Goal: Task Accomplishment & Management: Complete application form

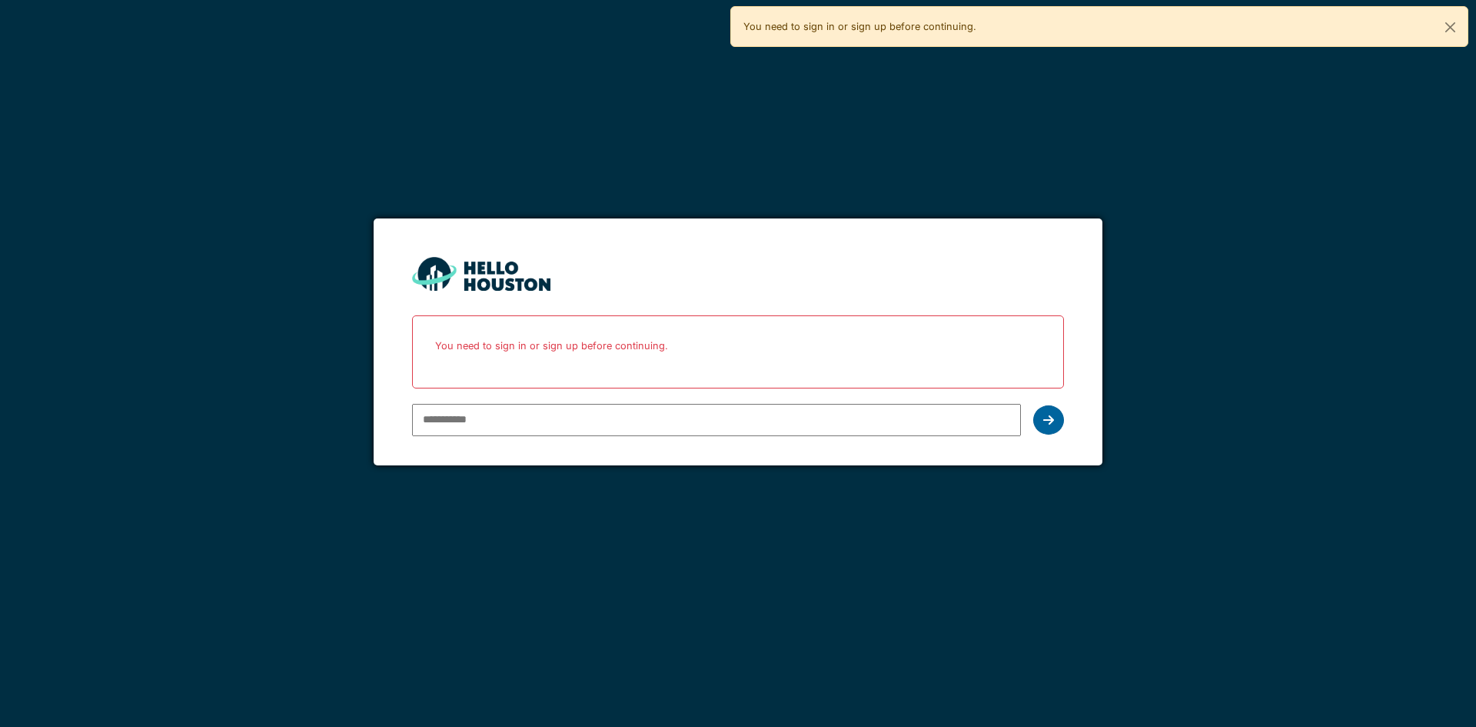
type input "**********"
click at [1051, 417] on icon at bounding box center [1048, 420] width 11 height 12
click at [1056, 404] on div "**********" at bounding box center [737, 420] width 651 height 45
click at [1054, 411] on div at bounding box center [1048, 419] width 31 height 29
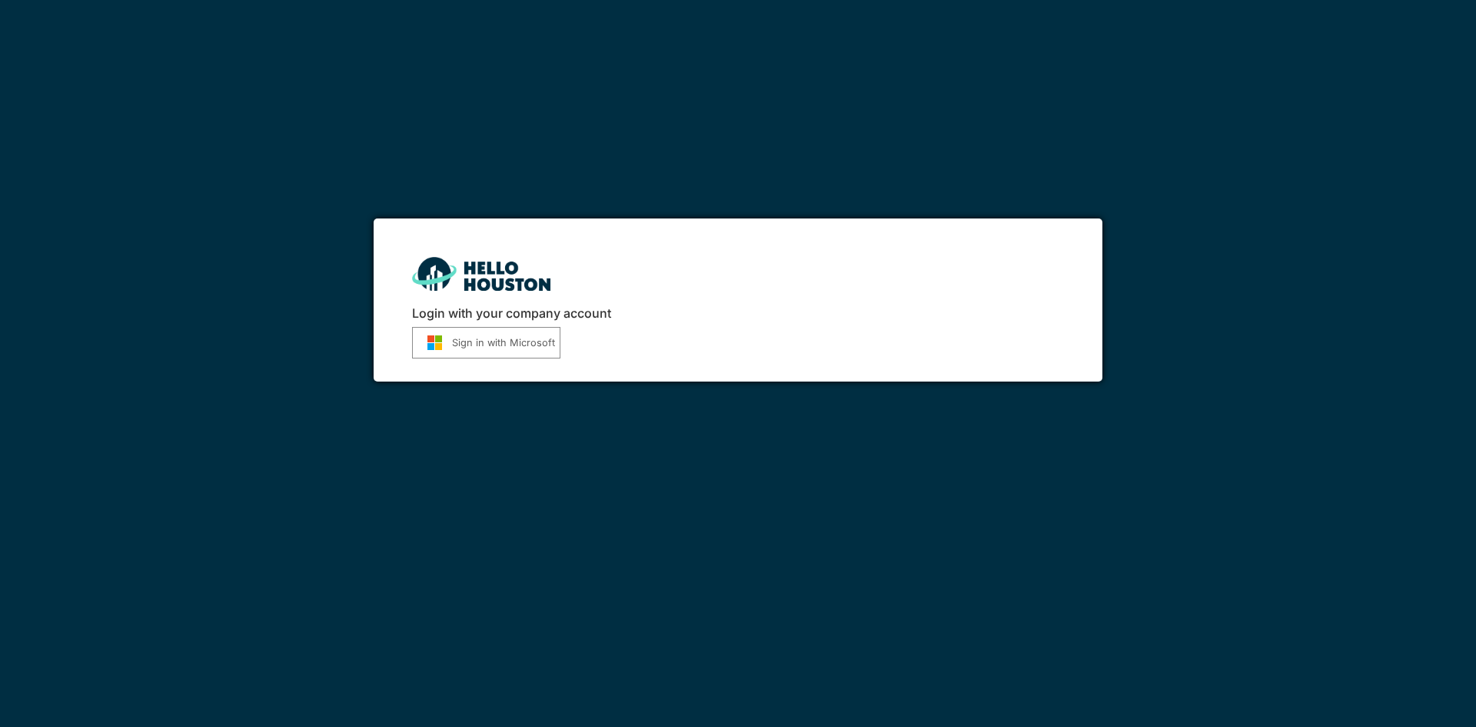
click at [494, 354] on button "Sign in with Microsoft" at bounding box center [486, 343] width 148 height 32
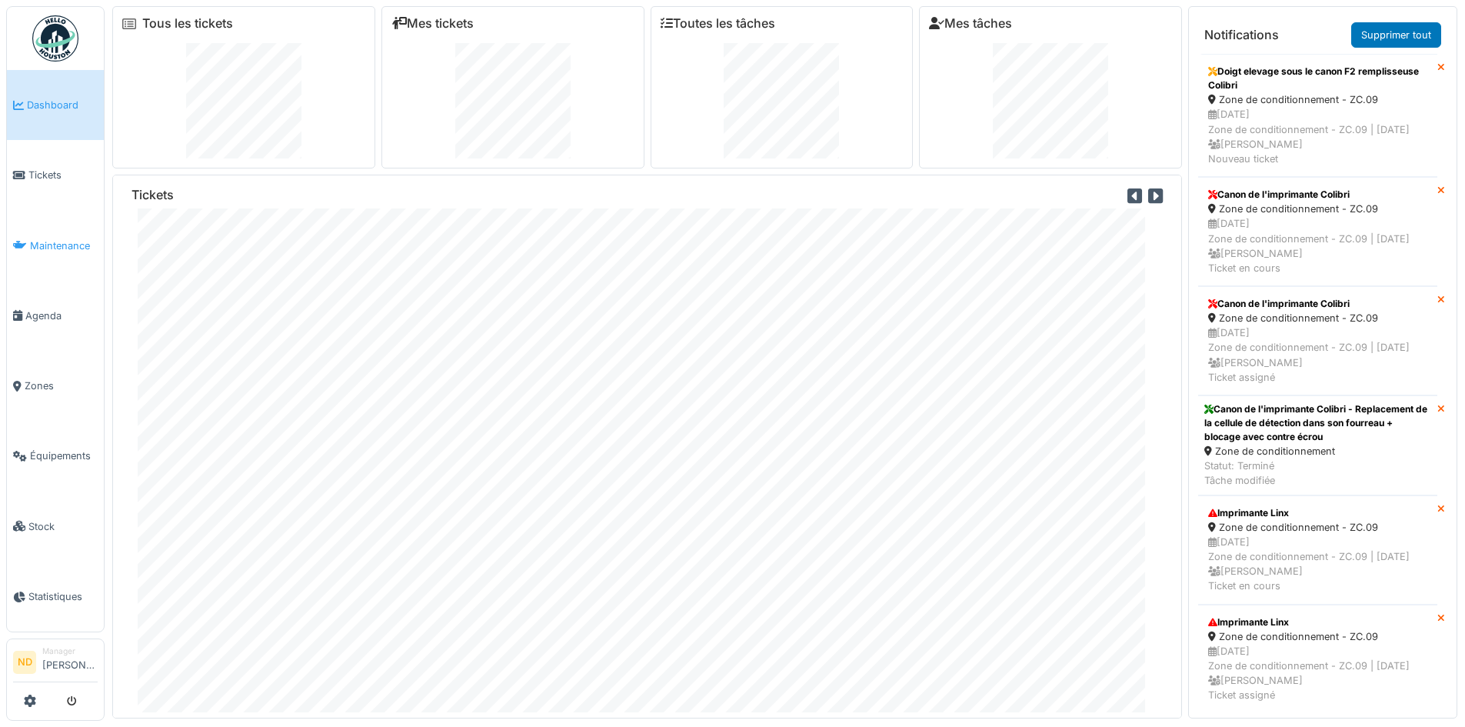
click at [77, 231] on link "Maintenance" at bounding box center [55, 246] width 97 height 70
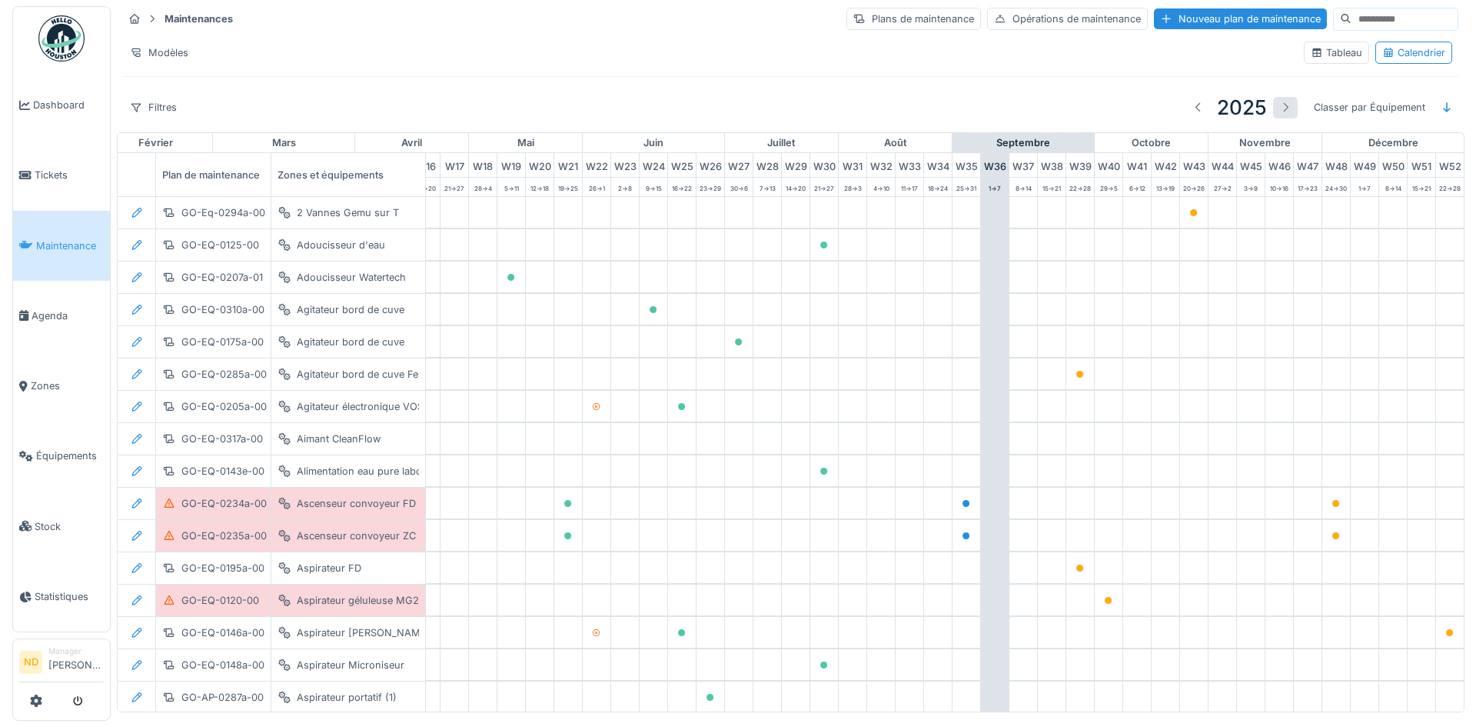
scroll to position [0, 504]
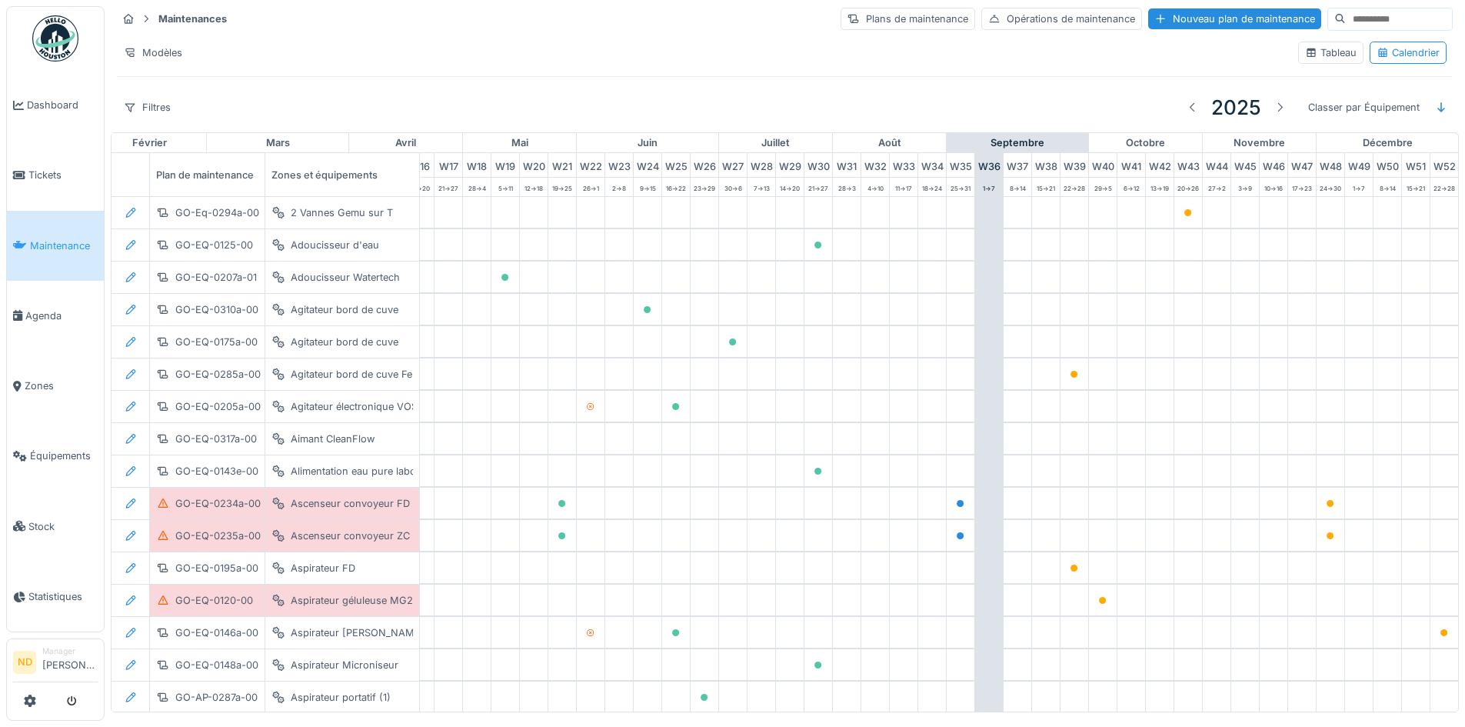
click at [1404, 20] on input at bounding box center [1399, 19] width 106 height 22
type input "****"
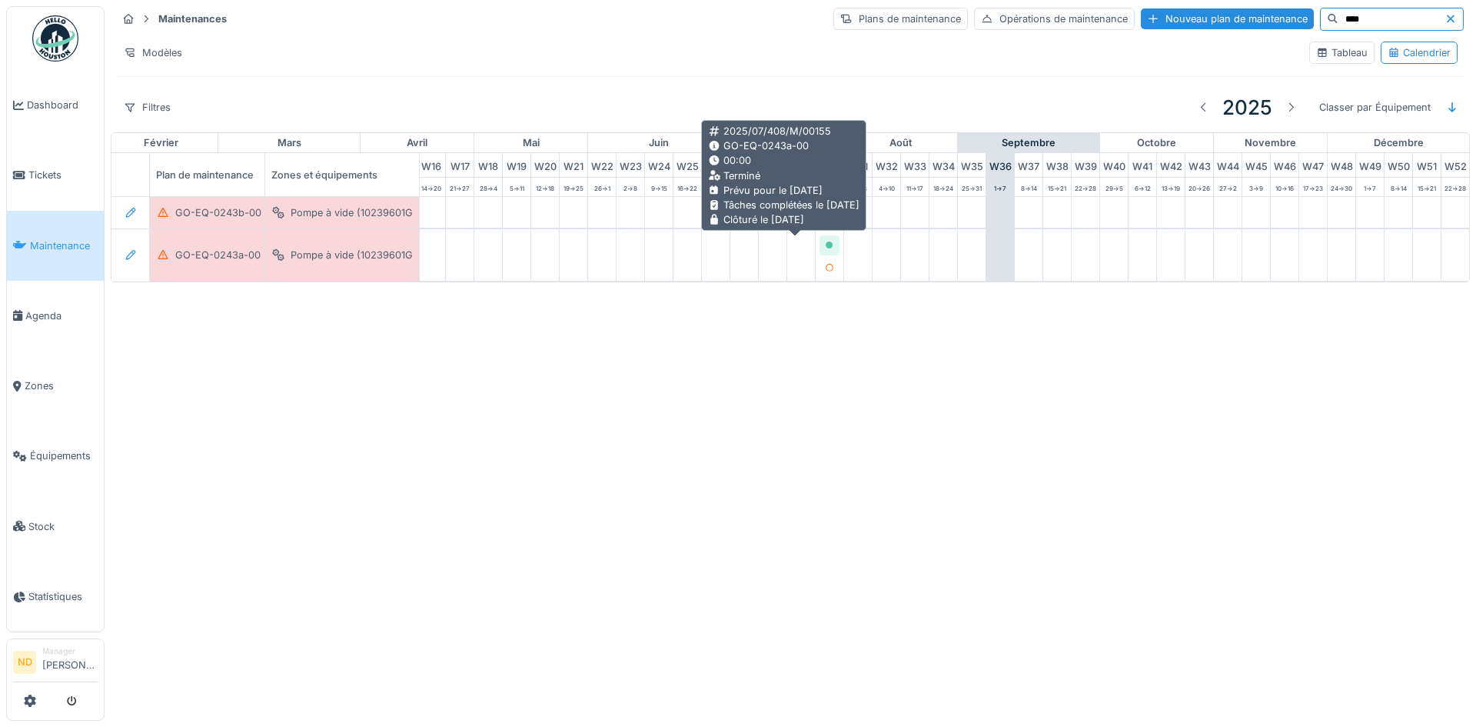
click at [825, 247] on icon at bounding box center [829, 245] width 9 height 8
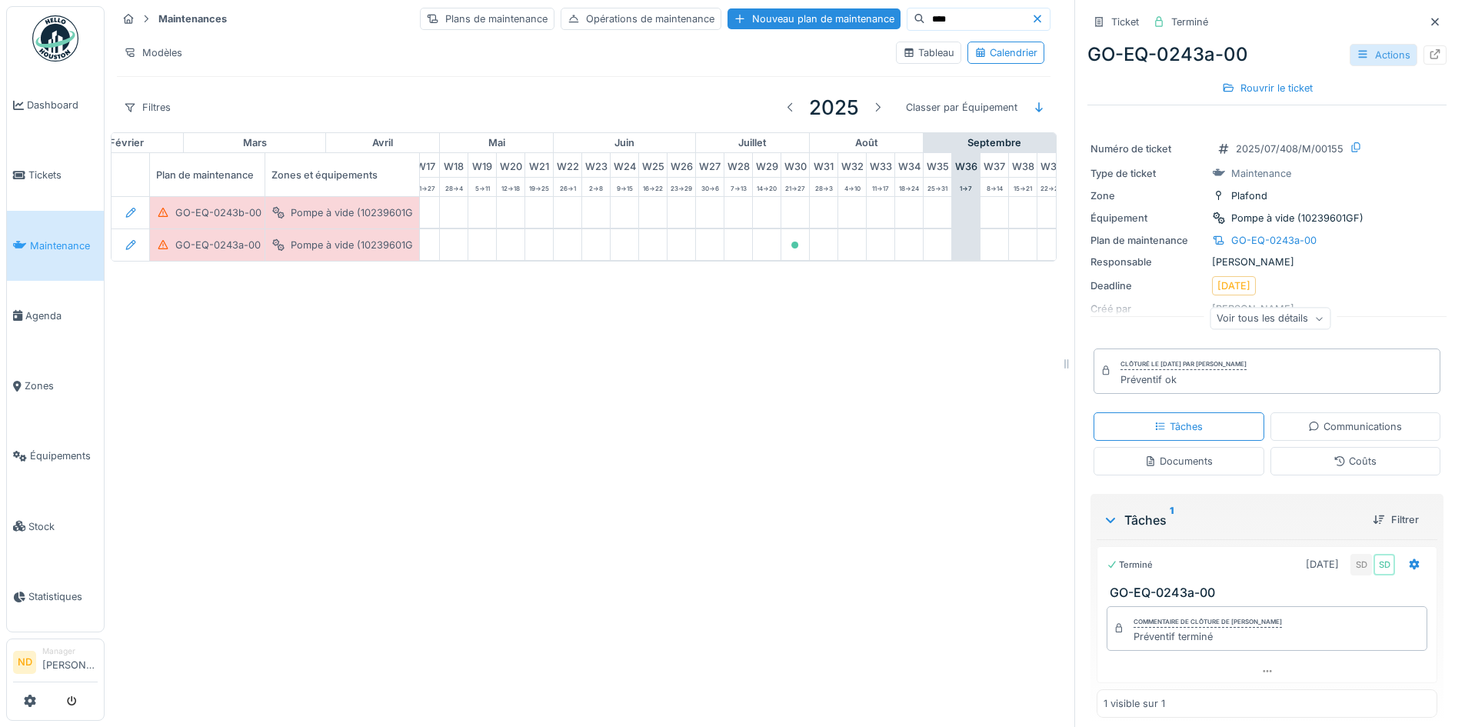
click at [1370, 61] on div "Actions" at bounding box center [1383, 55] width 68 height 22
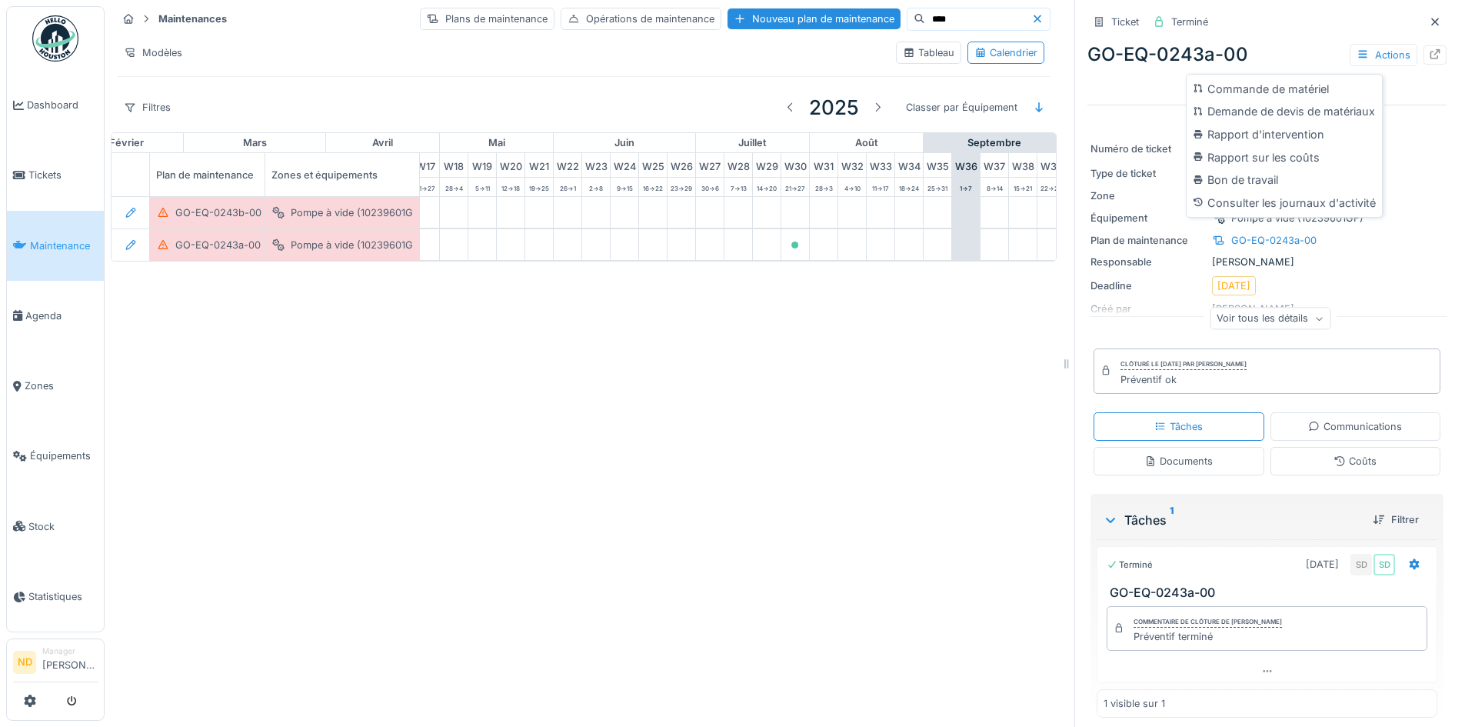
click at [1305, 132] on div "Rapport d'intervention" at bounding box center [1284, 134] width 189 height 23
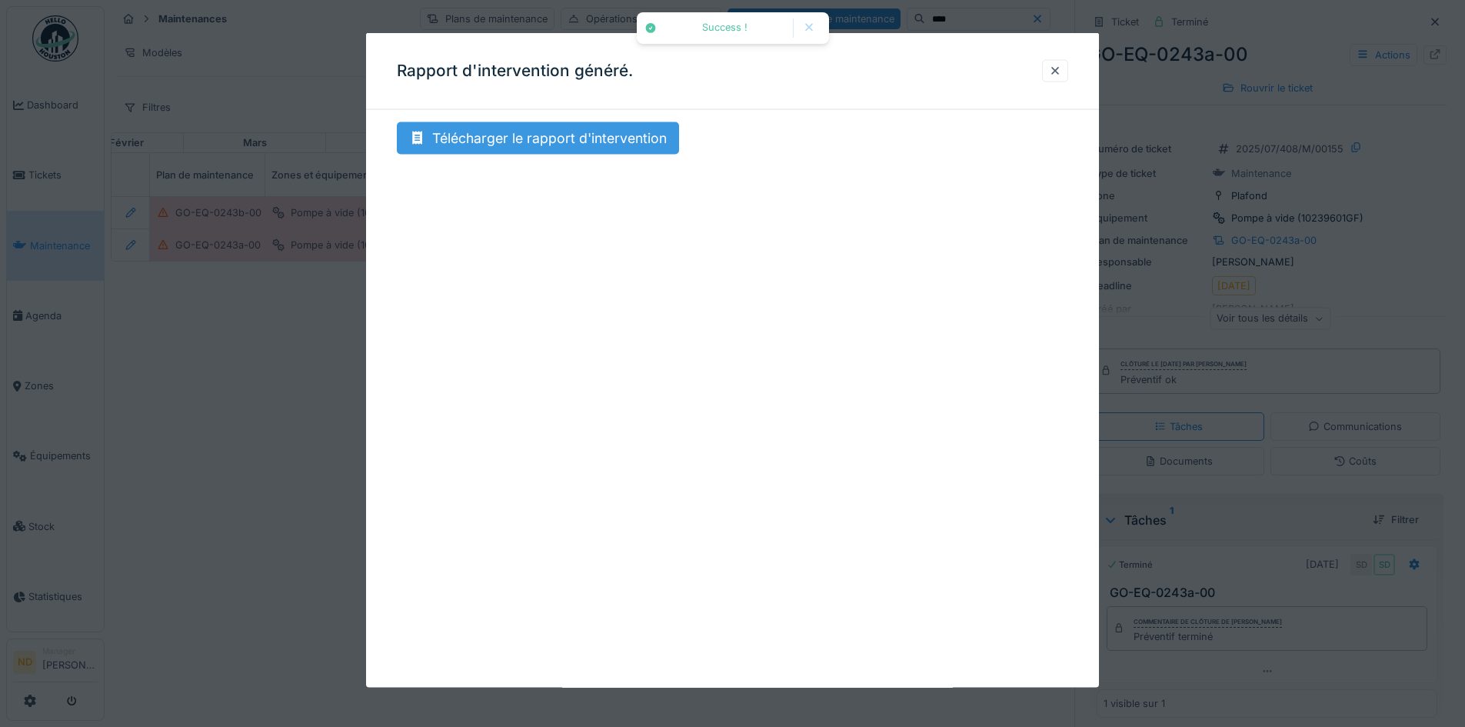
click at [542, 145] on div "Télécharger le rapport d'intervention" at bounding box center [538, 138] width 282 height 32
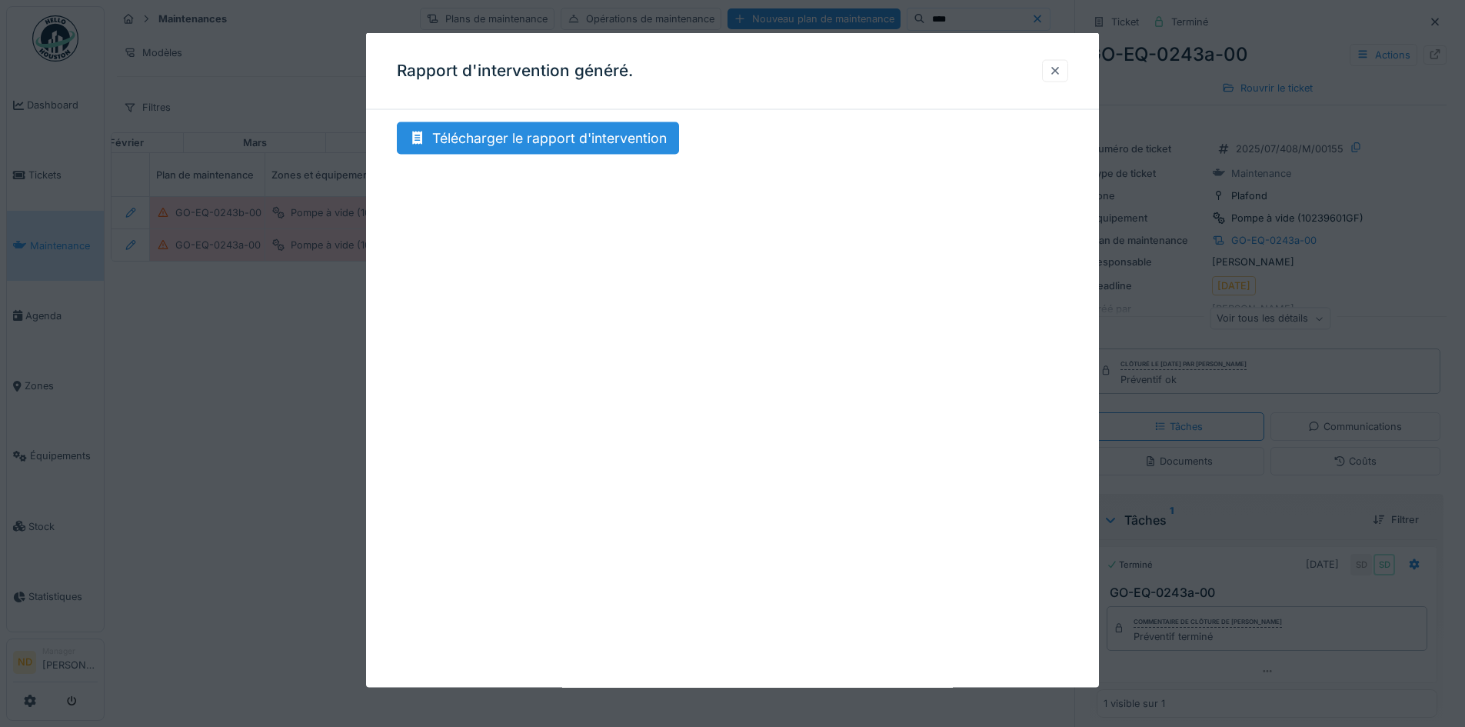
click at [1060, 72] on div at bounding box center [1055, 70] width 12 height 15
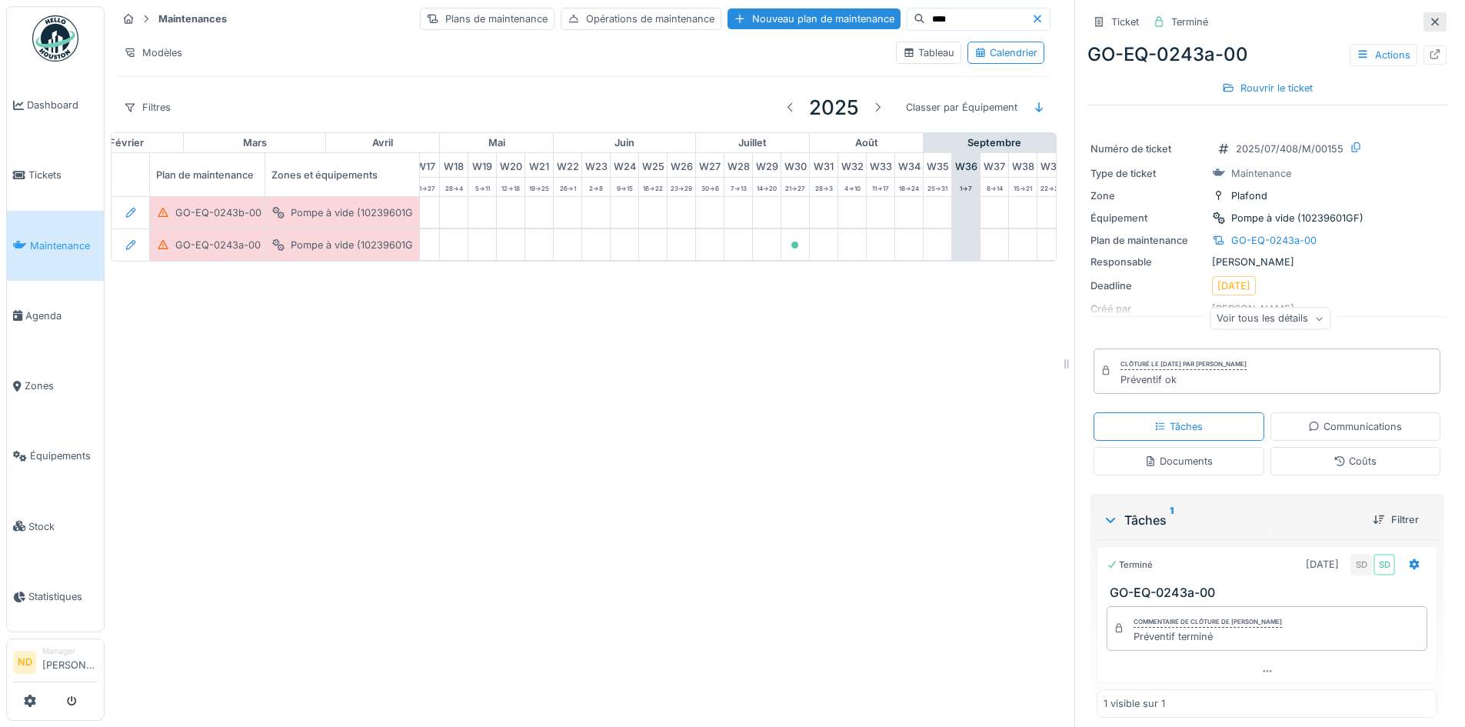
click at [1431, 20] on icon at bounding box center [1435, 22] width 8 height 8
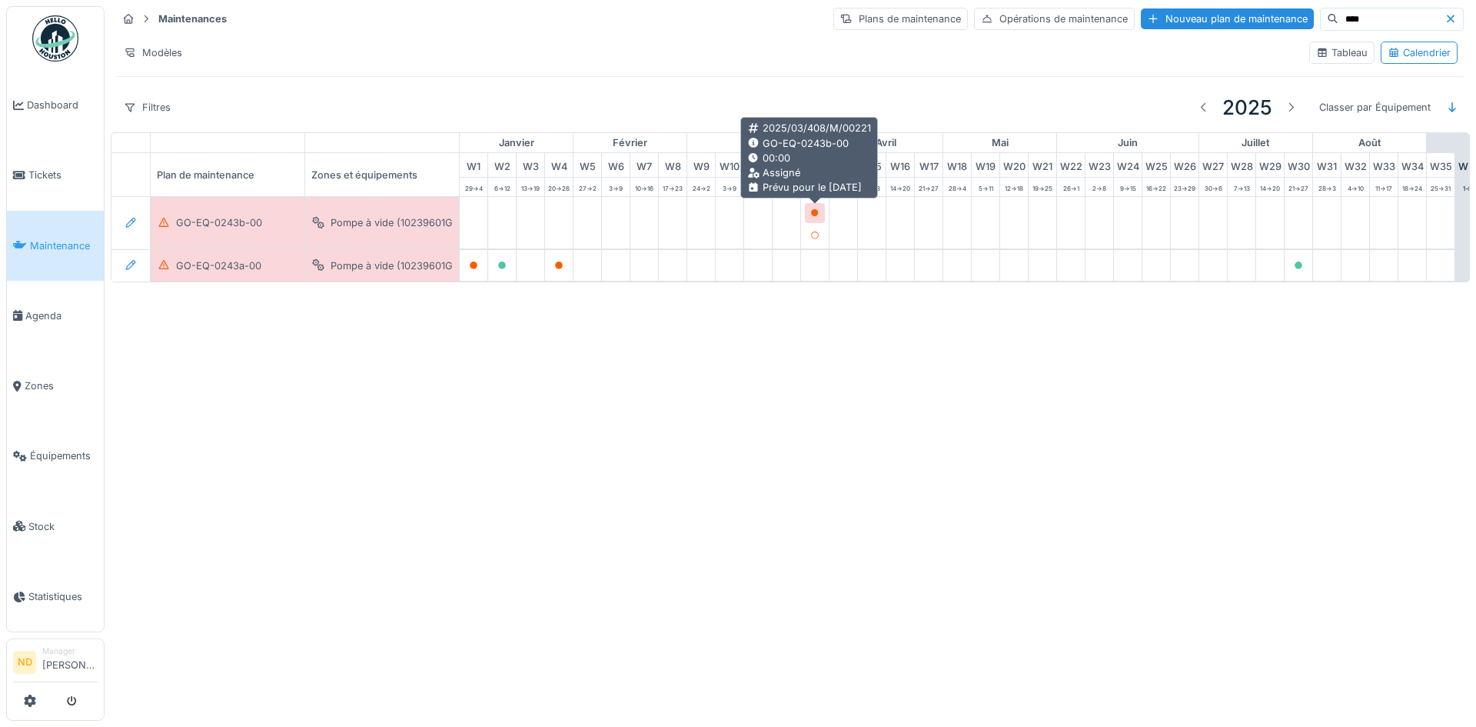
click at [819, 212] on icon at bounding box center [814, 213] width 9 height 8
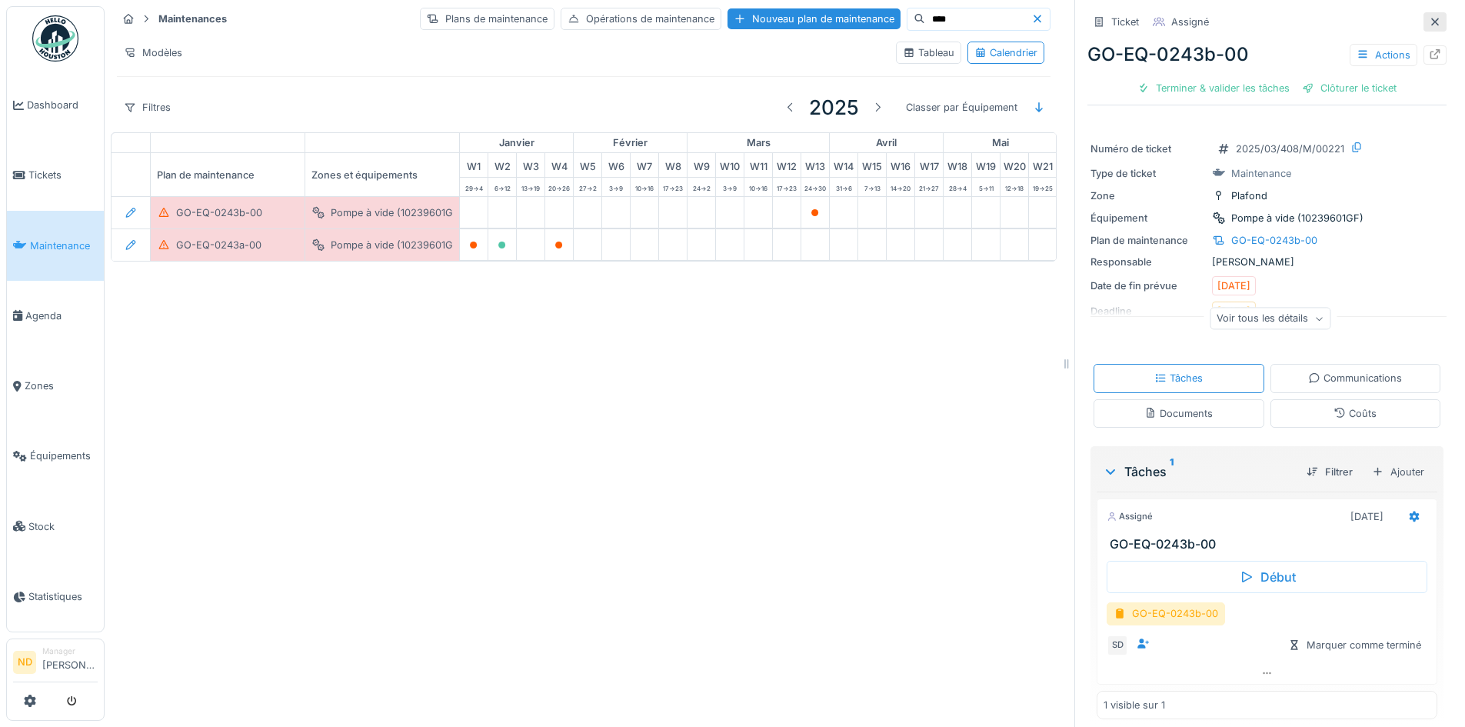
click at [1429, 23] on icon at bounding box center [1435, 22] width 12 height 10
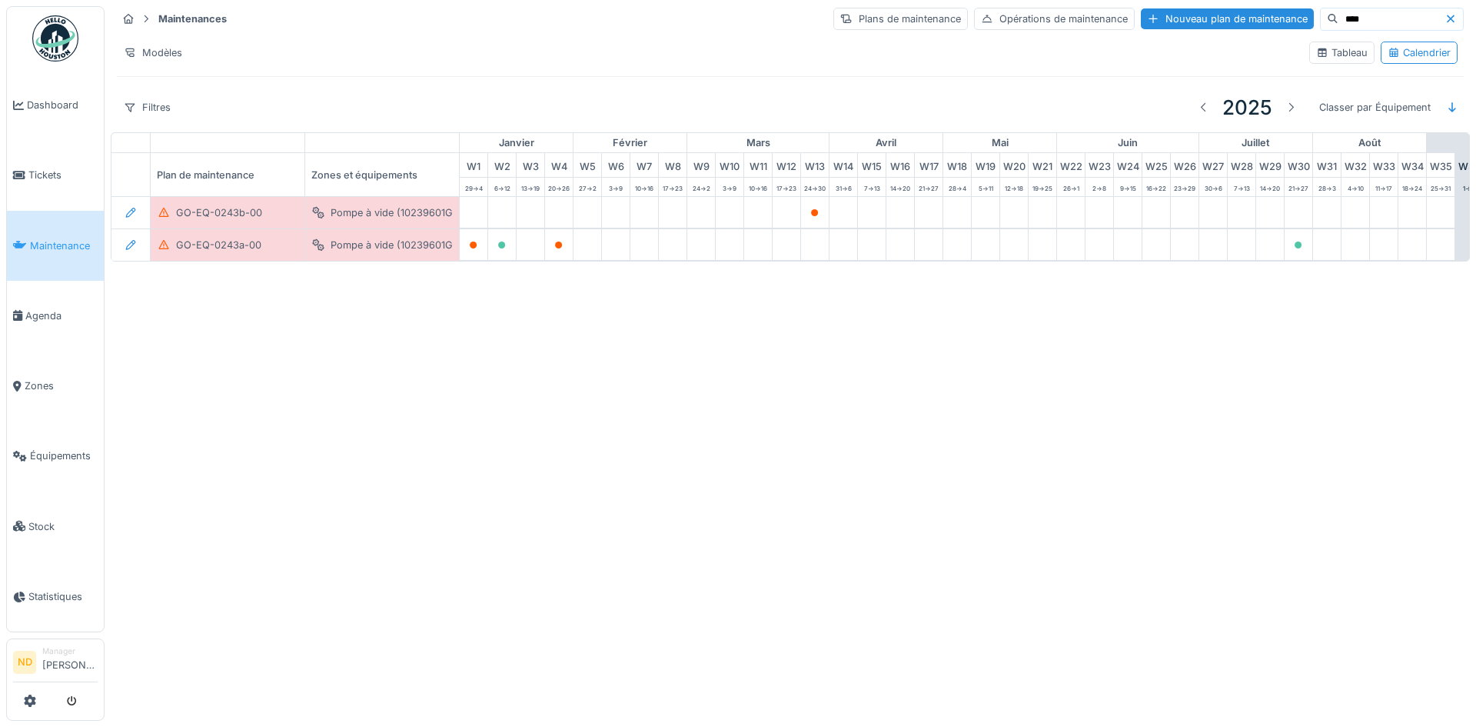
drag, startPoint x: 50, startPoint y: 29, endPoint x: 59, endPoint y: 37, distance: 12.0
click at [50, 29] on img at bounding box center [55, 38] width 46 height 46
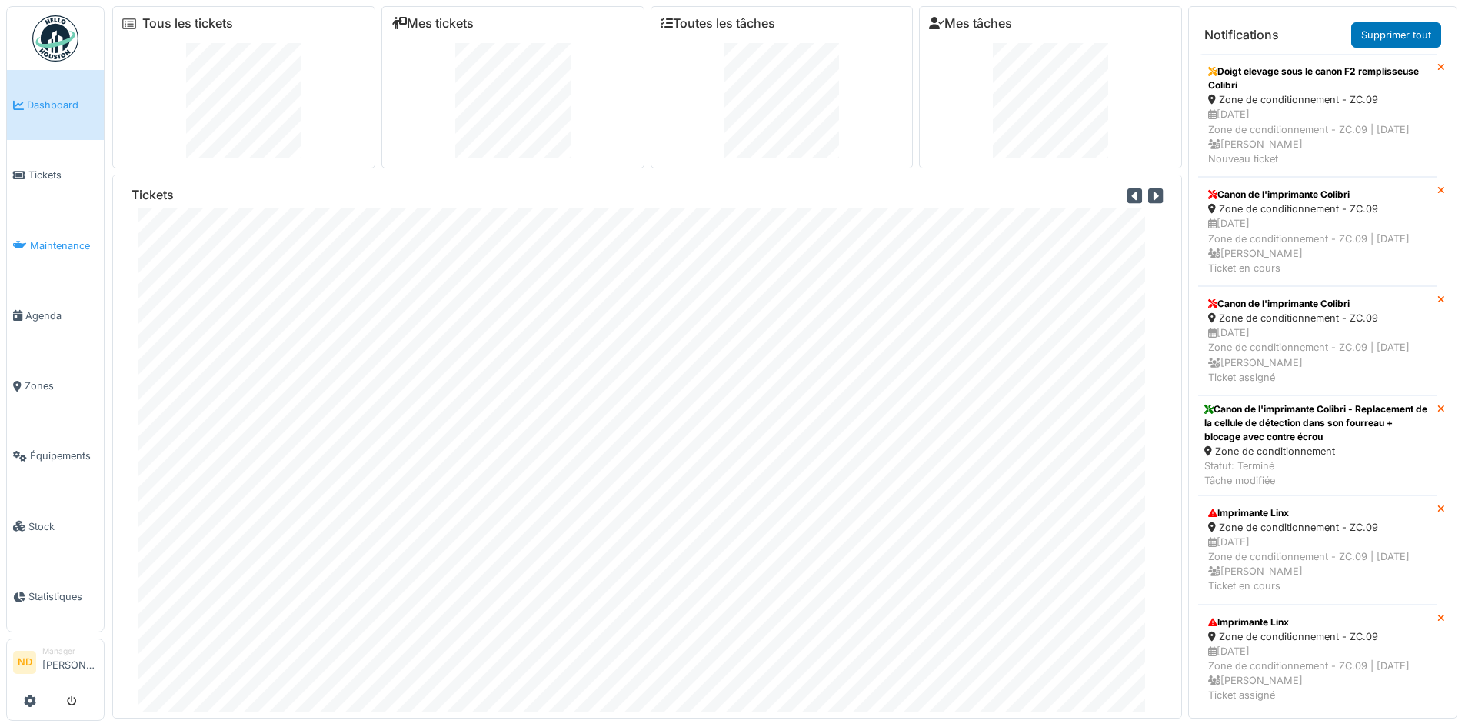
click at [32, 231] on link "Maintenance" at bounding box center [55, 246] width 97 height 70
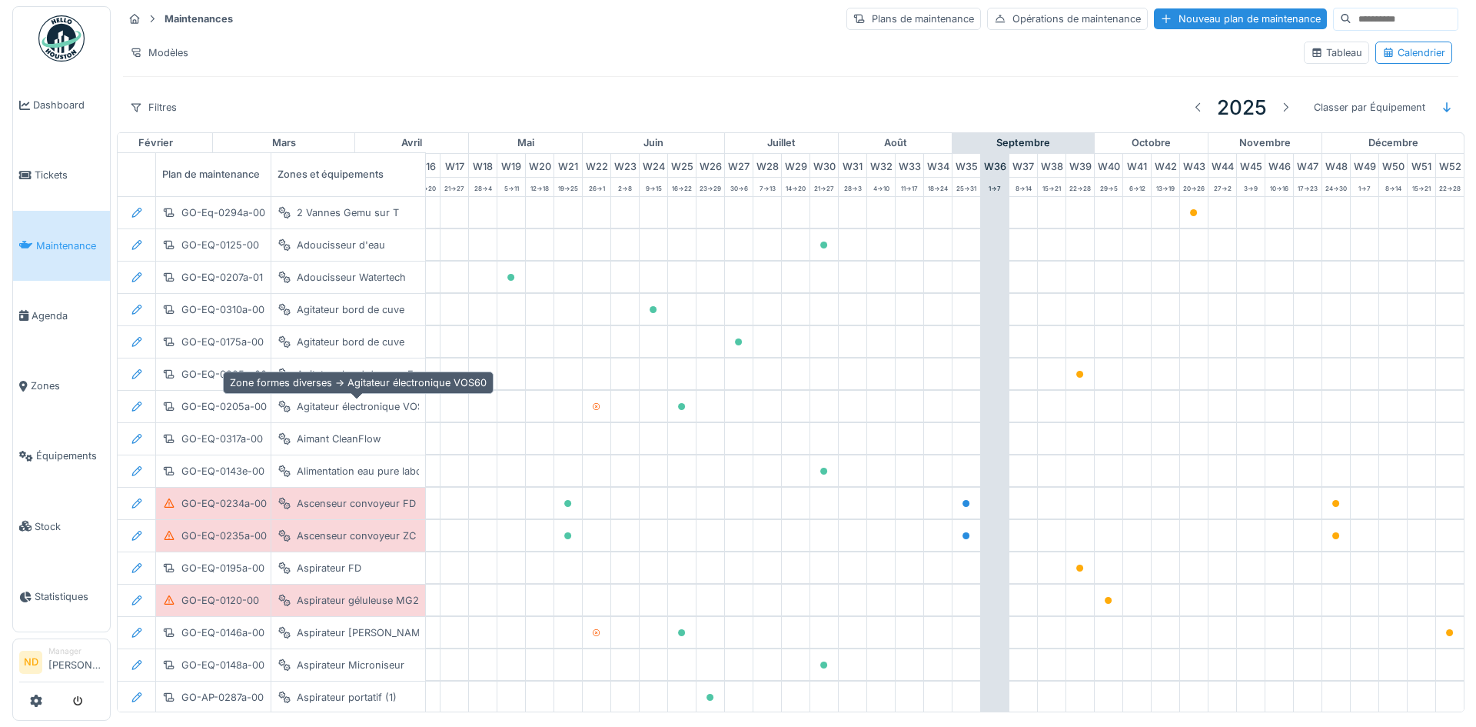
scroll to position [0, 504]
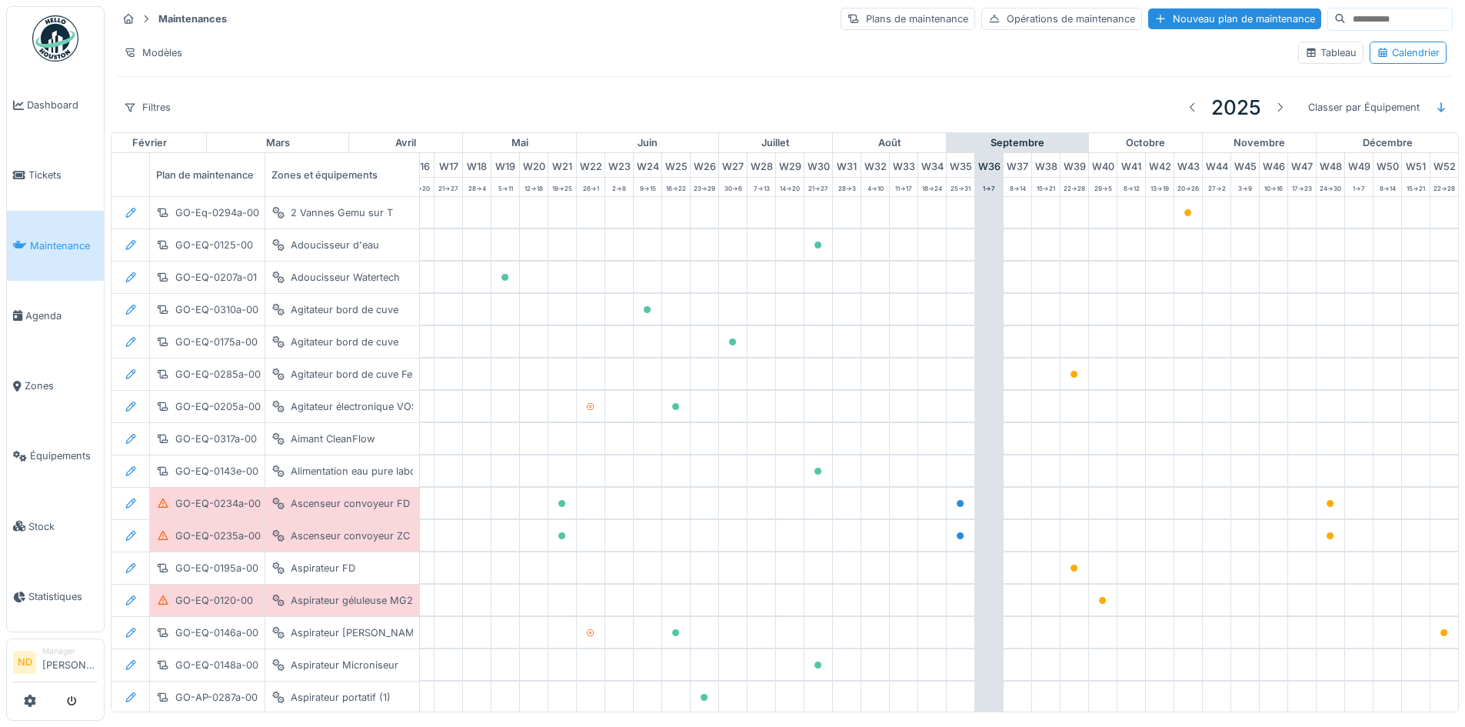
click at [1346, 15] on input at bounding box center [1399, 19] width 106 height 22
type input "****"
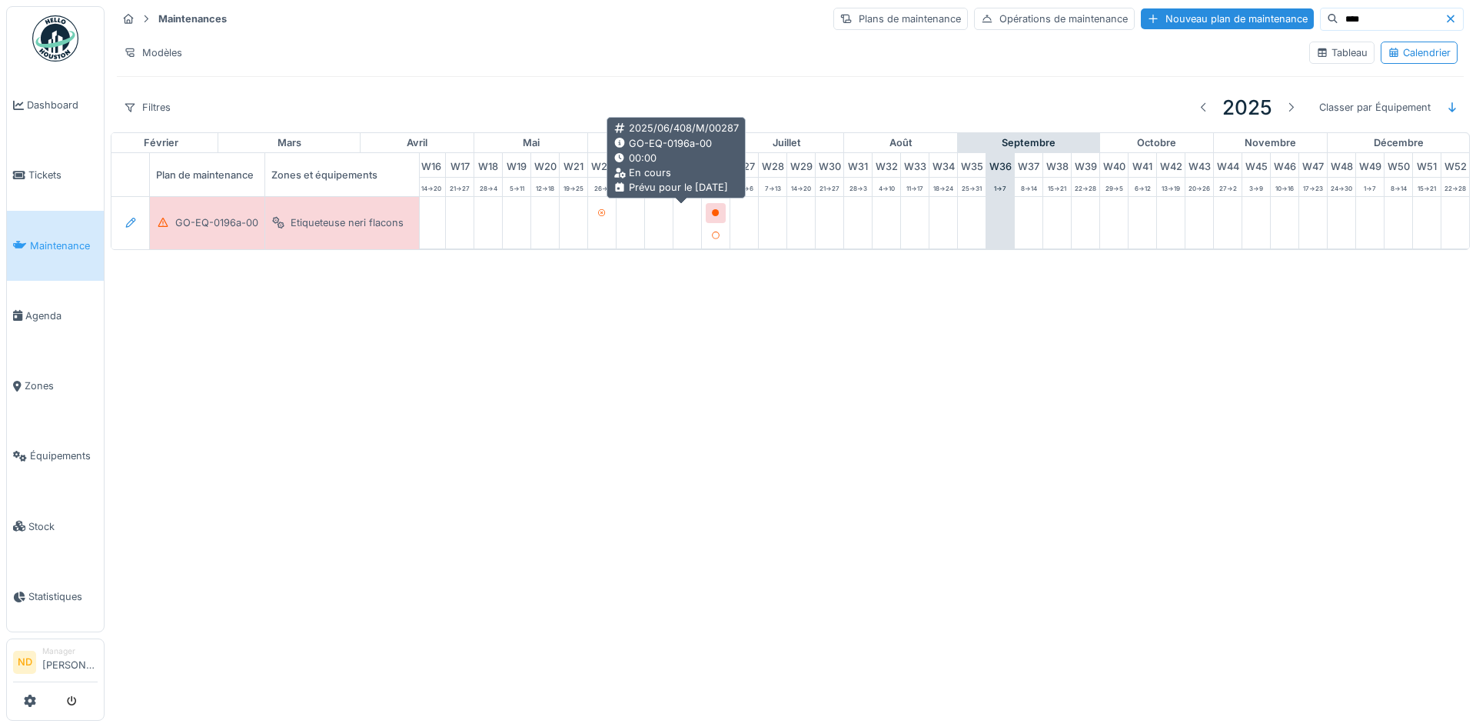
click at [712, 215] on icon at bounding box center [716, 213] width 8 height 8
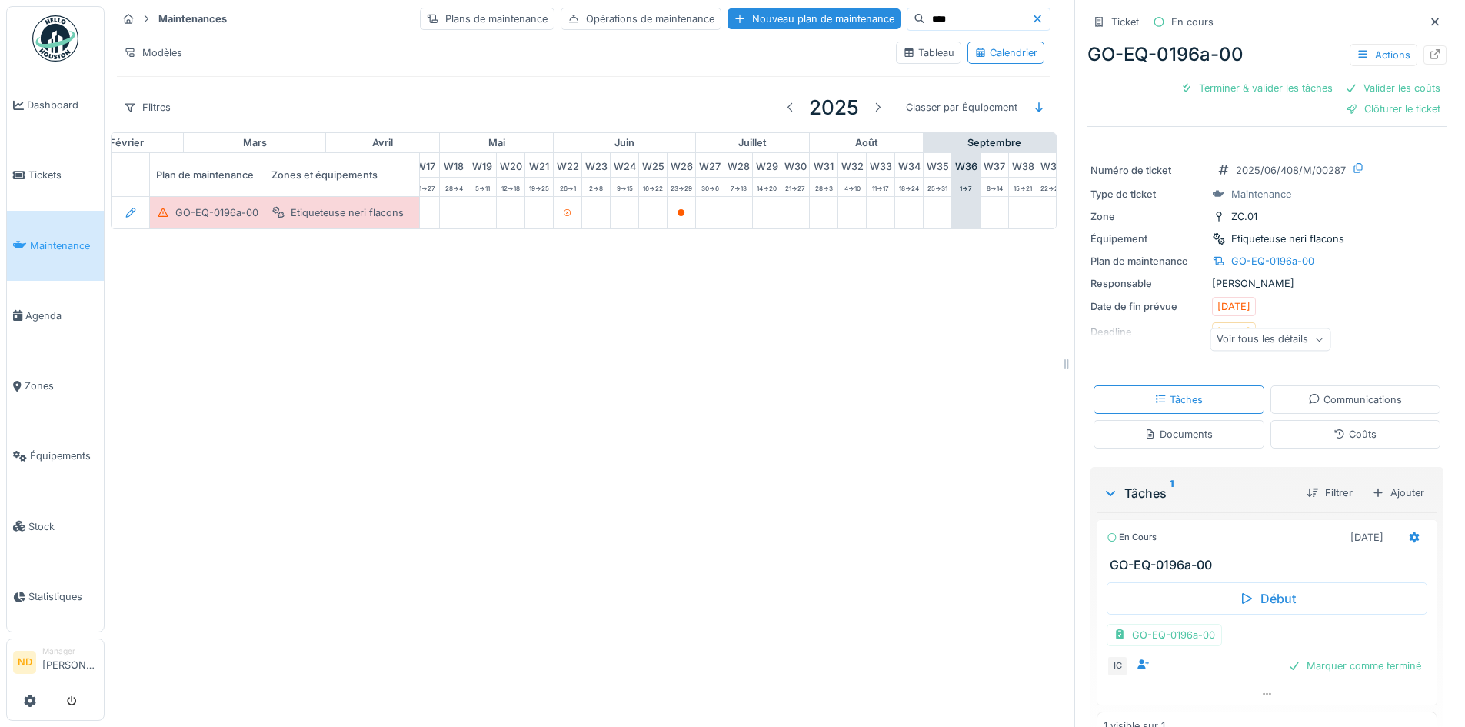
click at [1429, 18] on icon at bounding box center [1435, 22] width 12 height 10
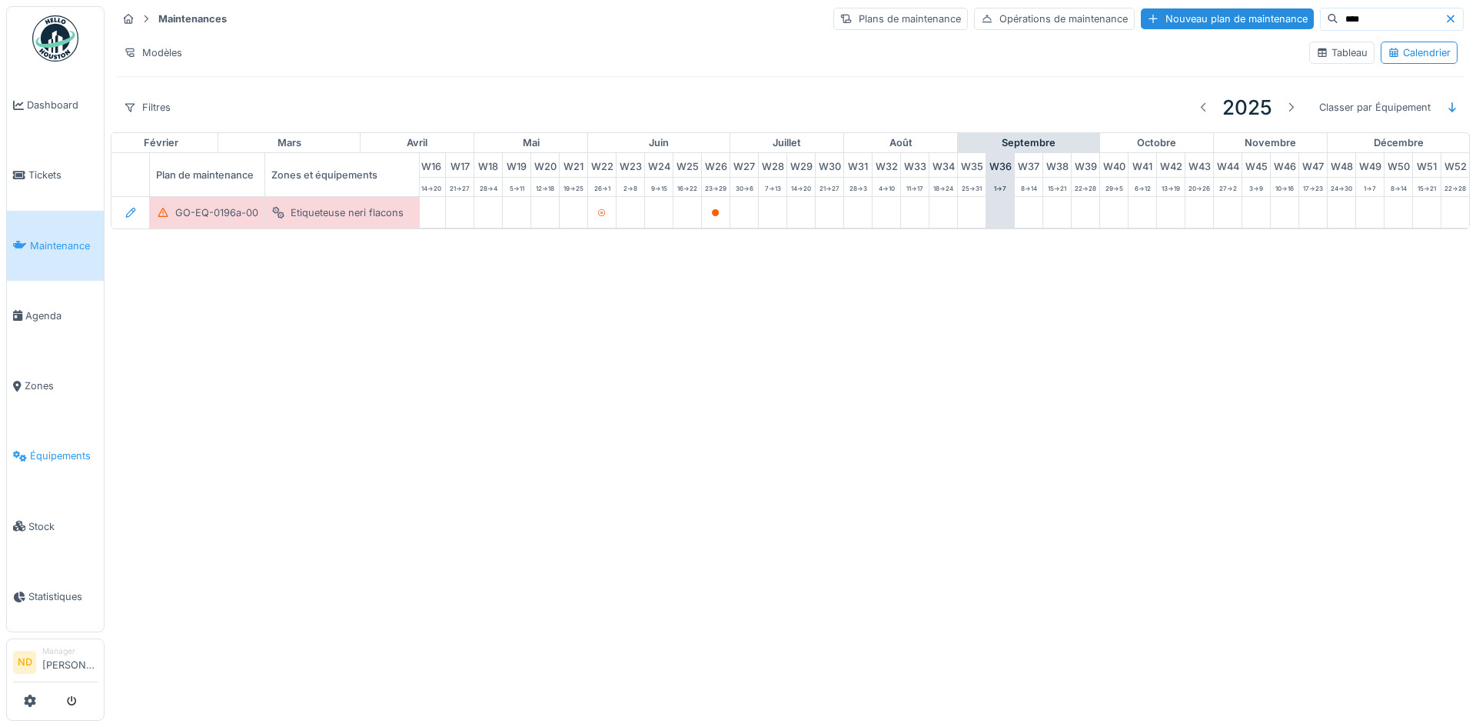
click at [69, 432] on link "Équipements" at bounding box center [55, 456] width 97 height 70
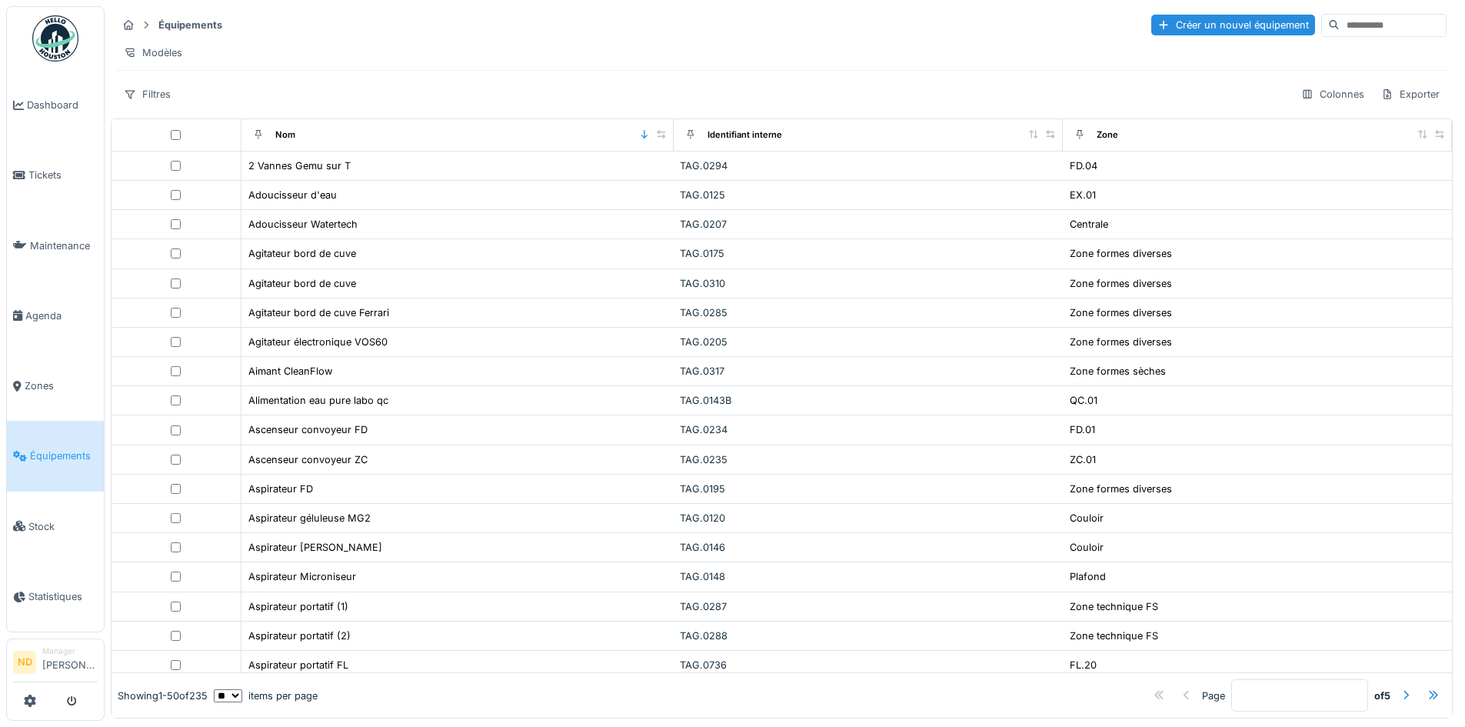
click at [1340, 22] on input at bounding box center [1393, 26] width 106 height 22
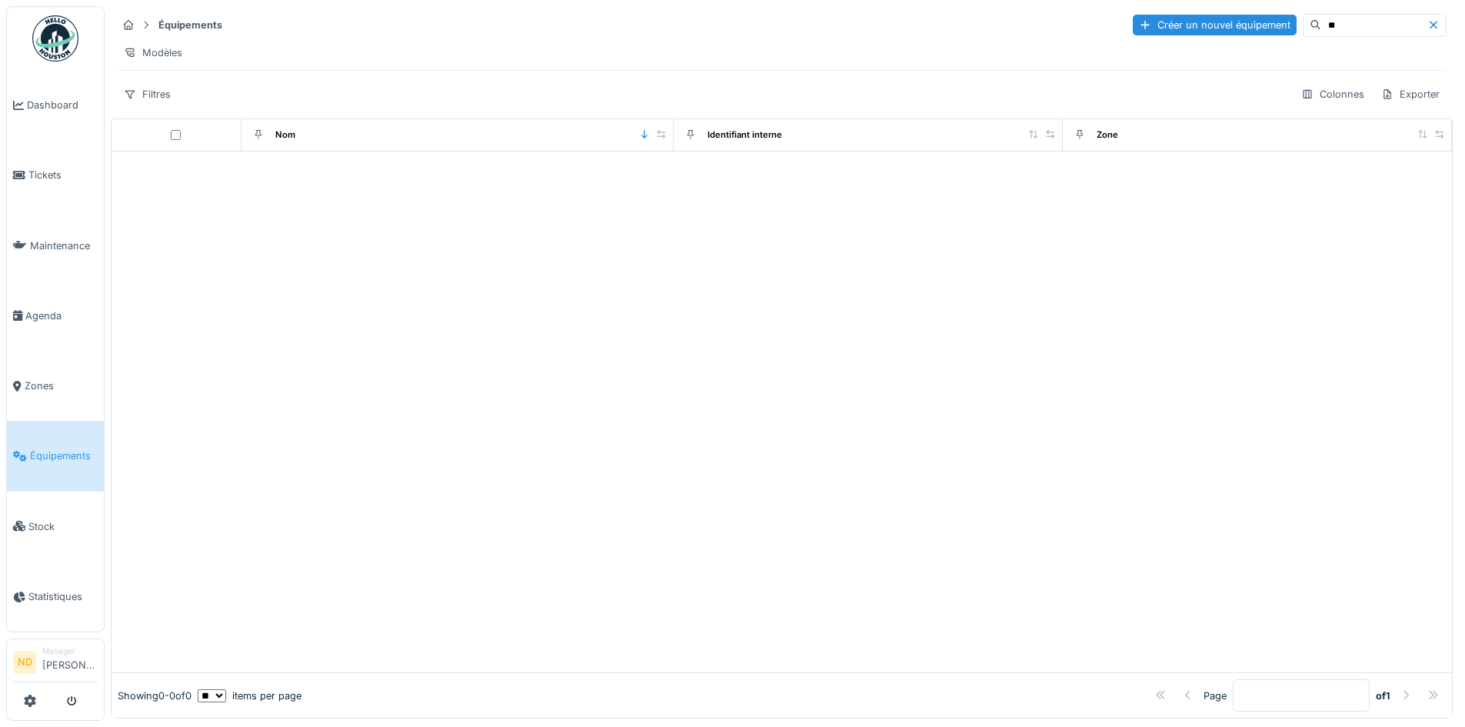
type input "*"
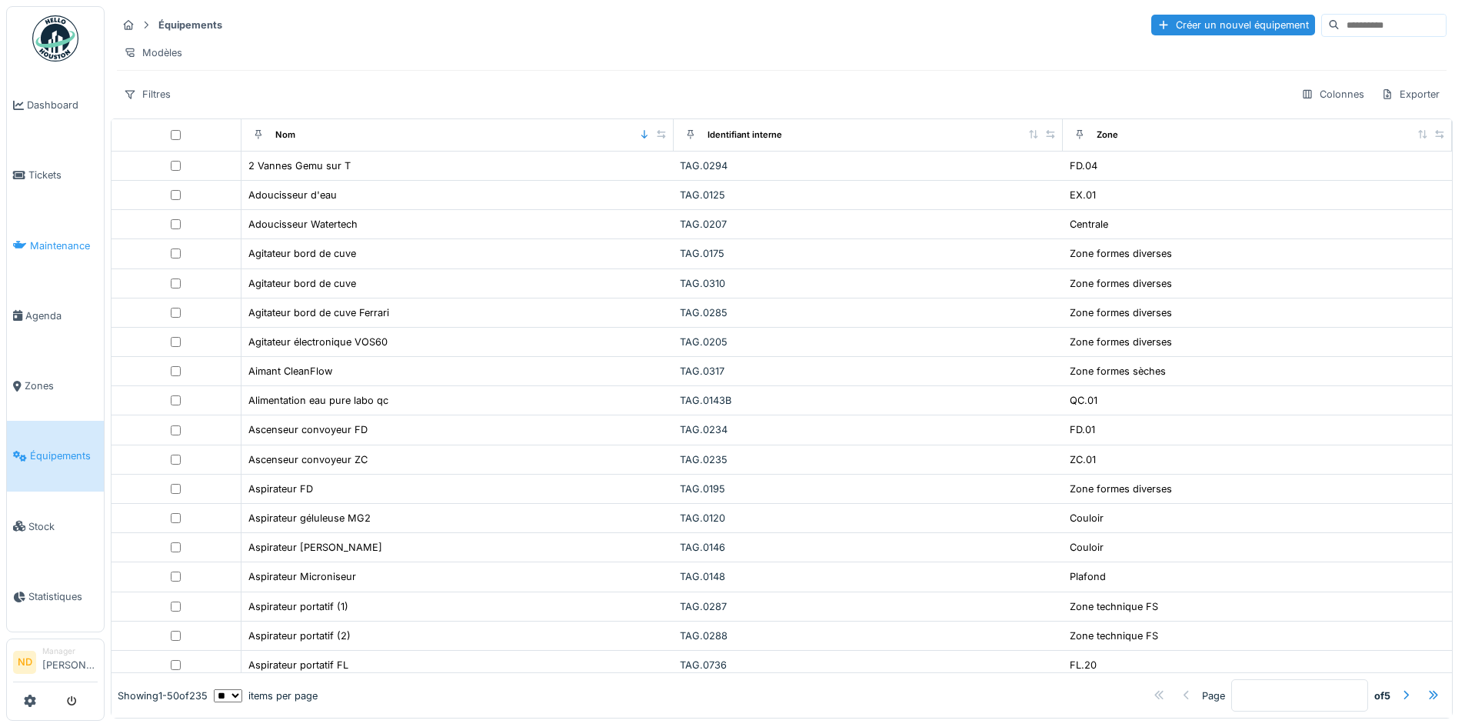
click at [66, 239] on span "Maintenance" at bounding box center [64, 245] width 68 height 15
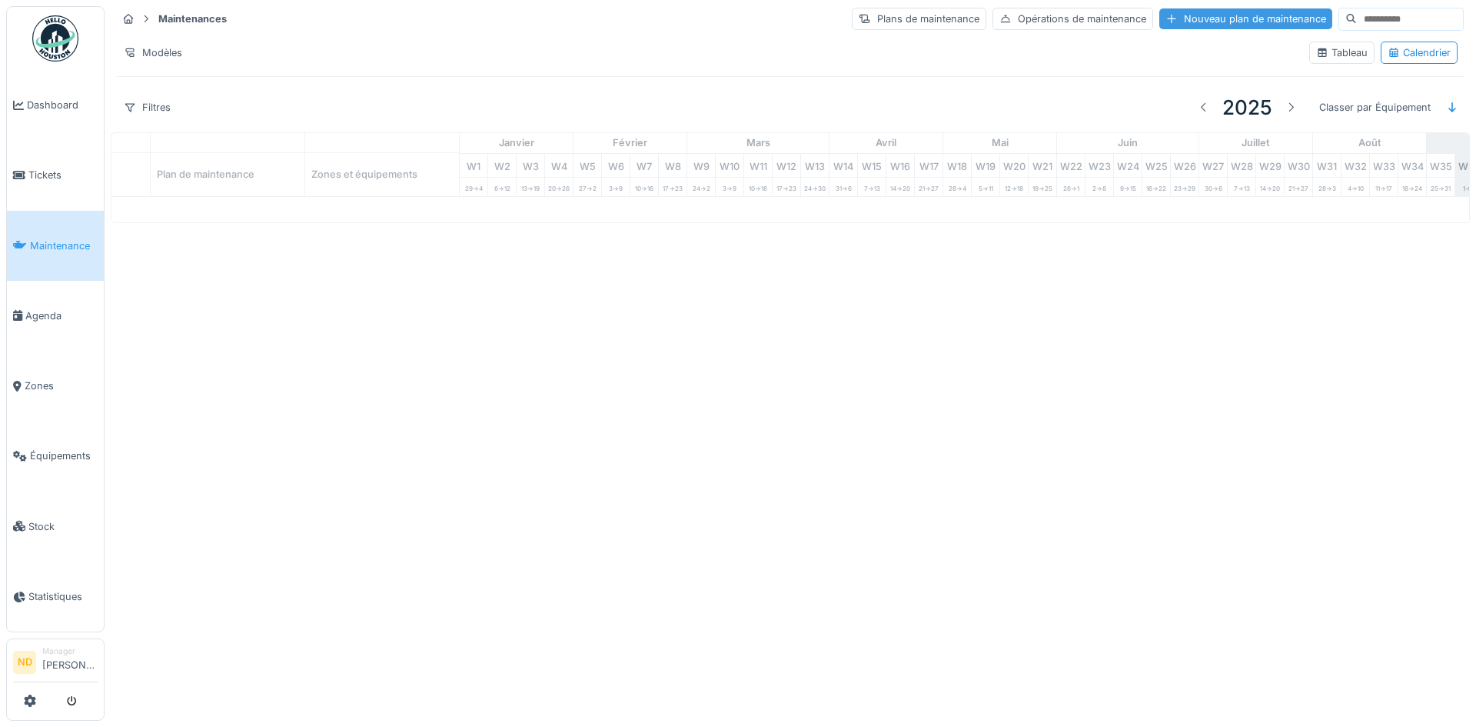
click at [1215, 28] on div "Nouveau plan de maintenance" at bounding box center [1246, 18] width 173 height 21
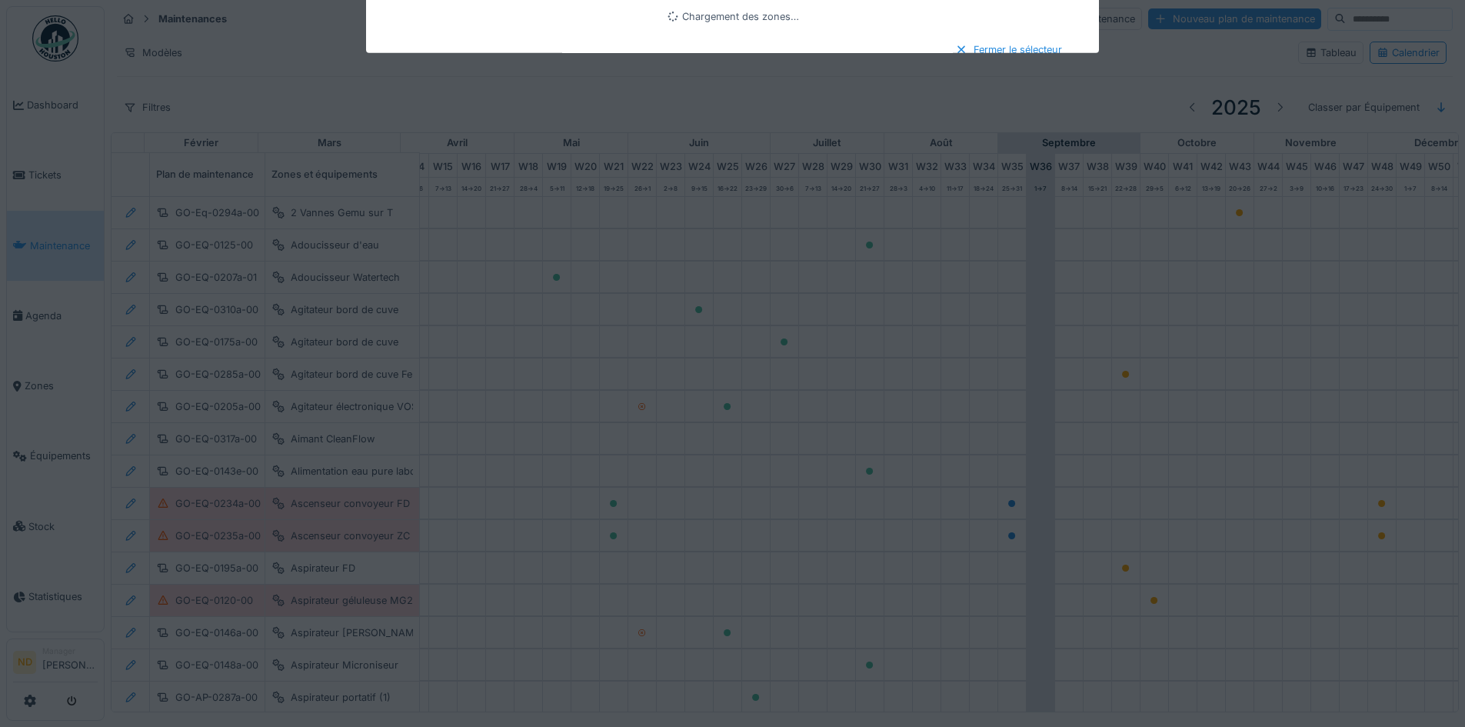
type input "***"
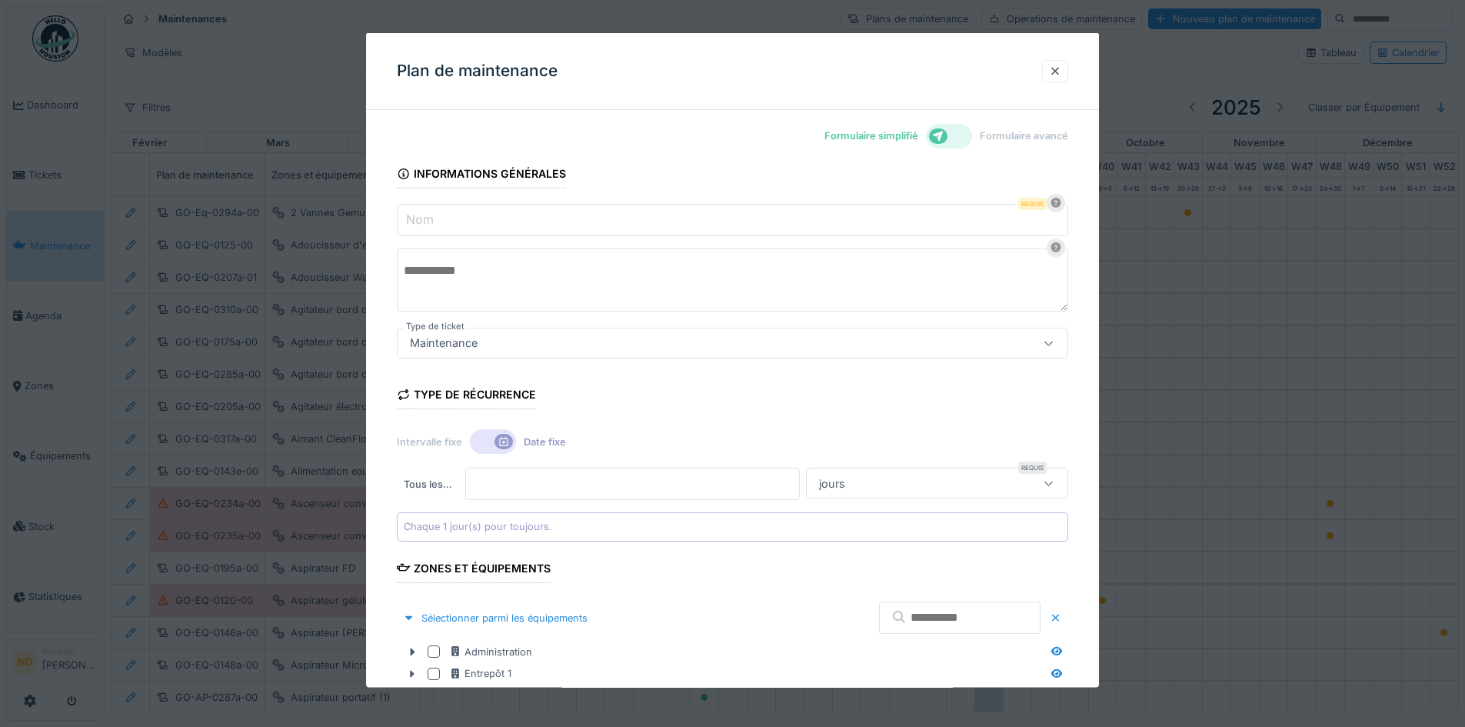
click at [1057, 140] on label "Formulaire avancé" at bounding box center [1024, 135] width 88 height 15
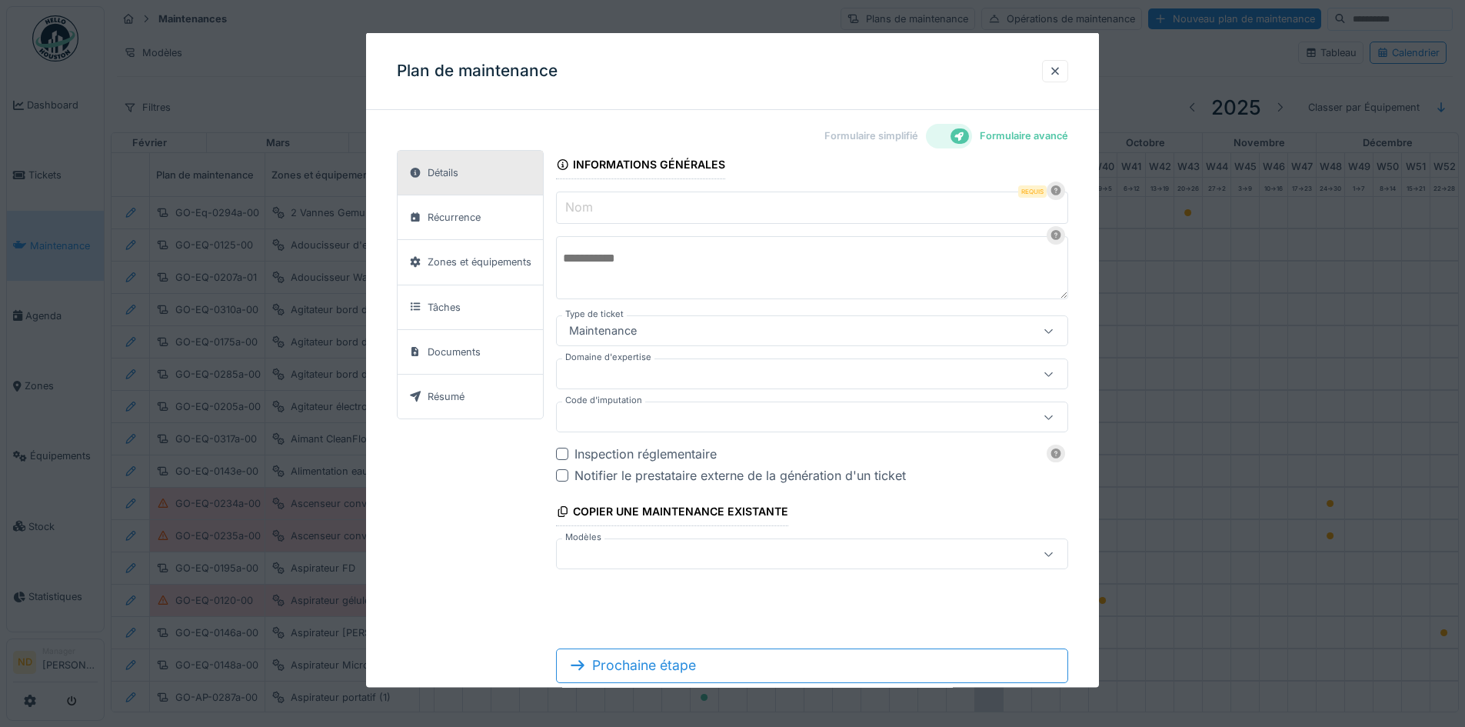
click at [659, 213] on input "Nom" at bounding box center [812, 207] width 512 height 32
click at [642, 227] on div "Informations générales Nom Requis ****** Type de ticket Maintenance *** Domaine…" at bounding box center [812, 359] width 512 height 419
click at [643, 207] on input "******" at bounding box center [812, 207] width 512 height 32
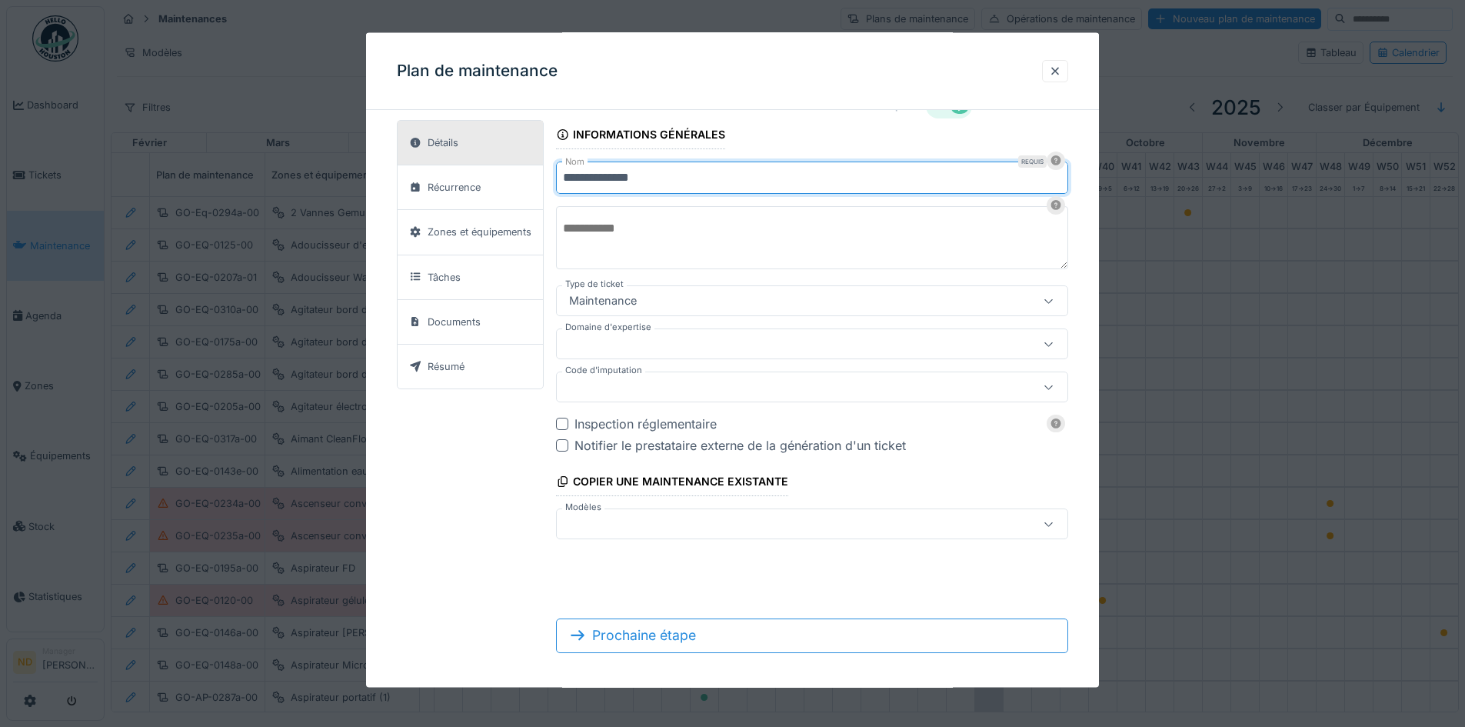
scroll to position [38, 0]
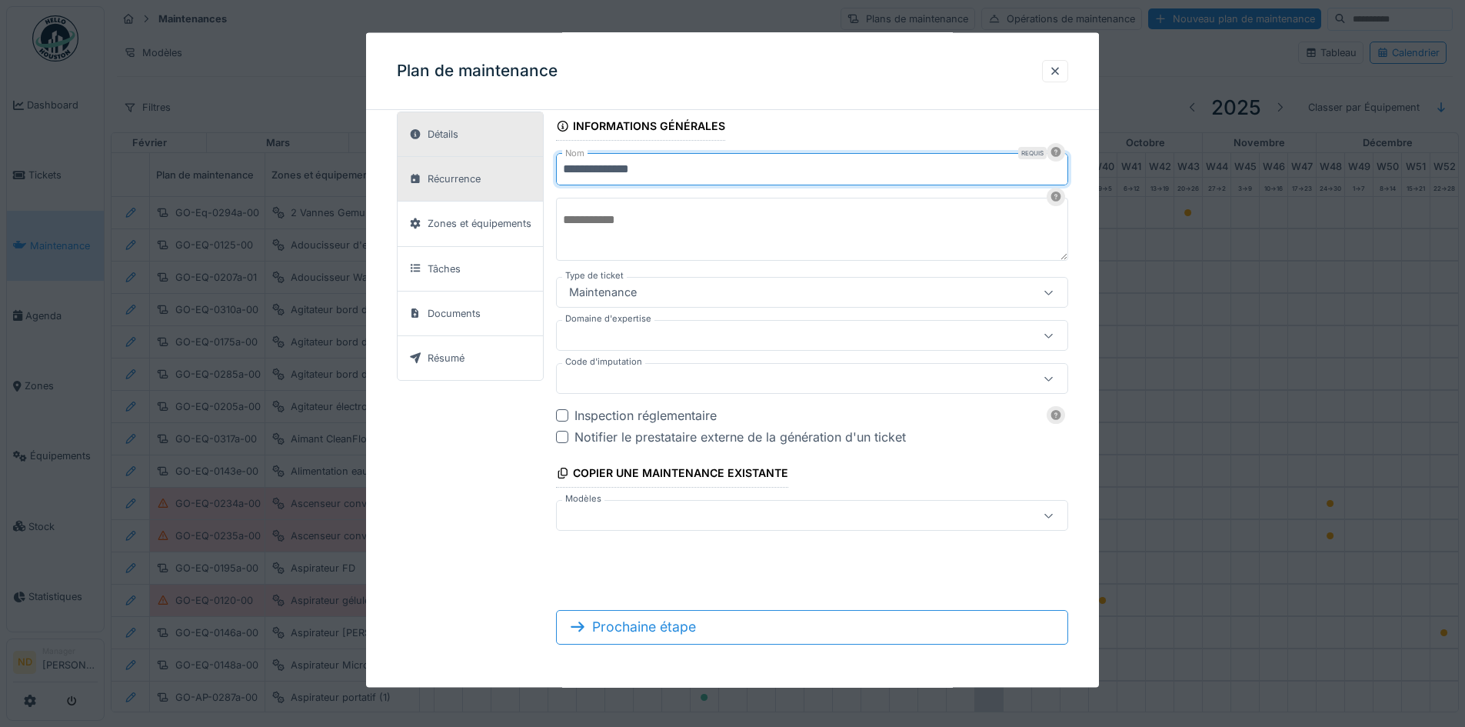
type input "**********"
click at [484, 188] on div "Récurrence" at bounding box center [445, 178] width 82 height 19
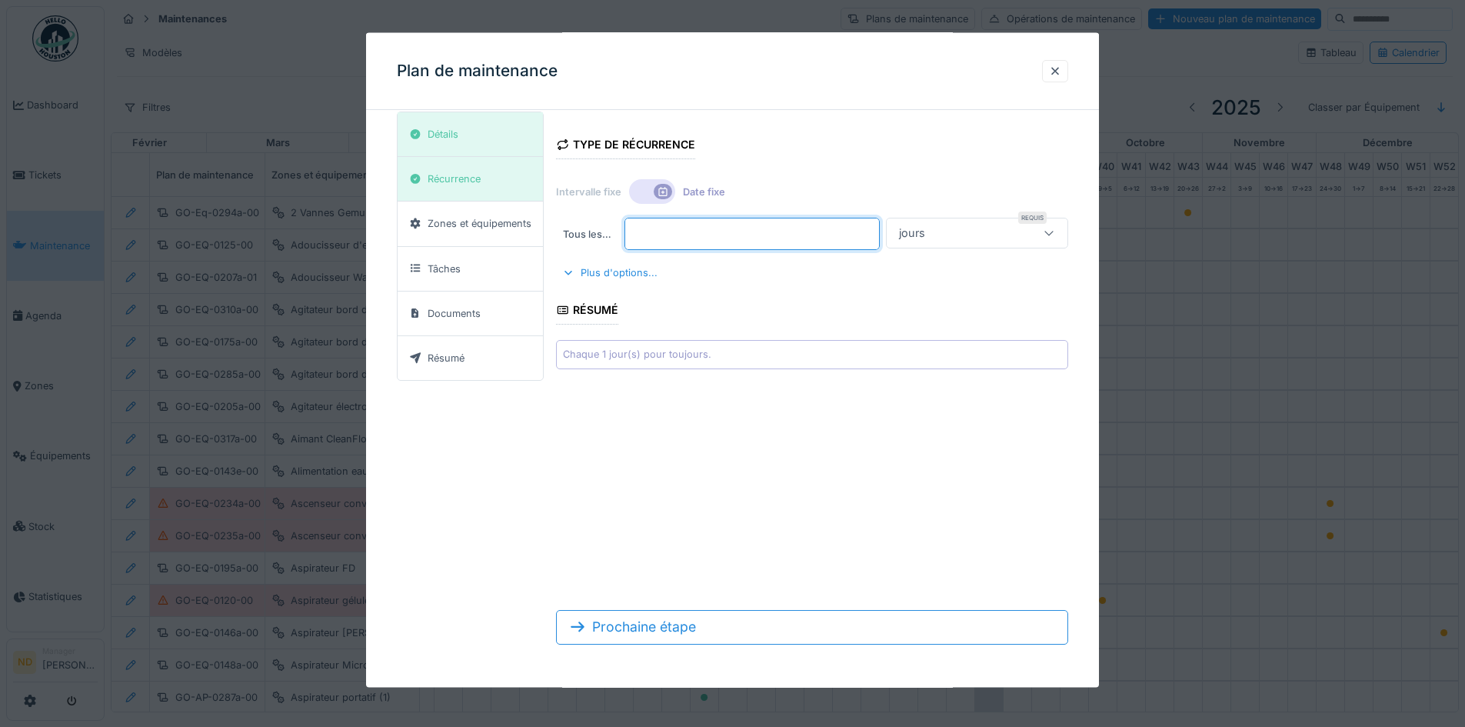
click at [658, 233] on input "*" at bounding box center [751, 234] width 255 height 32
click at [1055, 235] on icon at bounding box center [1049, 233] width 12 height 10
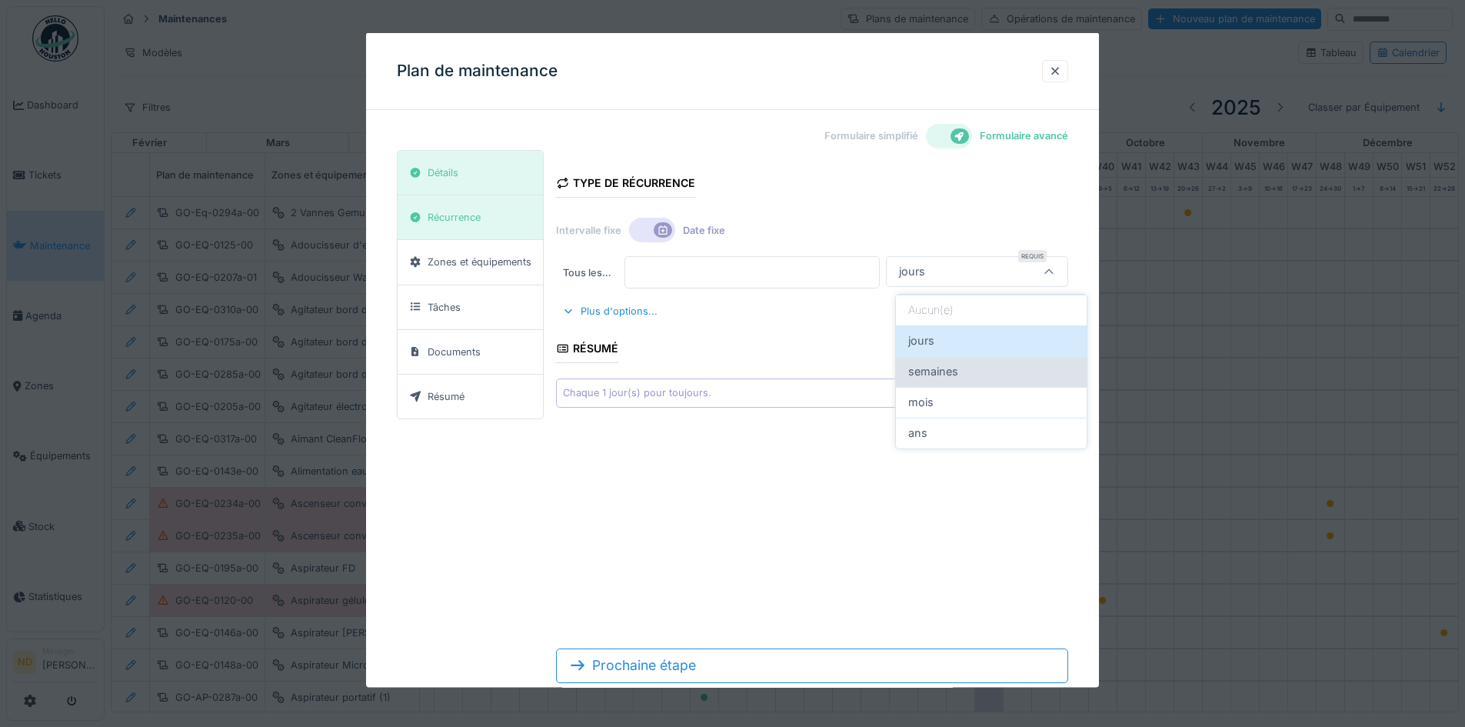
scroll to position [0, 0]
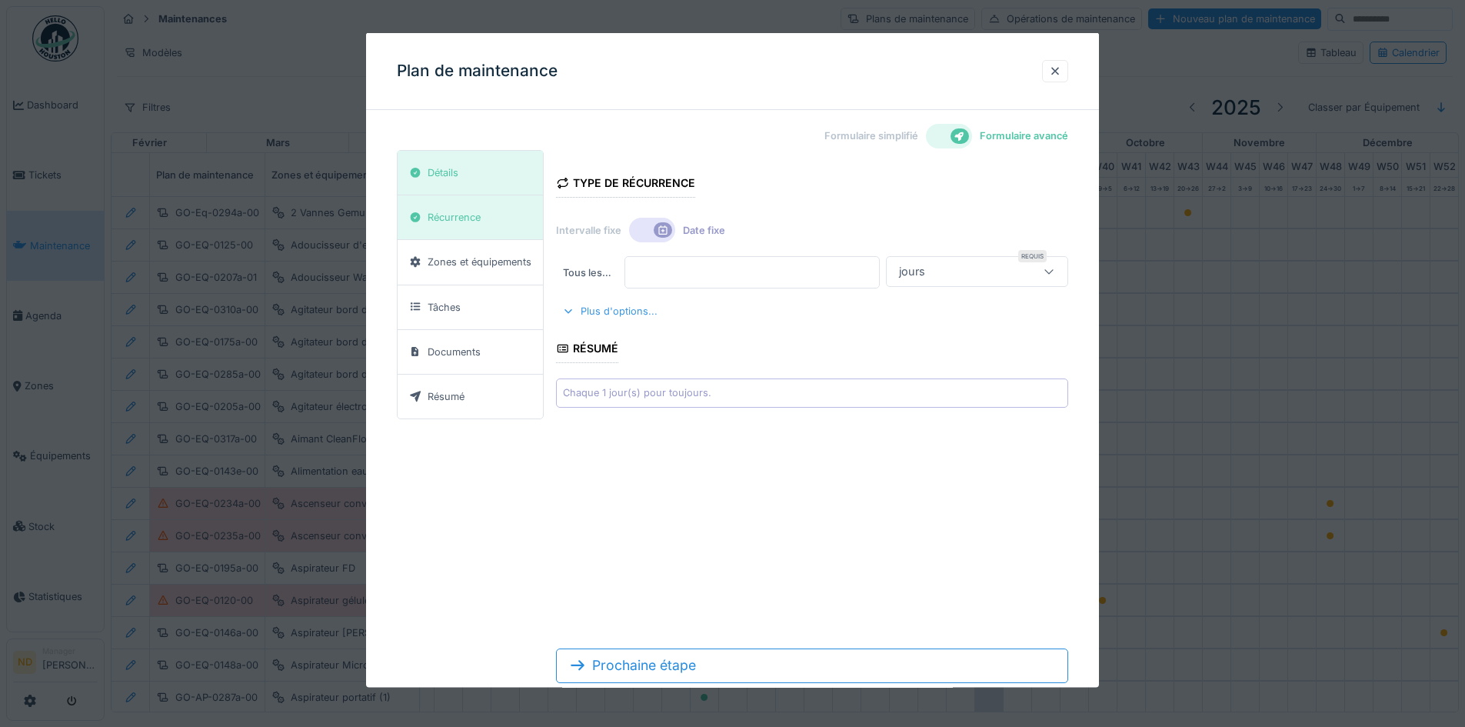
click at [613, 301] on div "Plus d'options..." at bounding box center [610, 311] width 108 height 21
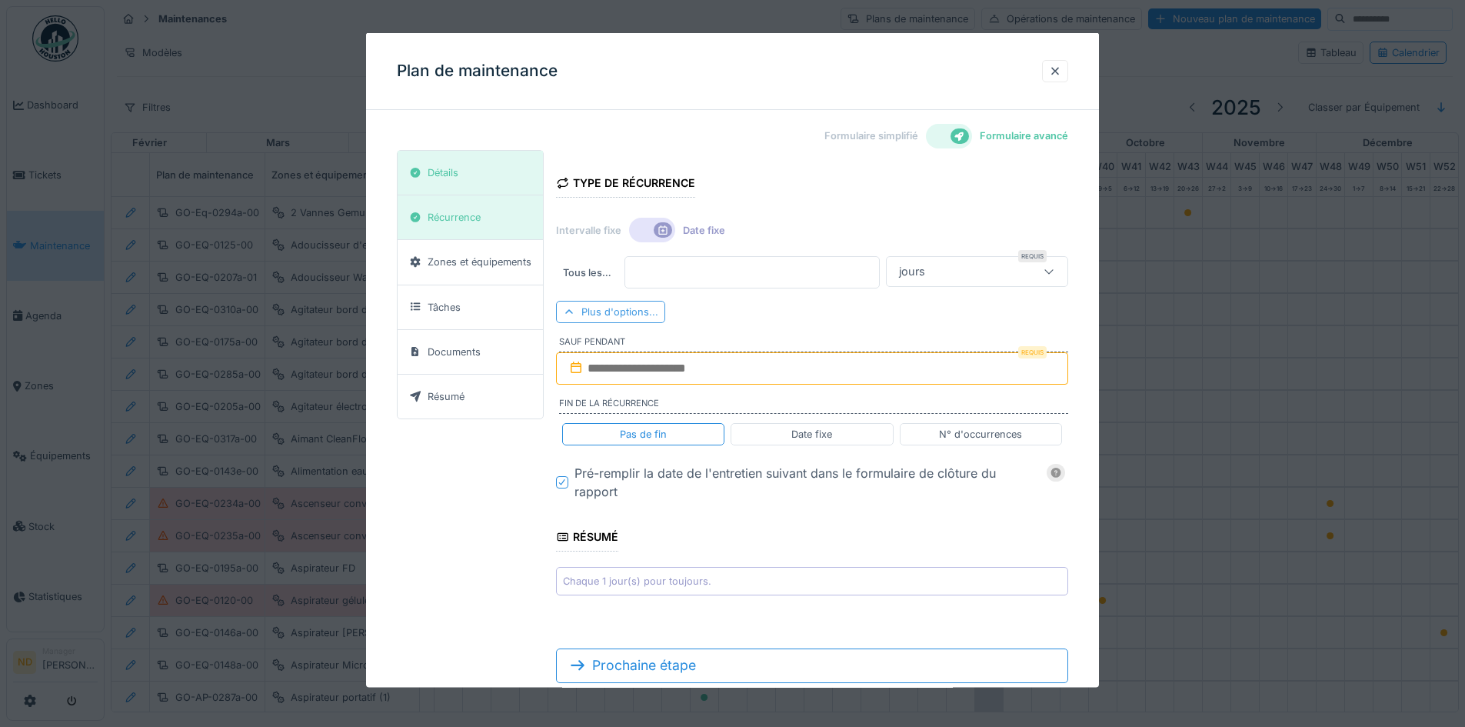
click at [613, 301] on div "Plus d'options..." at bounding box center [610, 312] width 109 height 22
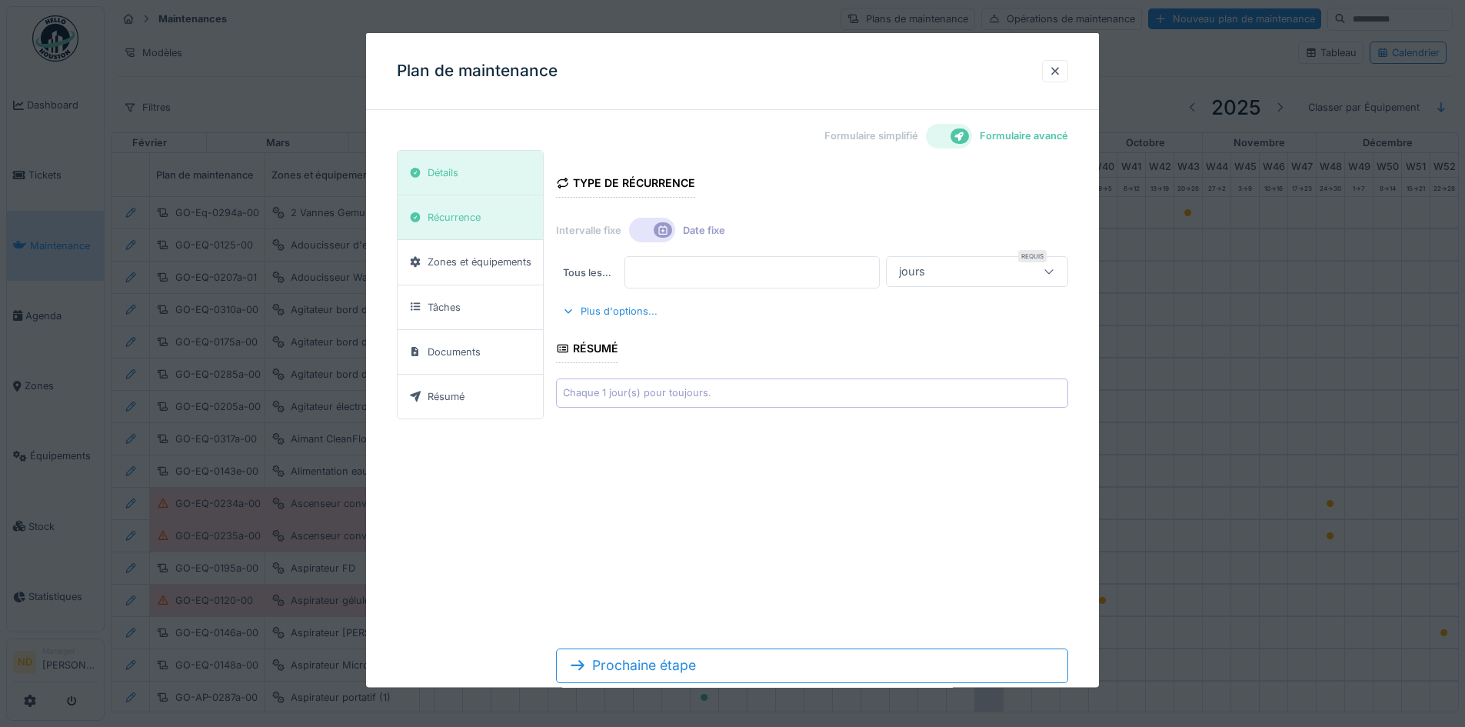
click at [659, 228] on icon at bounding box center [663, 230] width 12 height 10
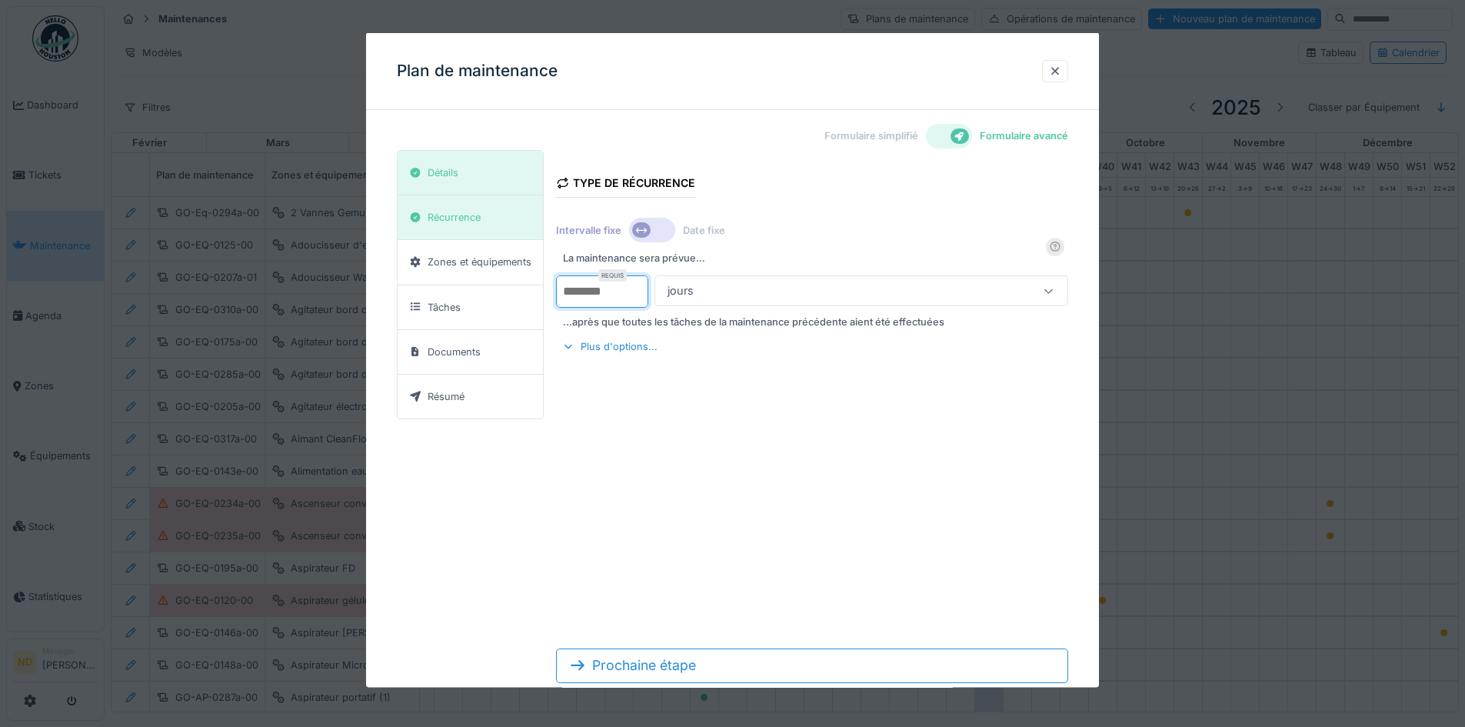
type input "*"
click at [638, 287] on input "*" at bounding box center [602, 291] width 92 height 32
click at [1053, 291] on icon at bounding box center [1048, 290] width 8 height 5
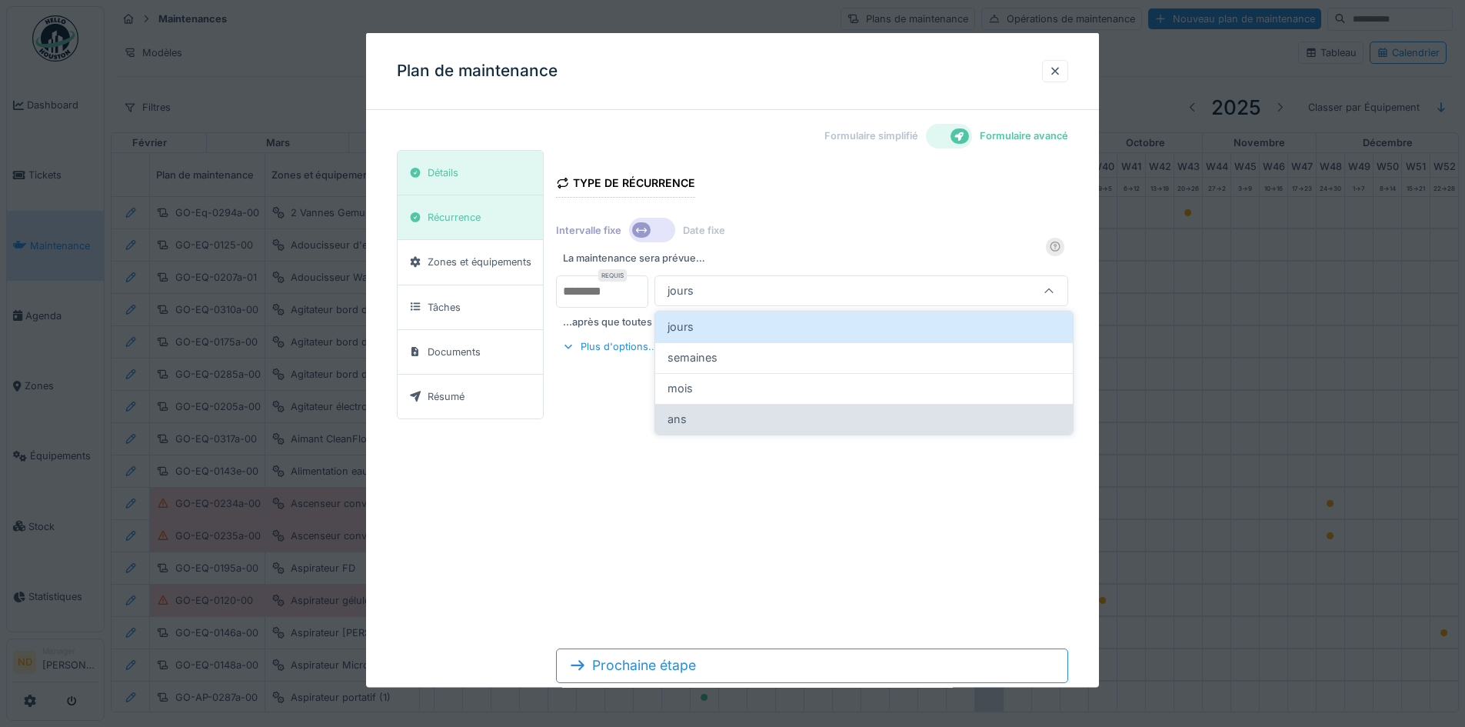
click at [906, 424] on div "ans" at bounding box center [863, 419] width 393 height 17
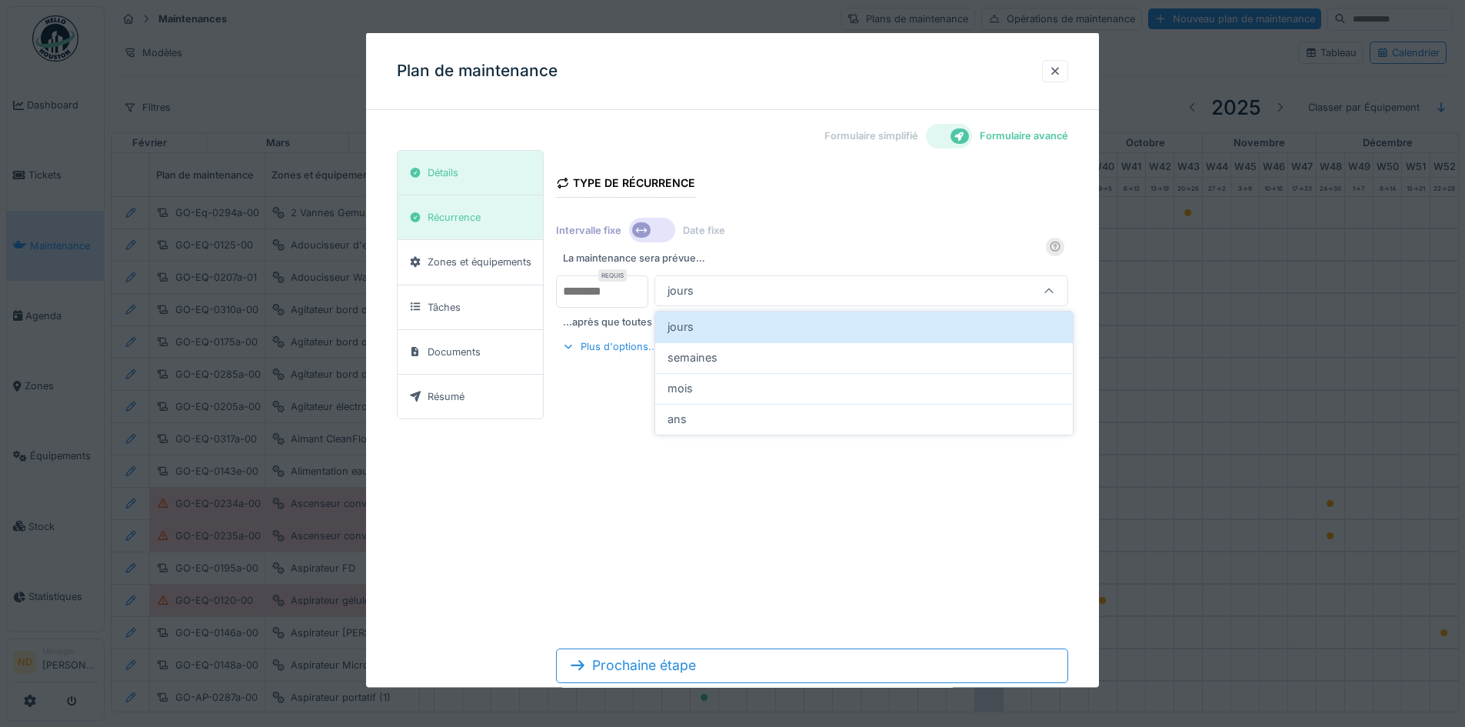
type input "******"
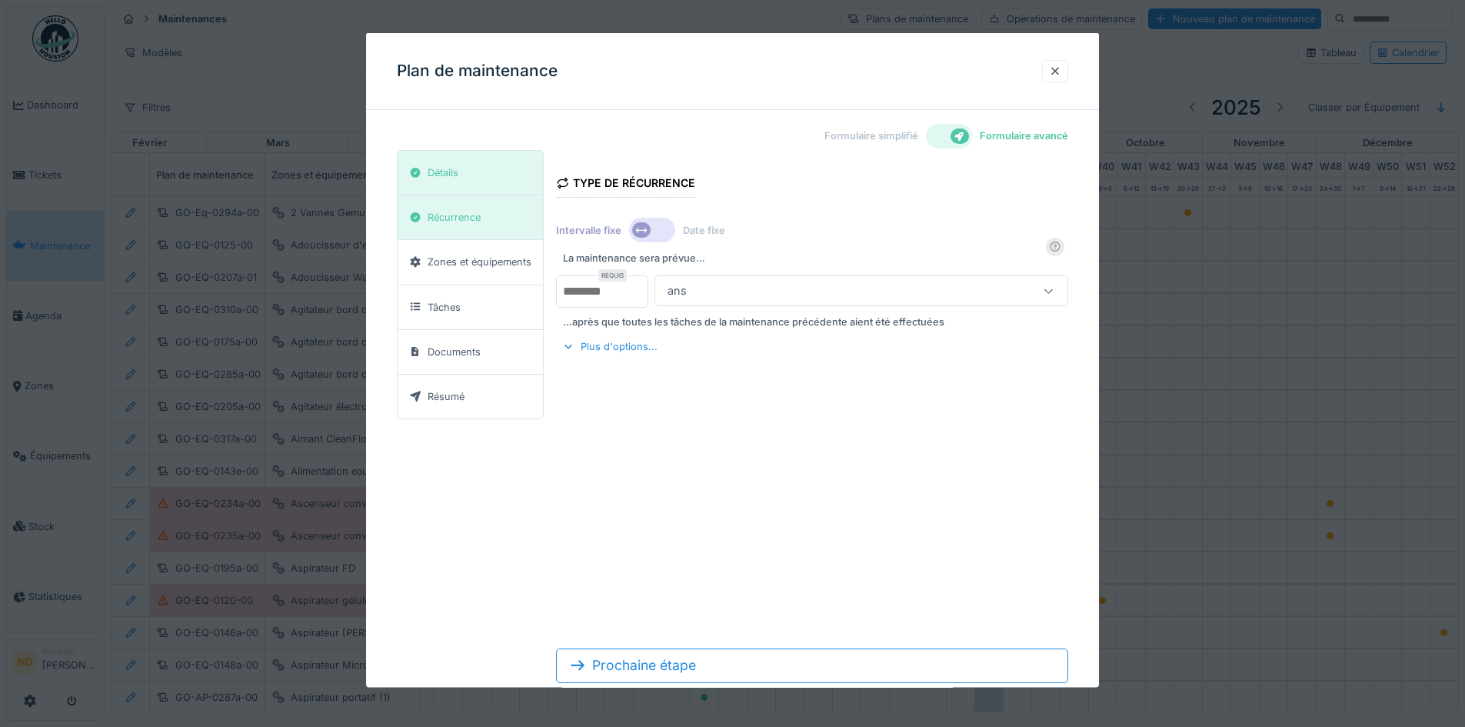
click at [650, 233] on div at bounding box center [652, 230] width 46 height 25
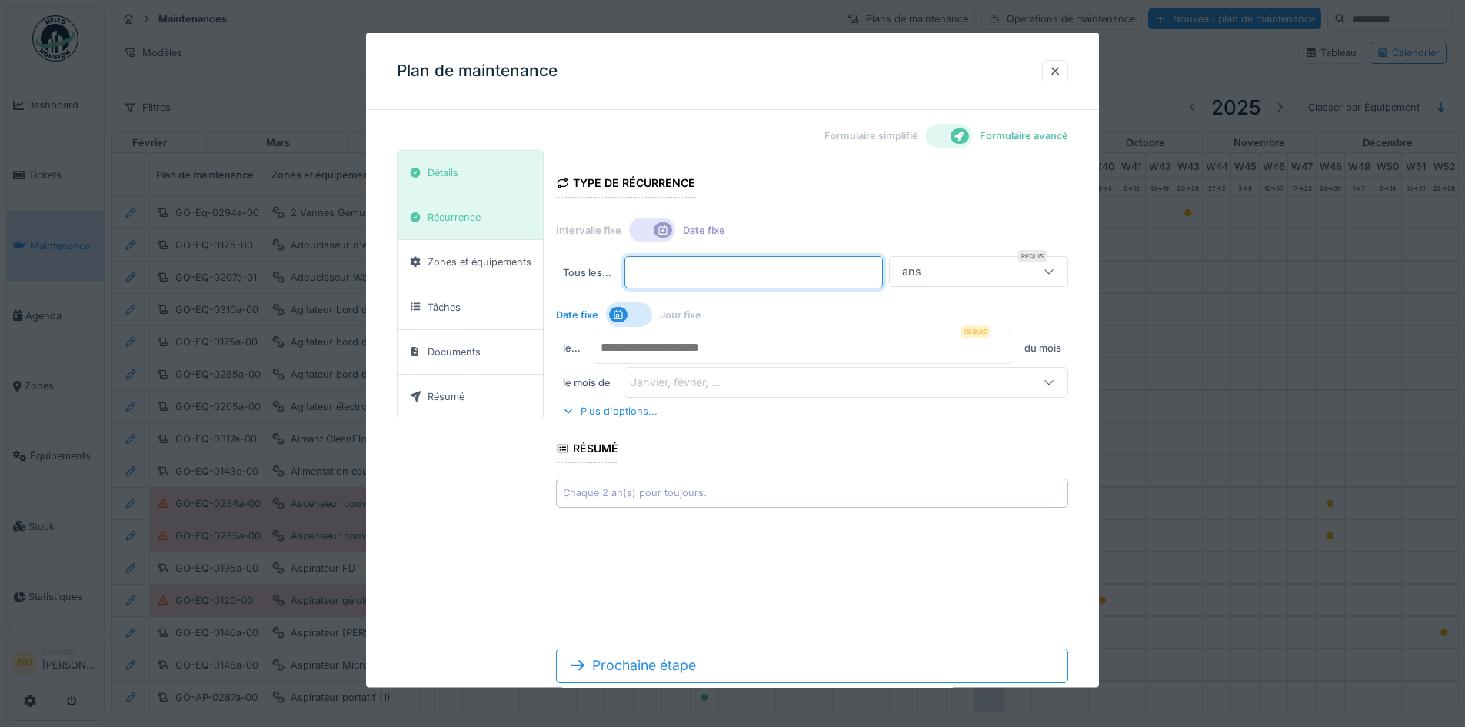
click at [740, 275] on input "*" at bounding box center [753, 272] width 258 height 32
type input "*"
click at [1053, 277] on div at bounding box center [1049, 271] width 12 height 15
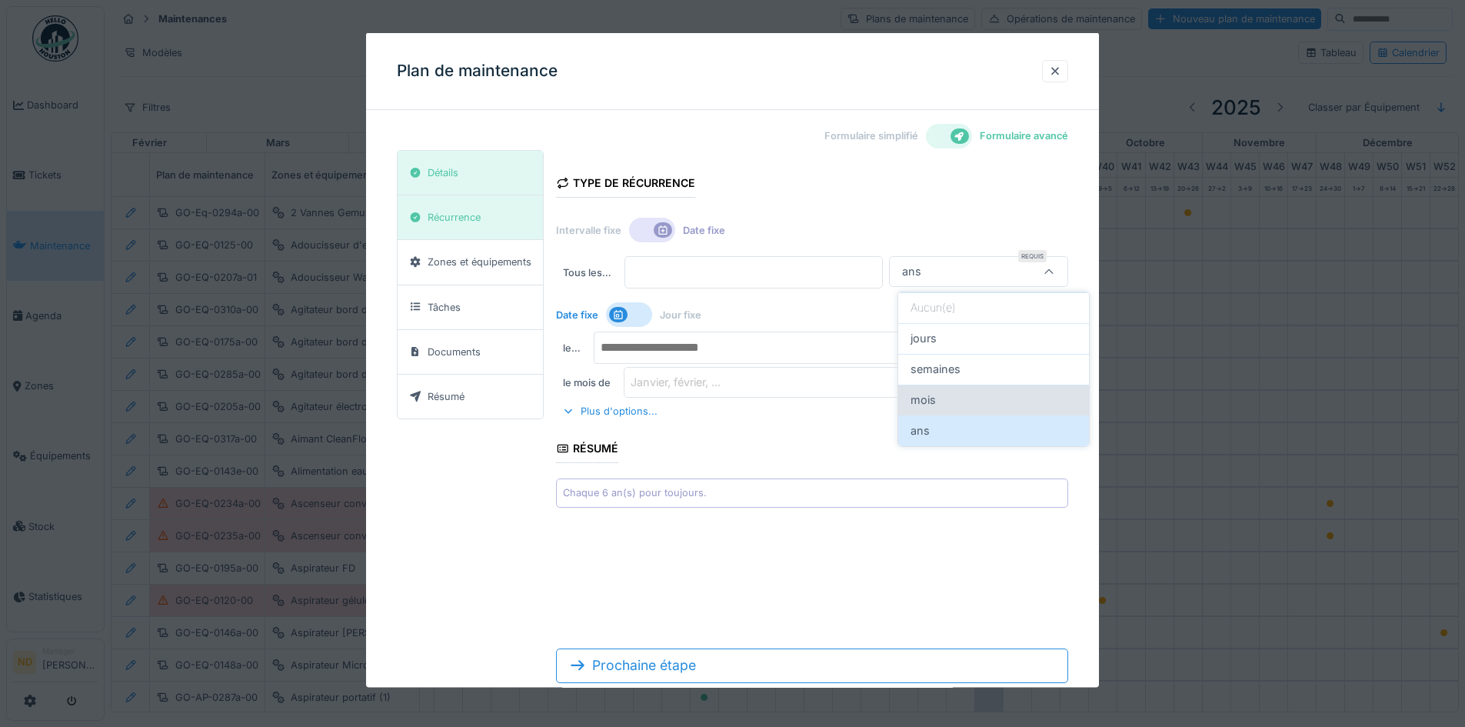
click at [974, 397] on div "mois" at bounding box center [993, 399] width 166 height 17
type input "*******"
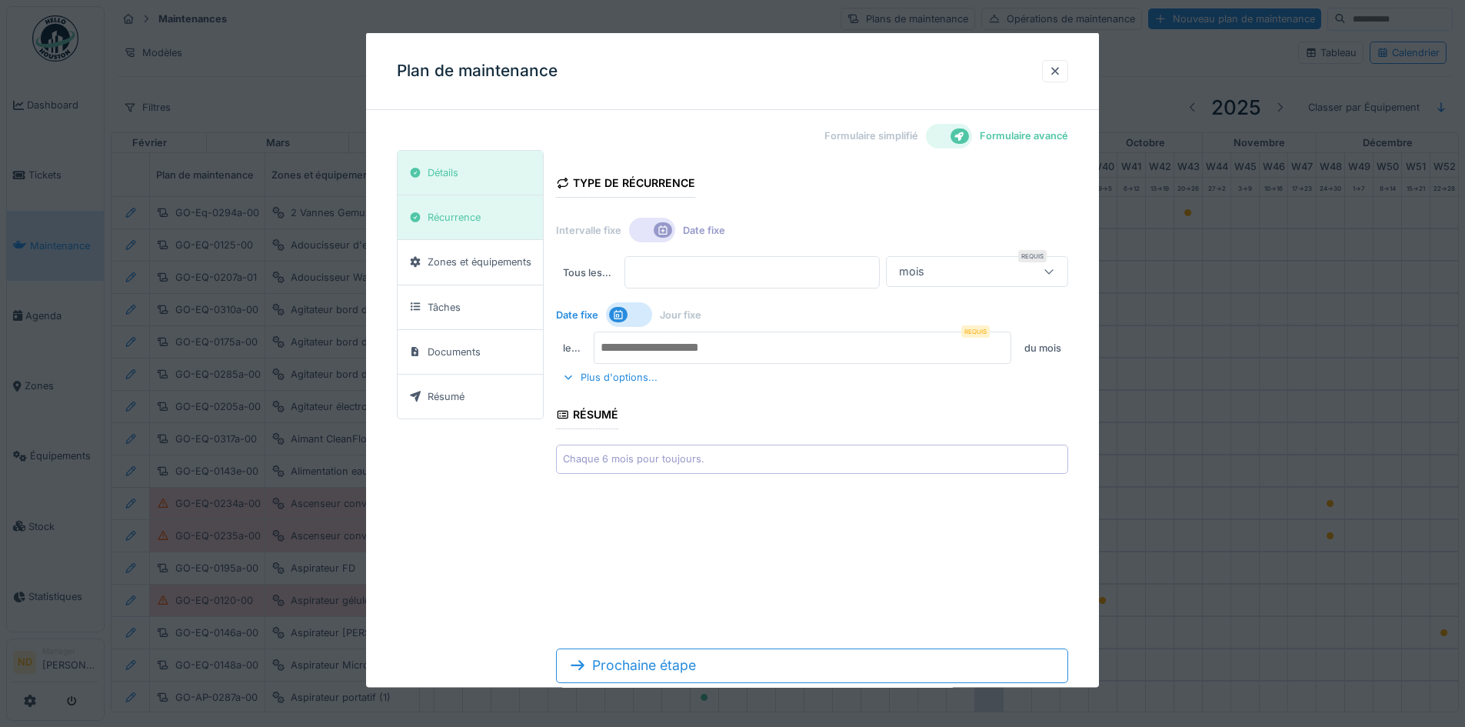
click at [697, 347] on input "number" at bounding box center [803, 347] width 418 height 32
click at [633, 321] on div at bounding box center [629, 314] width 46 height 25
click at [627, 379] on div "Plus d'options..." at bounding box center [610, 381] width 108 height 21
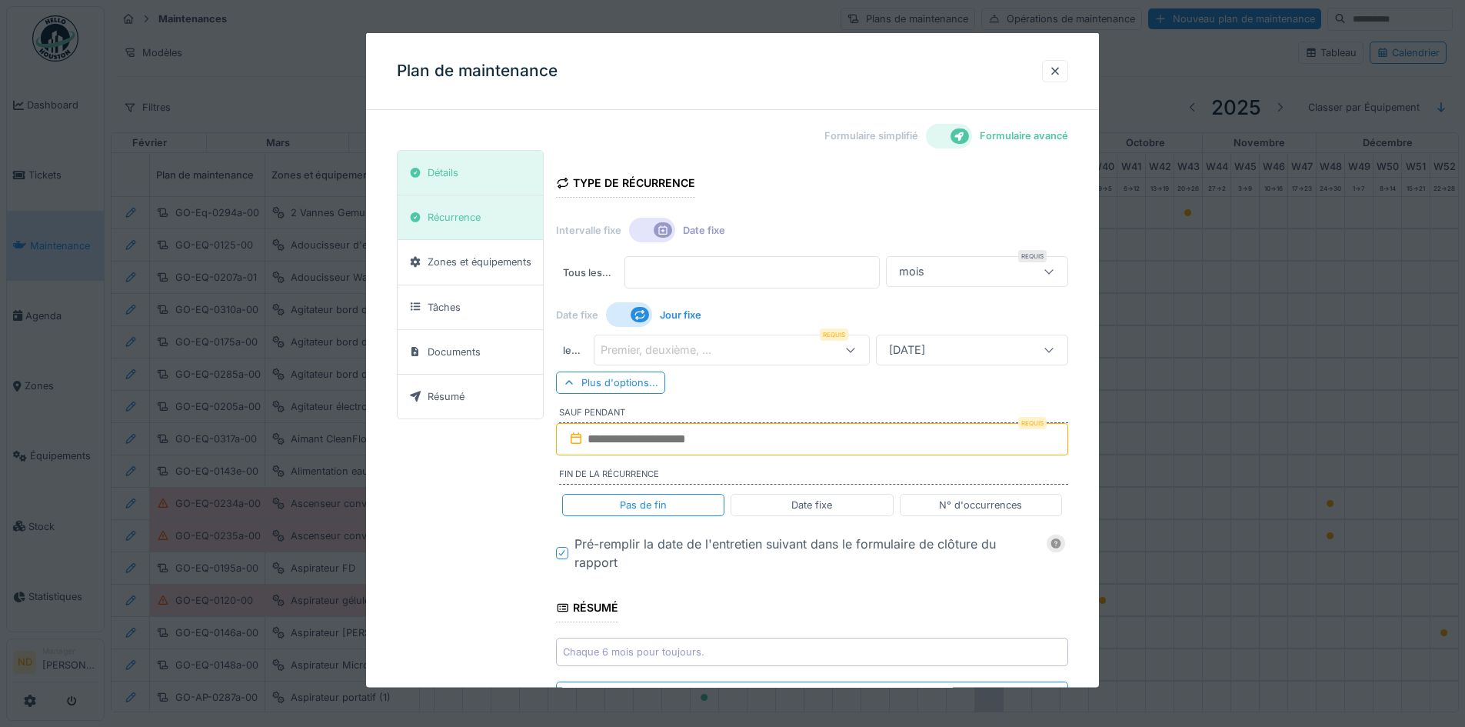
click at [667, 231] on icon at bounding box center [663, 230] width 12 height 10
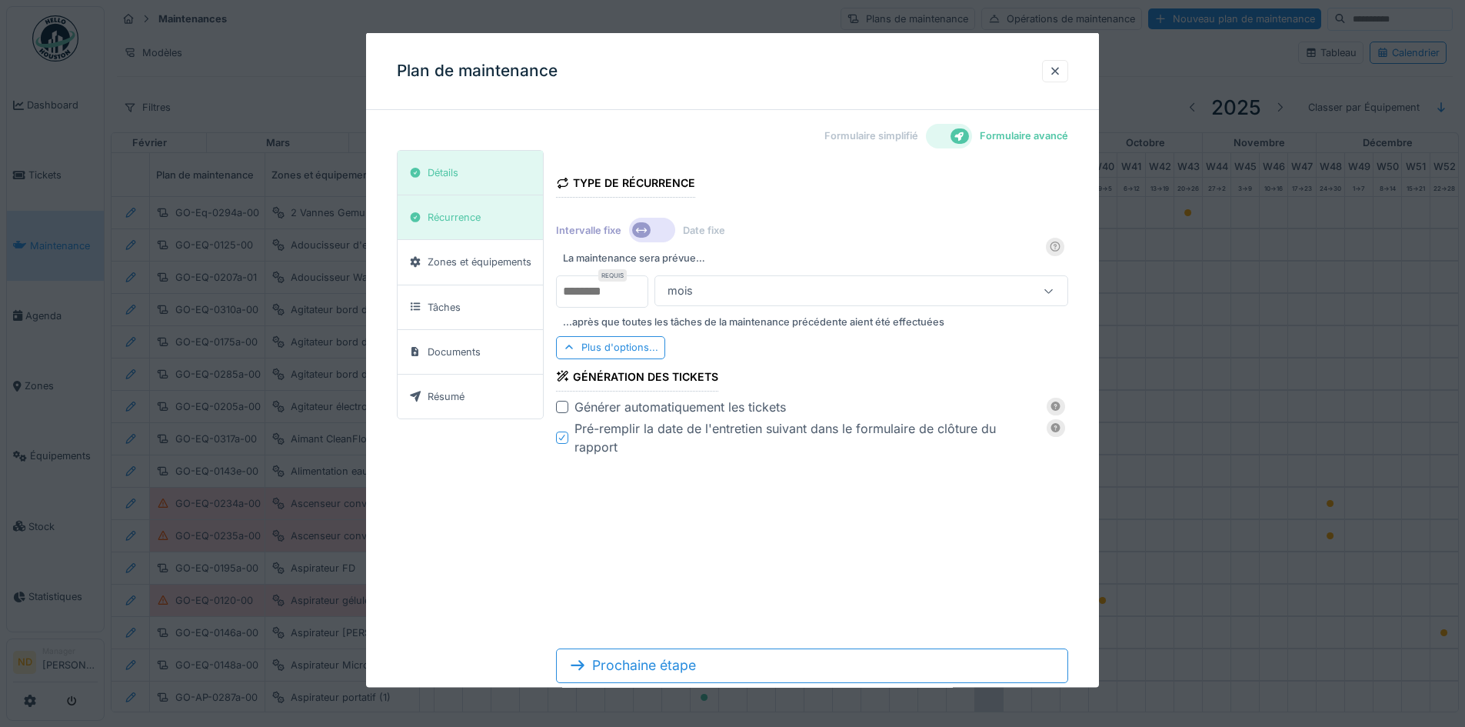
click at [662, 231] on div at bounding box center [652, 230] width 46 height 25
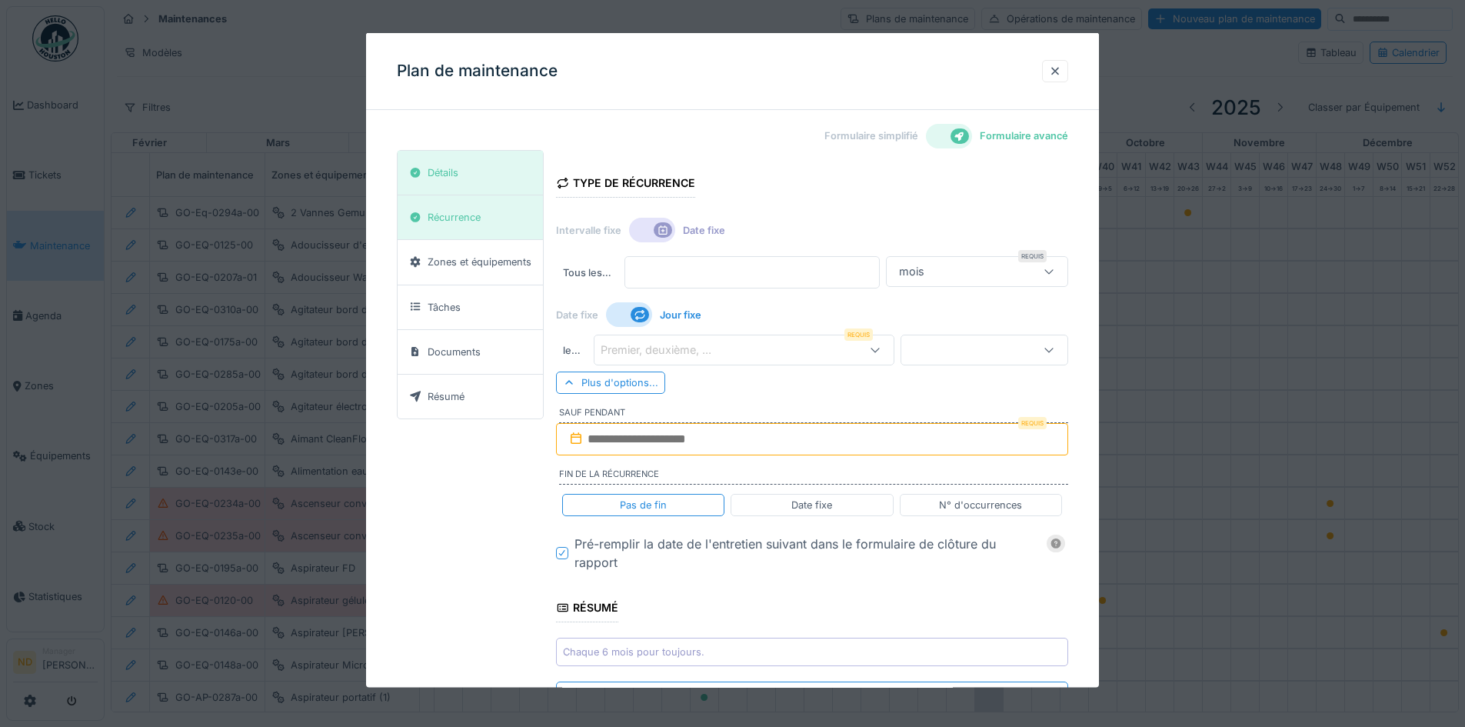
click at [628, 313] on div at bounding box center [629, 314] width 46 height 25
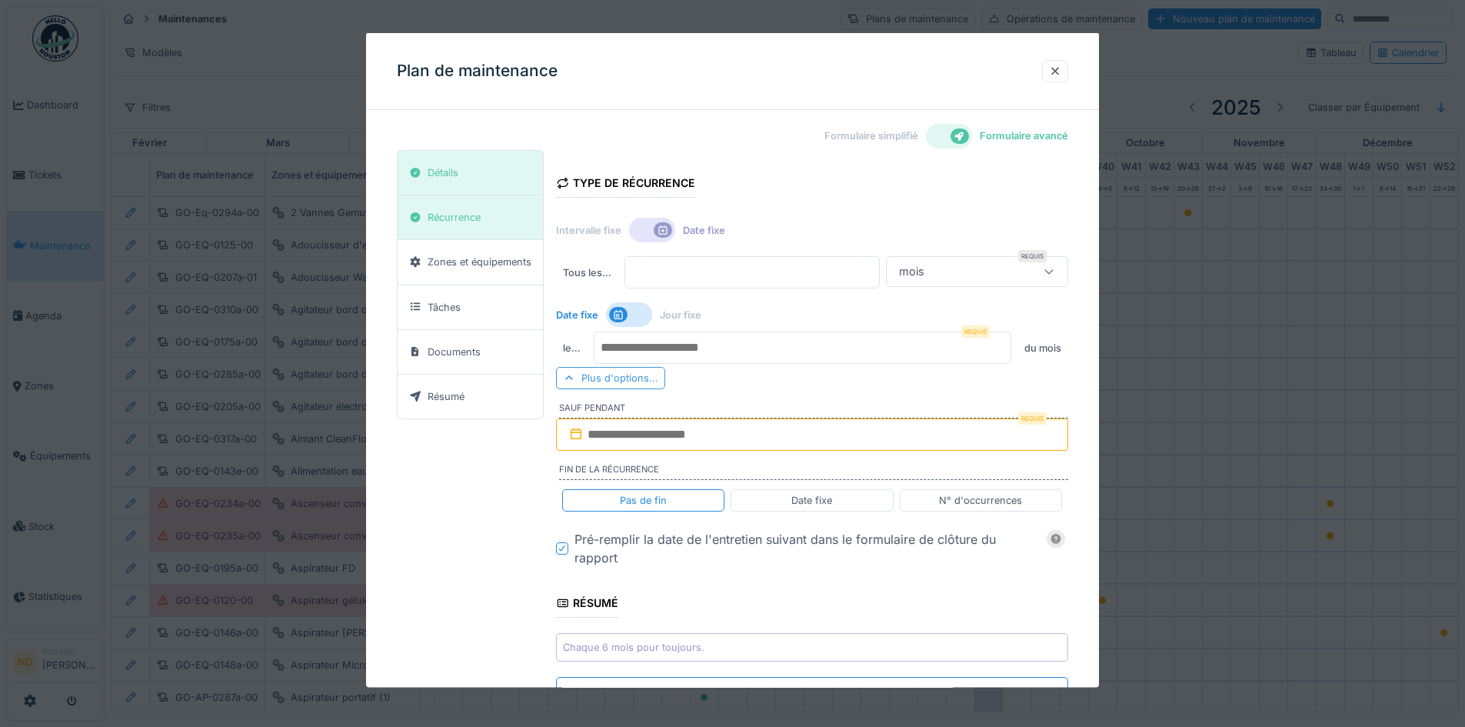
click at [629, 386] on div "Plus d'options..." at bounding box center [610, 378] width 109 height 22
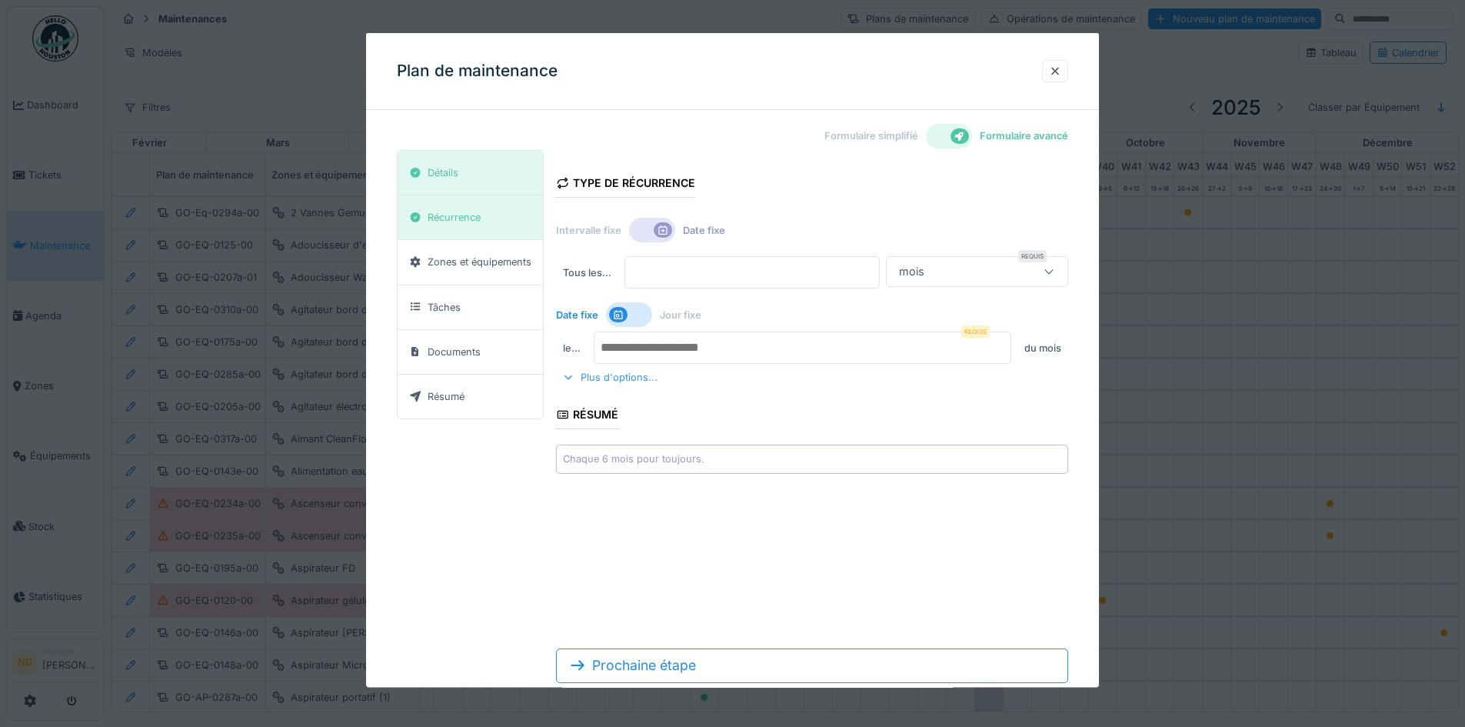
click at [629, 386] on div "Plus d'options..." at bounding box center [610, 377] width 108 height 21
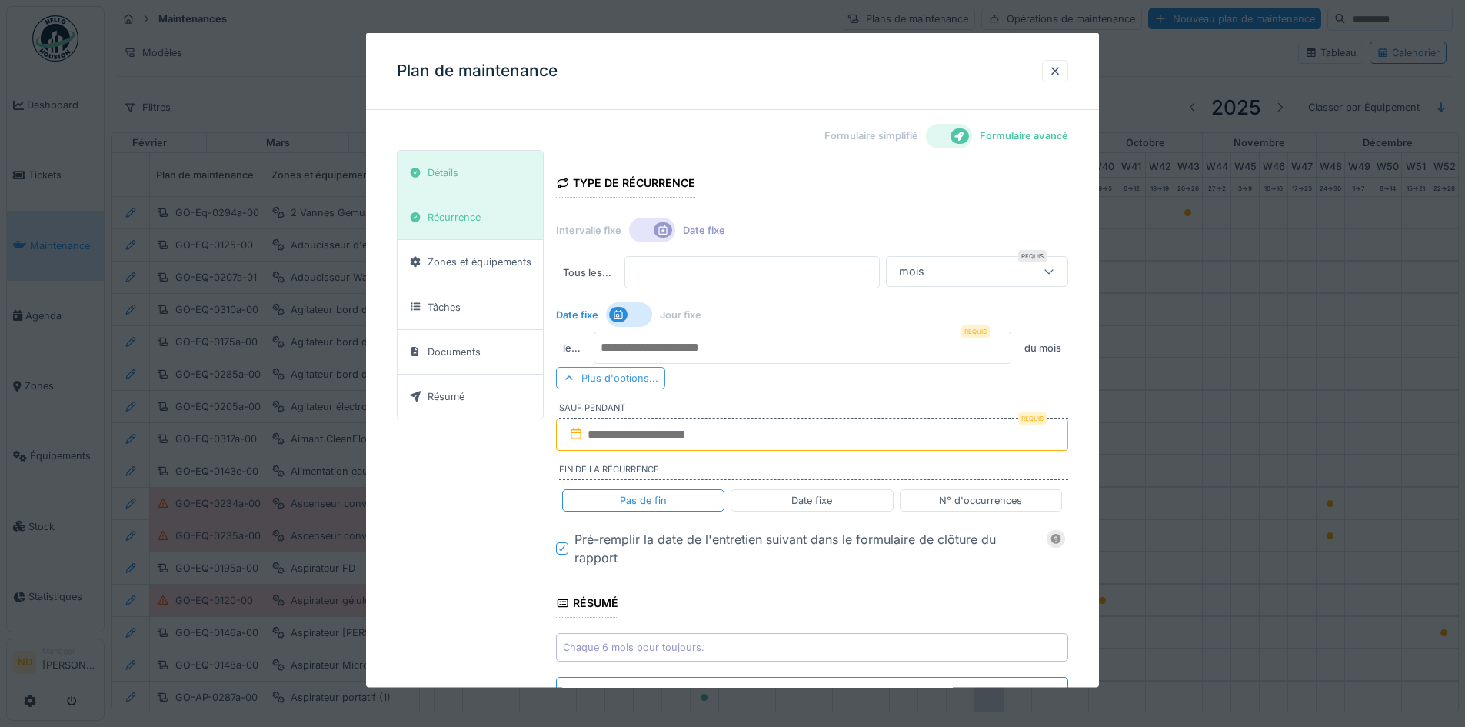
click at [617, 381] on div "Plus d'options..." at bounding box center [610, 378] width 109 height 22
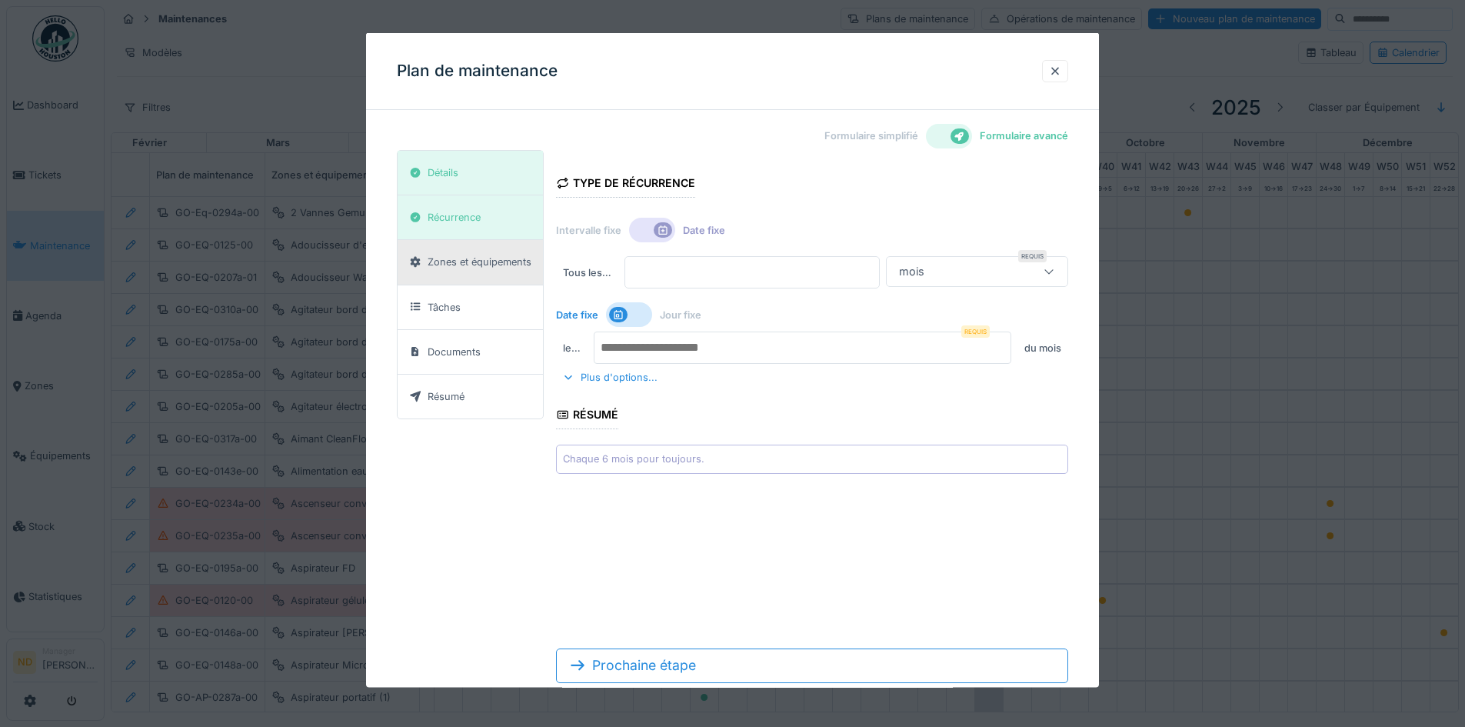
click at [499, 267] on div "Zones et équipements" at bounding box center [480, 262] width 104 height 15
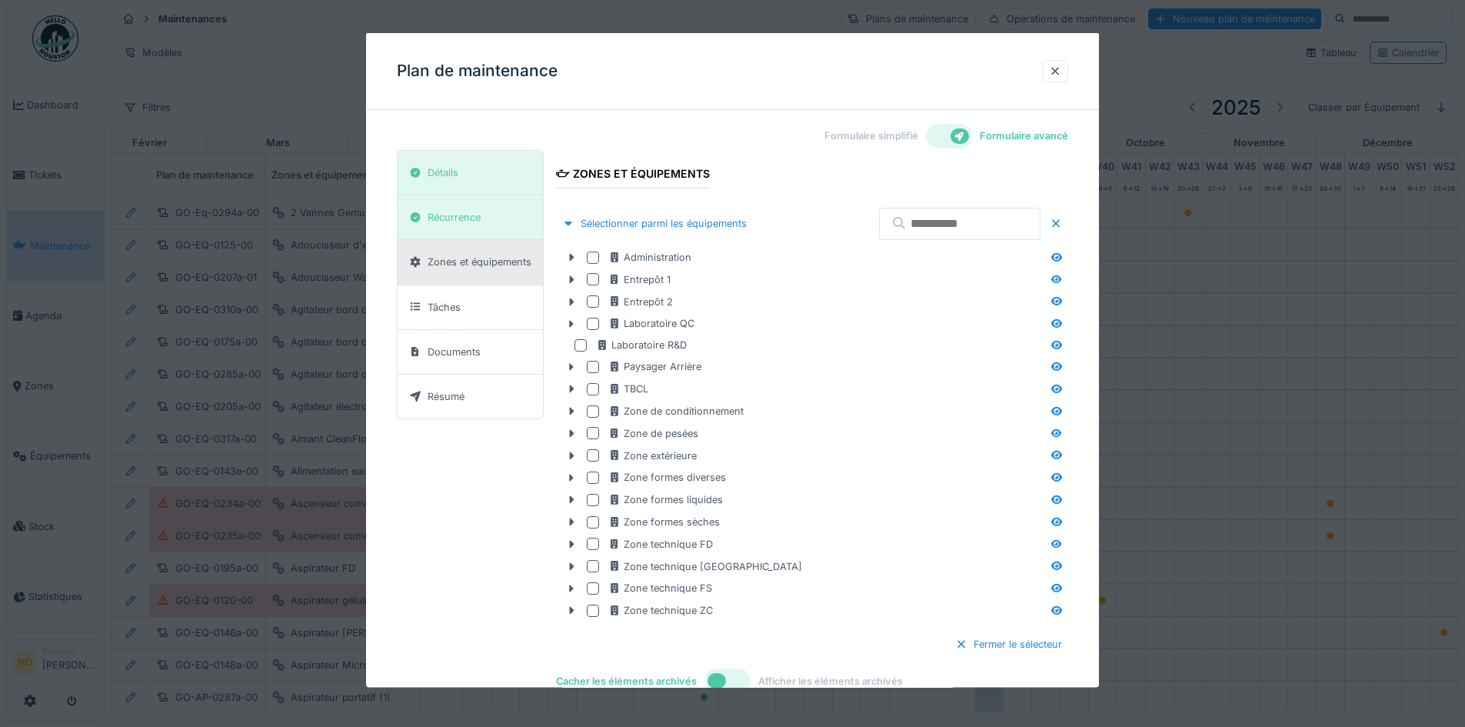
click at [900, 219] on input "text" at bounding box center [959, 223] width 161 height 32
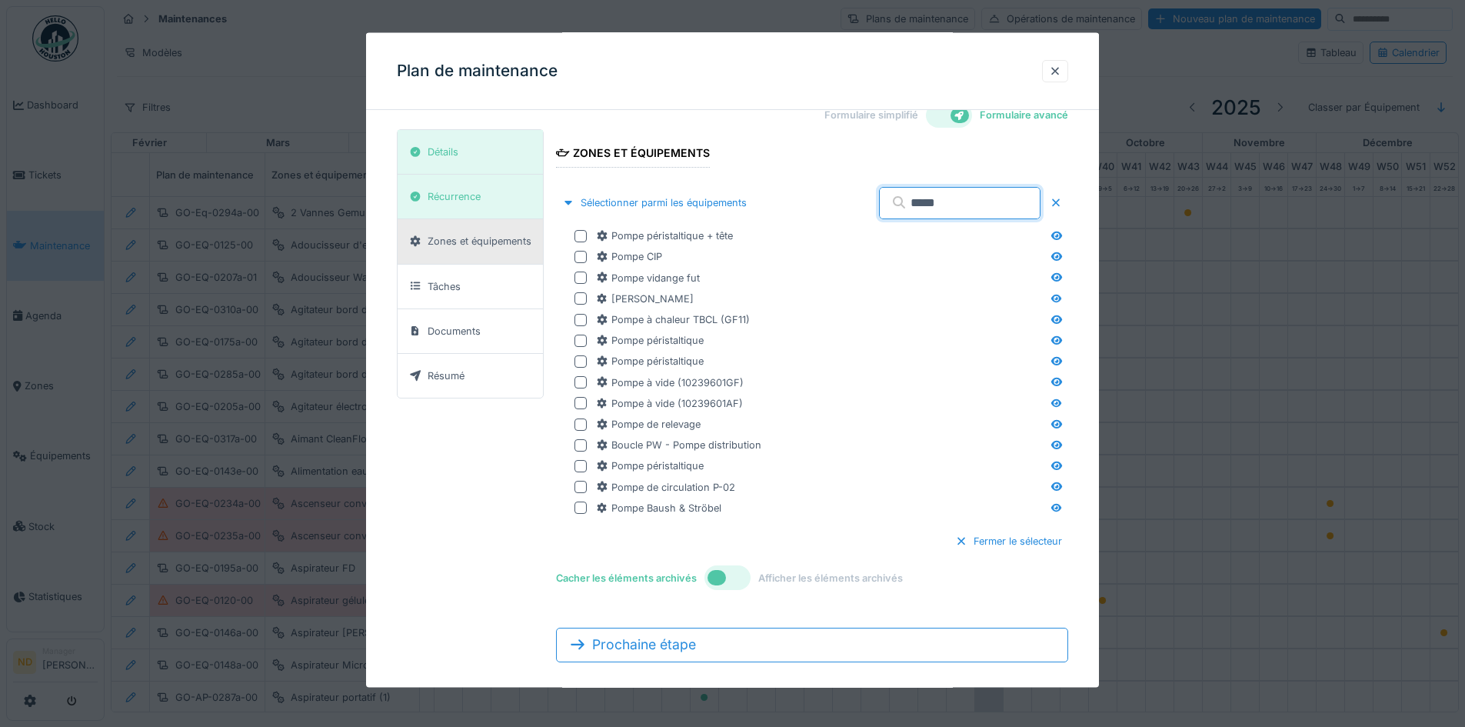
scroll to position [38, 0]
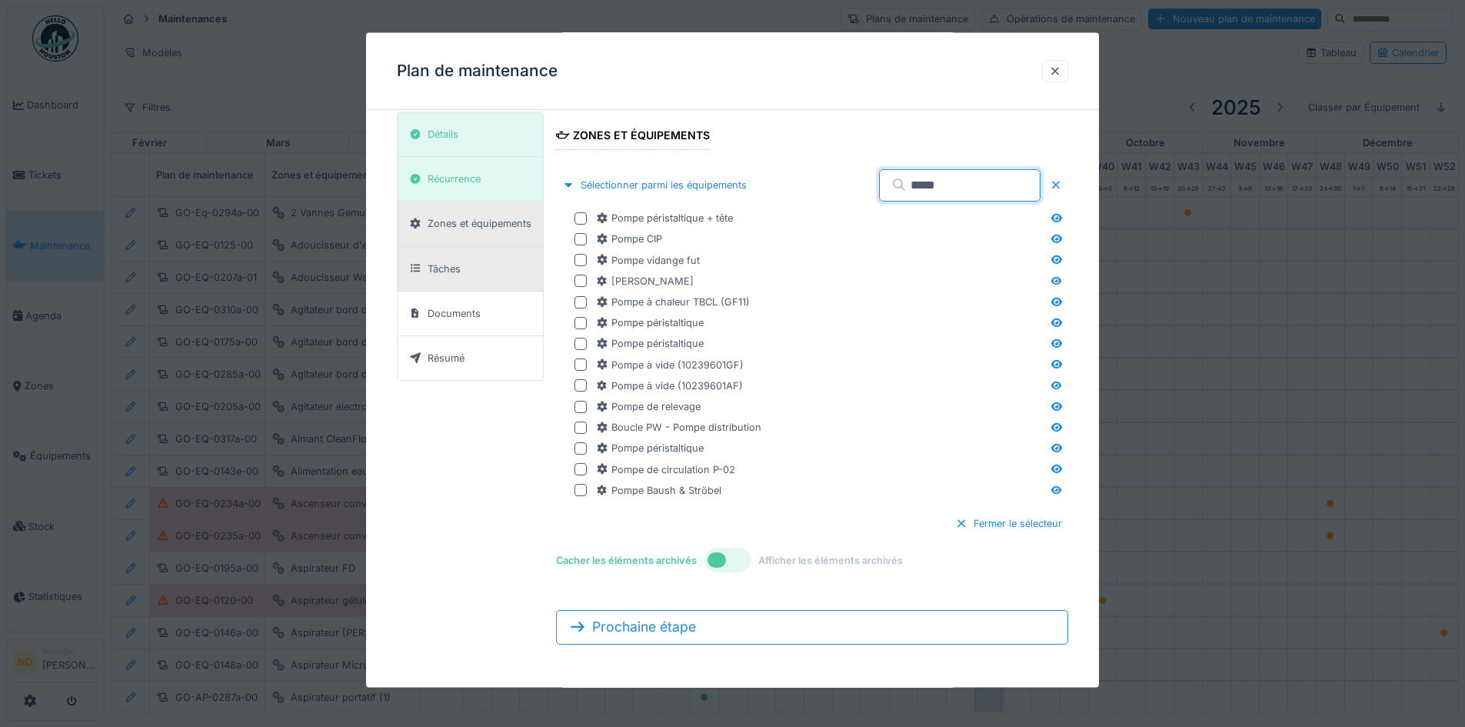
type input "*****"
click at [449, 252] on div "Tâches" at bounding box center [470, 268] width 145 height 45
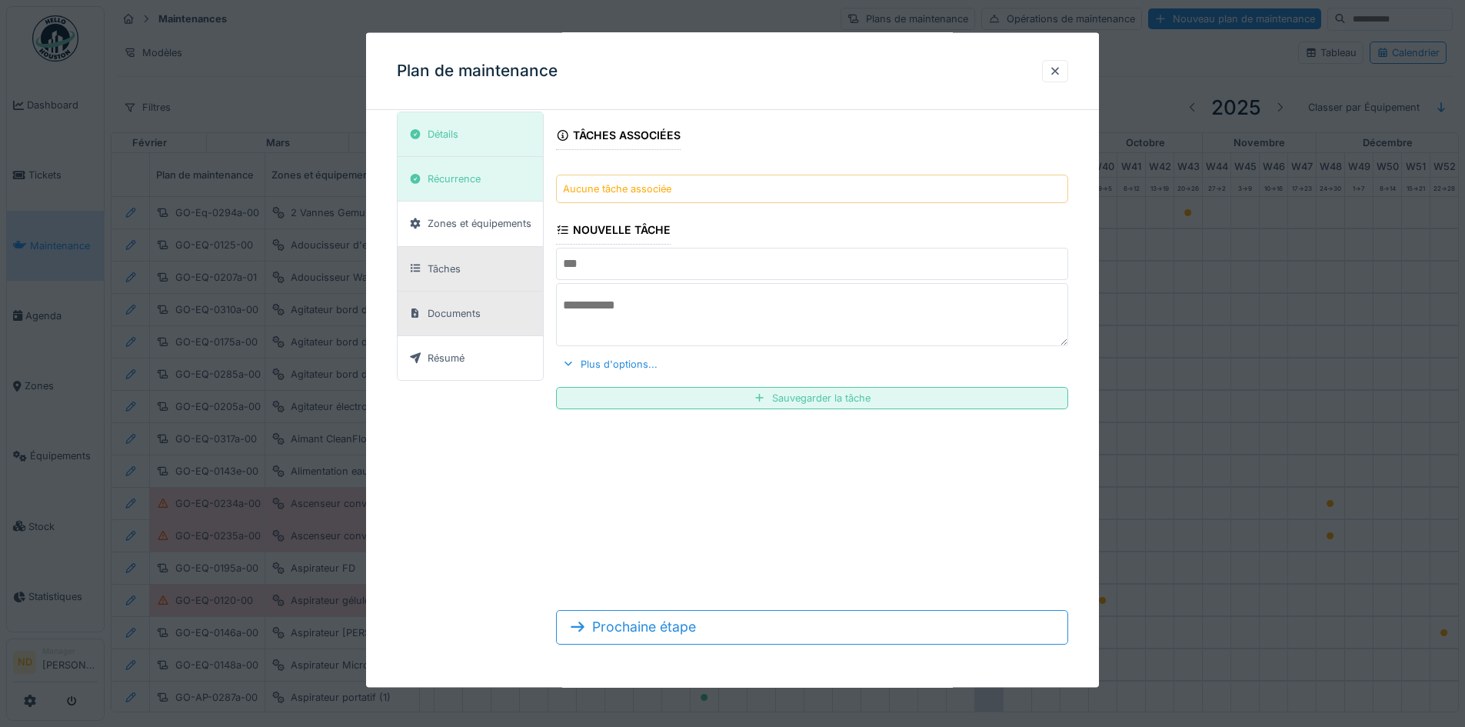
click at [459, 308] on div "Documents" at bounding box center [454, 312] width 53 height 15
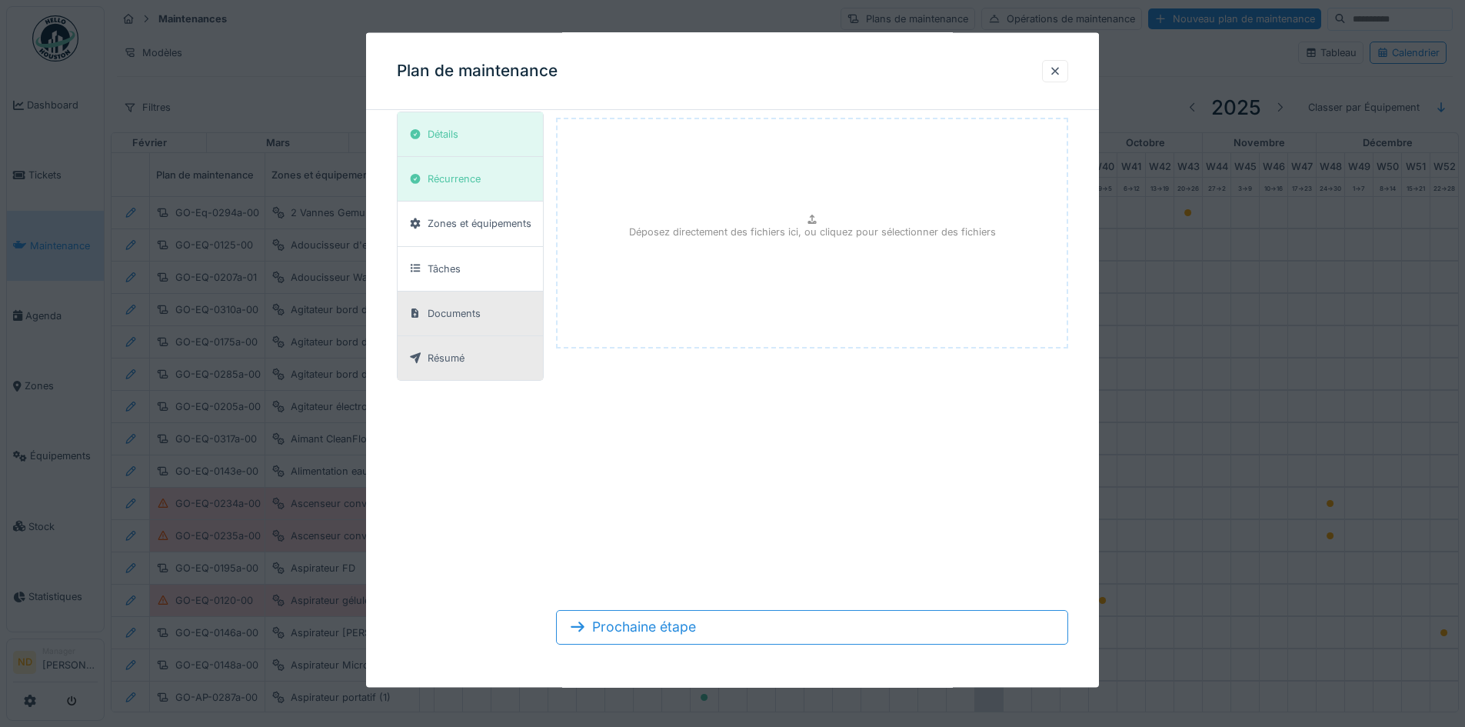
click at [472, 354] on div "Résumé" at bounding box center [470, 357] width 145 height 44
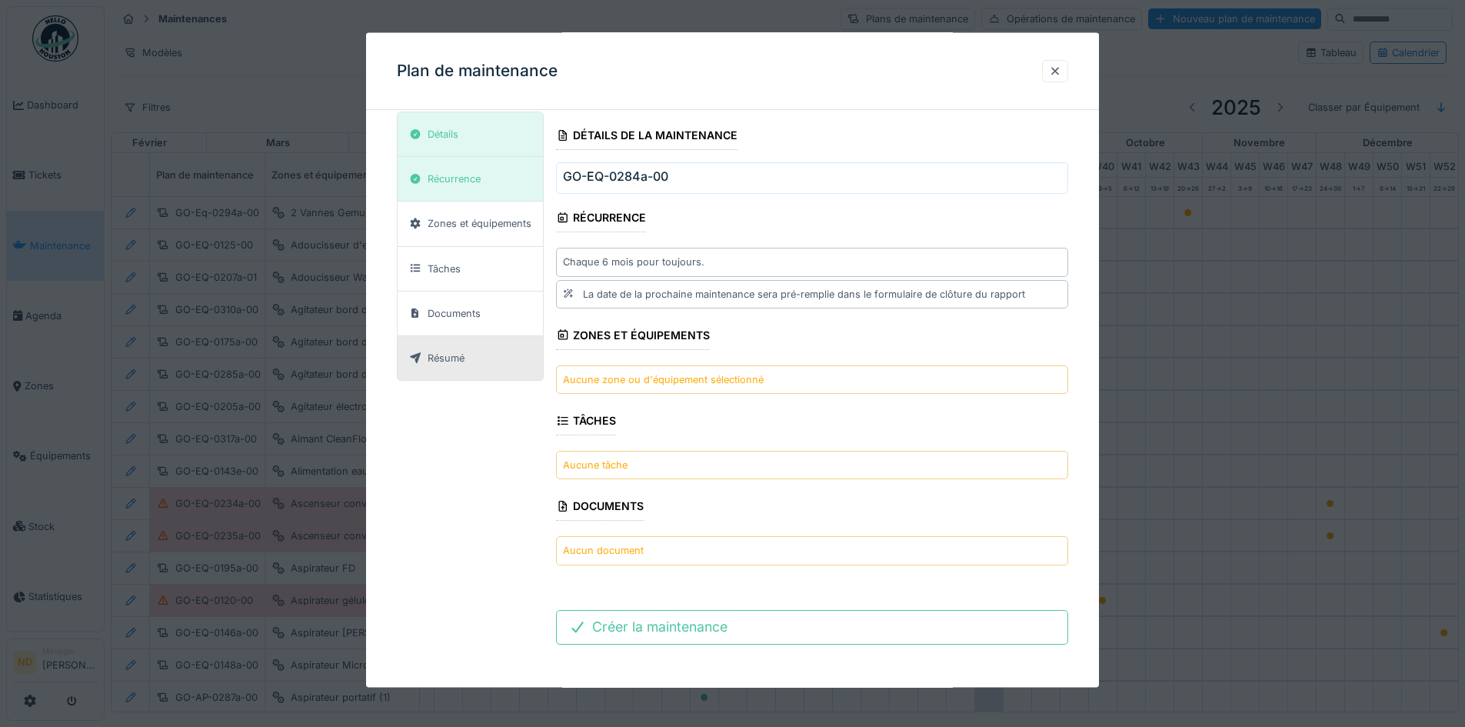
scroll to position [0, 0]
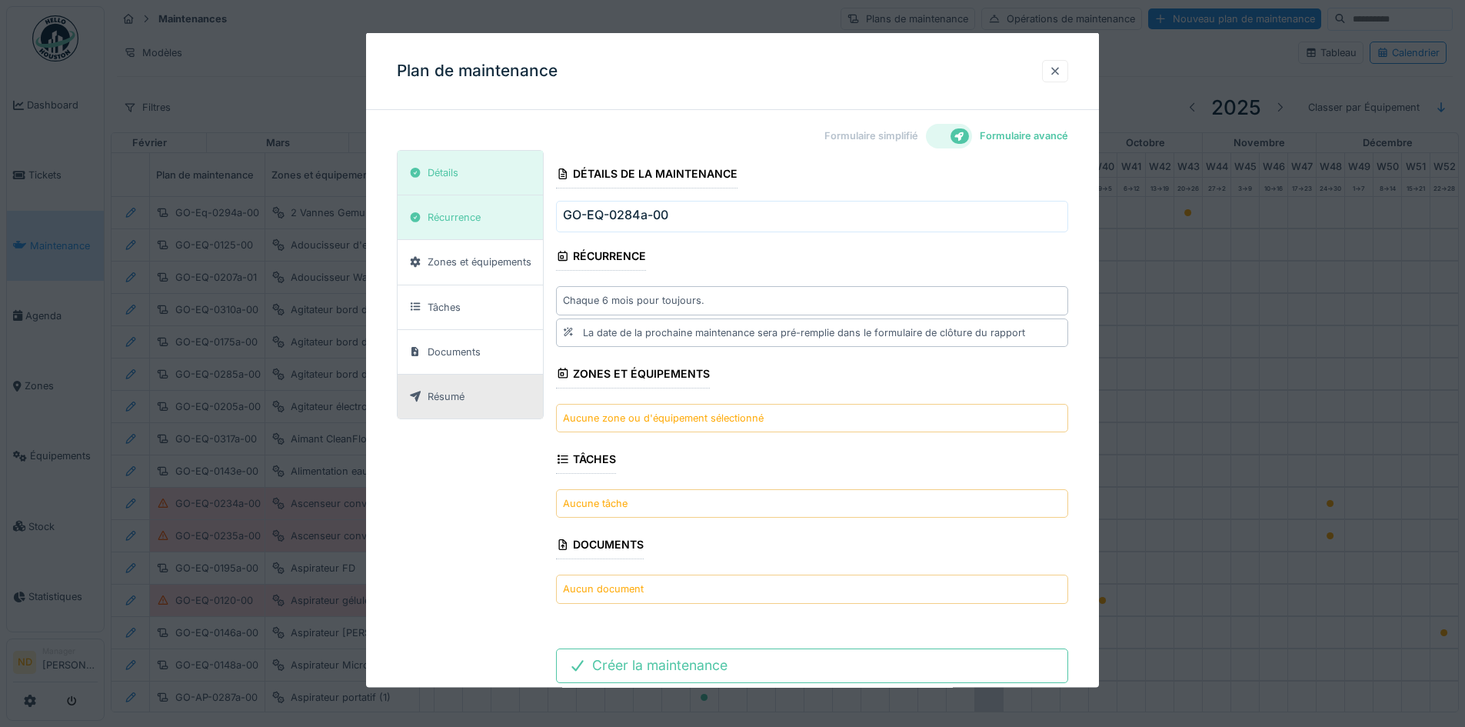
click at [1061, 79] on div at bounding box center [1055, 70] width 26 height 22
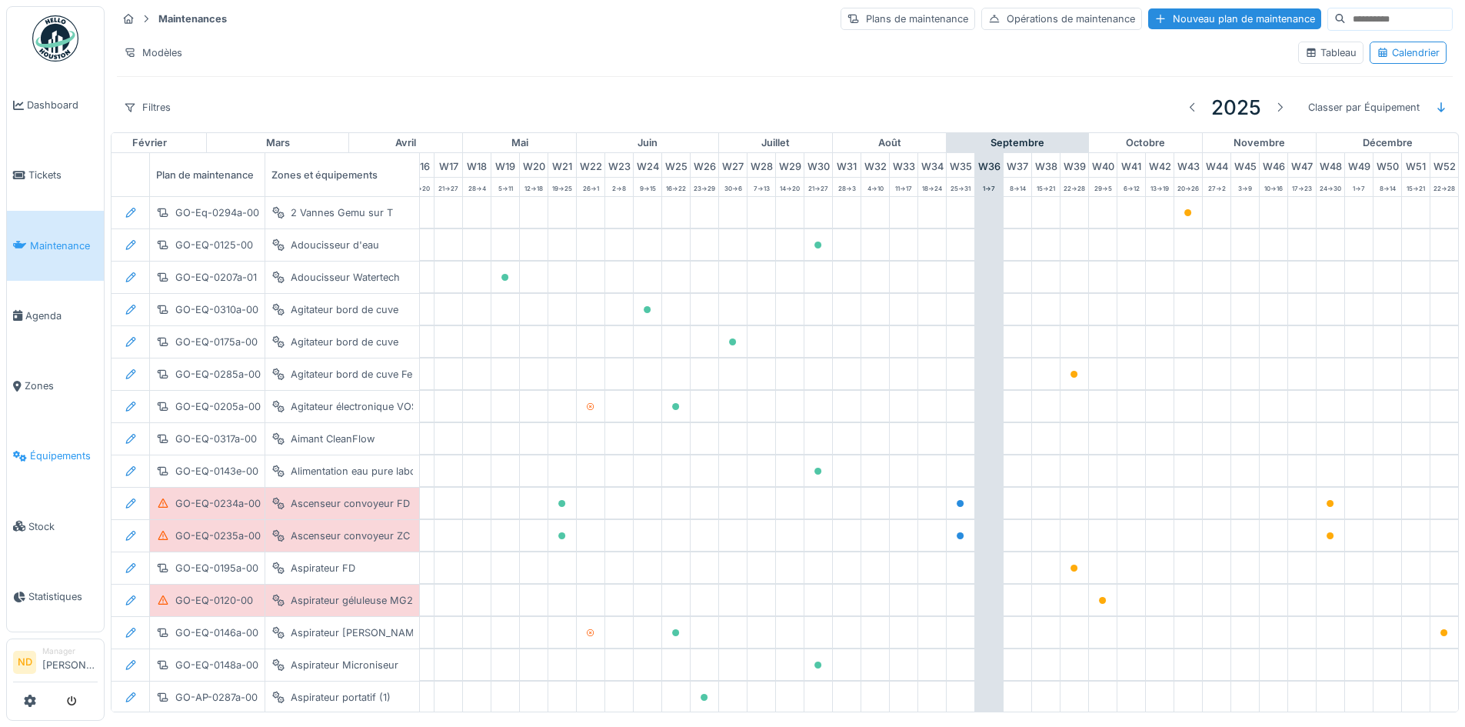
click at [49, 448] on span "Équipements" at bounding box center [64, 455] width 68 height 15
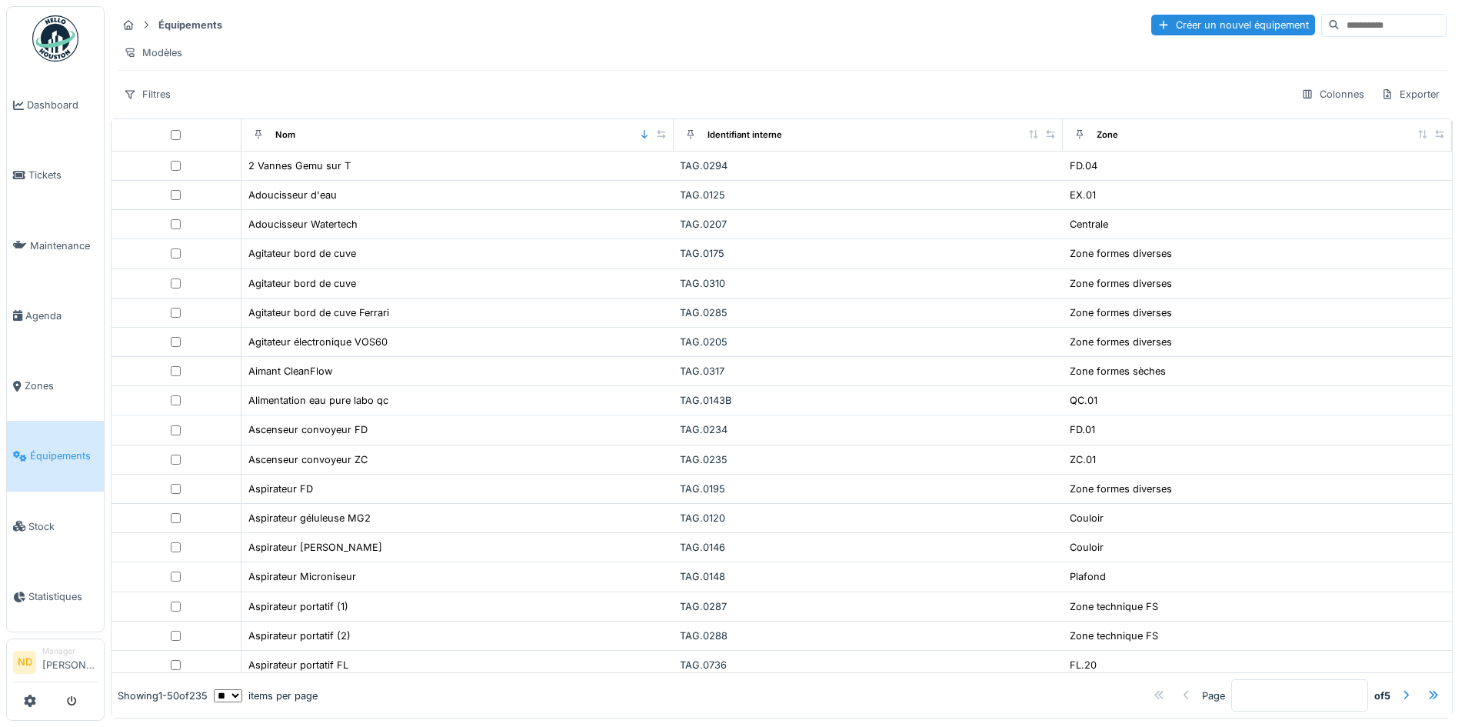
click at [1348, 25] on input at bounding box center [1393, 26] width 106 height 22
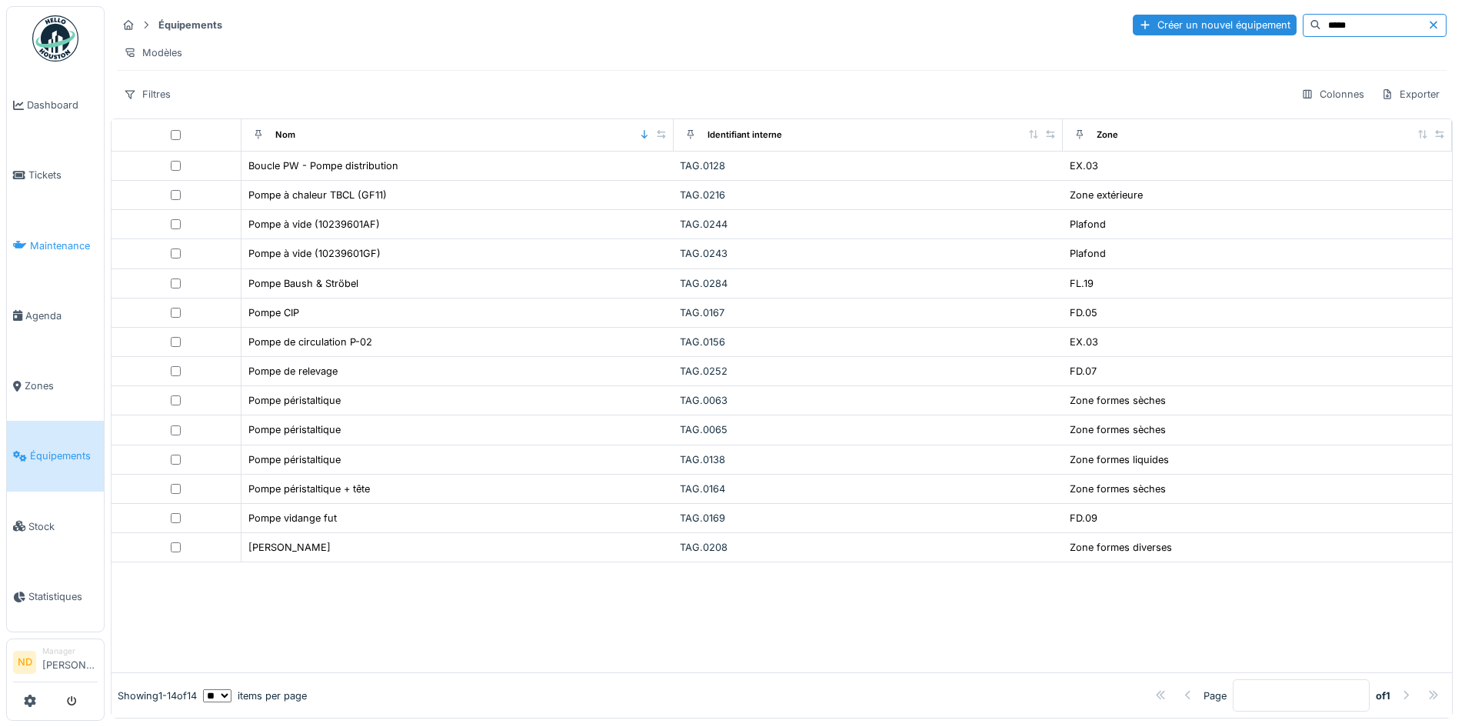
type input "*****"
click at [41, 239] on span "Maintenance" at bounding box center [64, 245] width 68 height 15
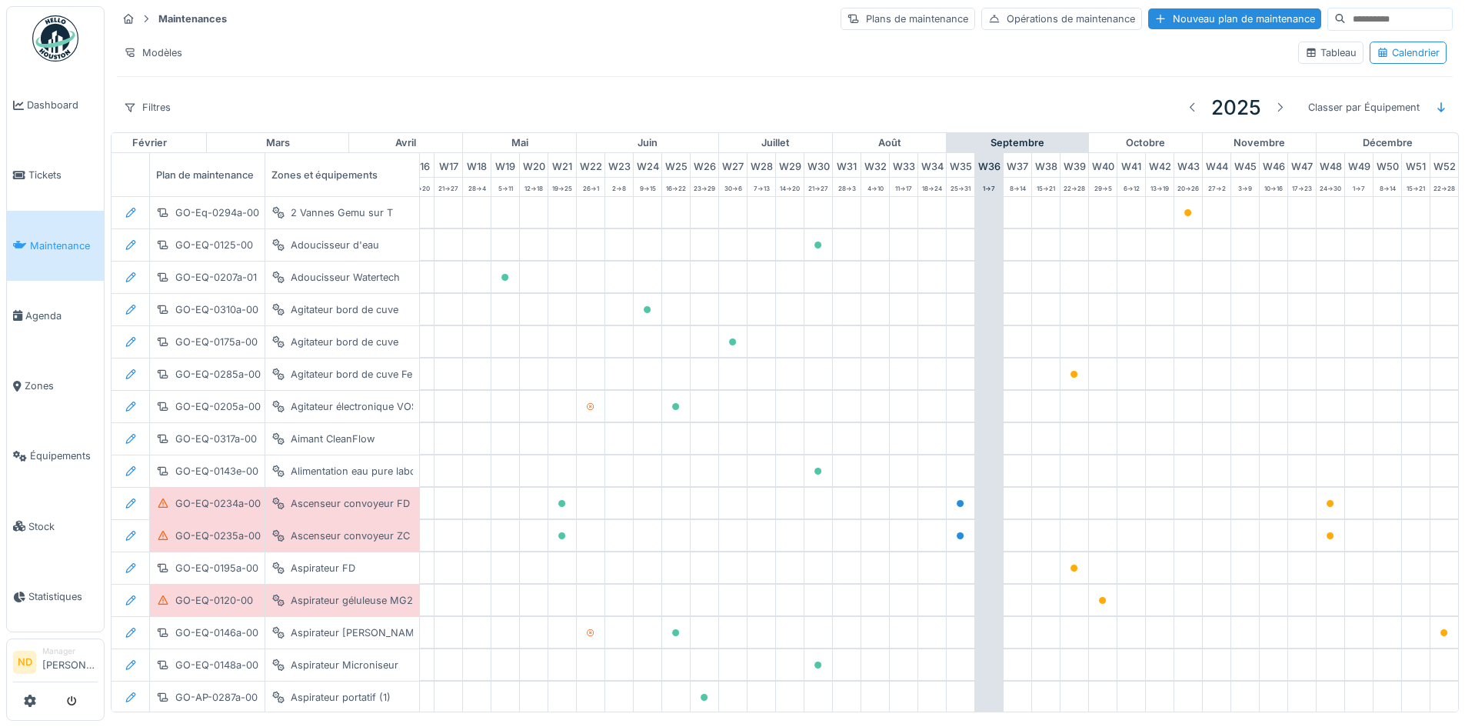
scroll to position [0, 504]
click at [1175, 22] on div "Nouveau plan de maintenance" at bounding box center [1234, 18] width 173 height 21
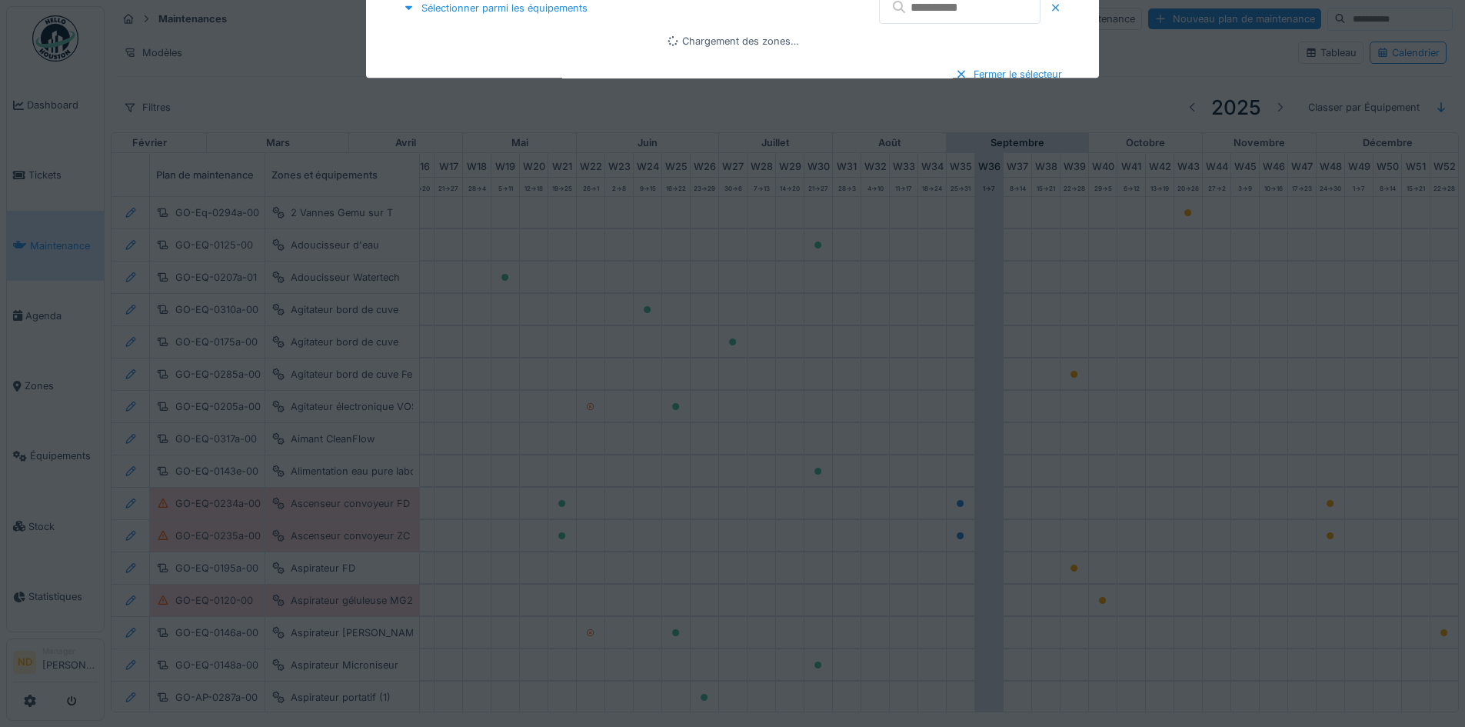
type input "***"
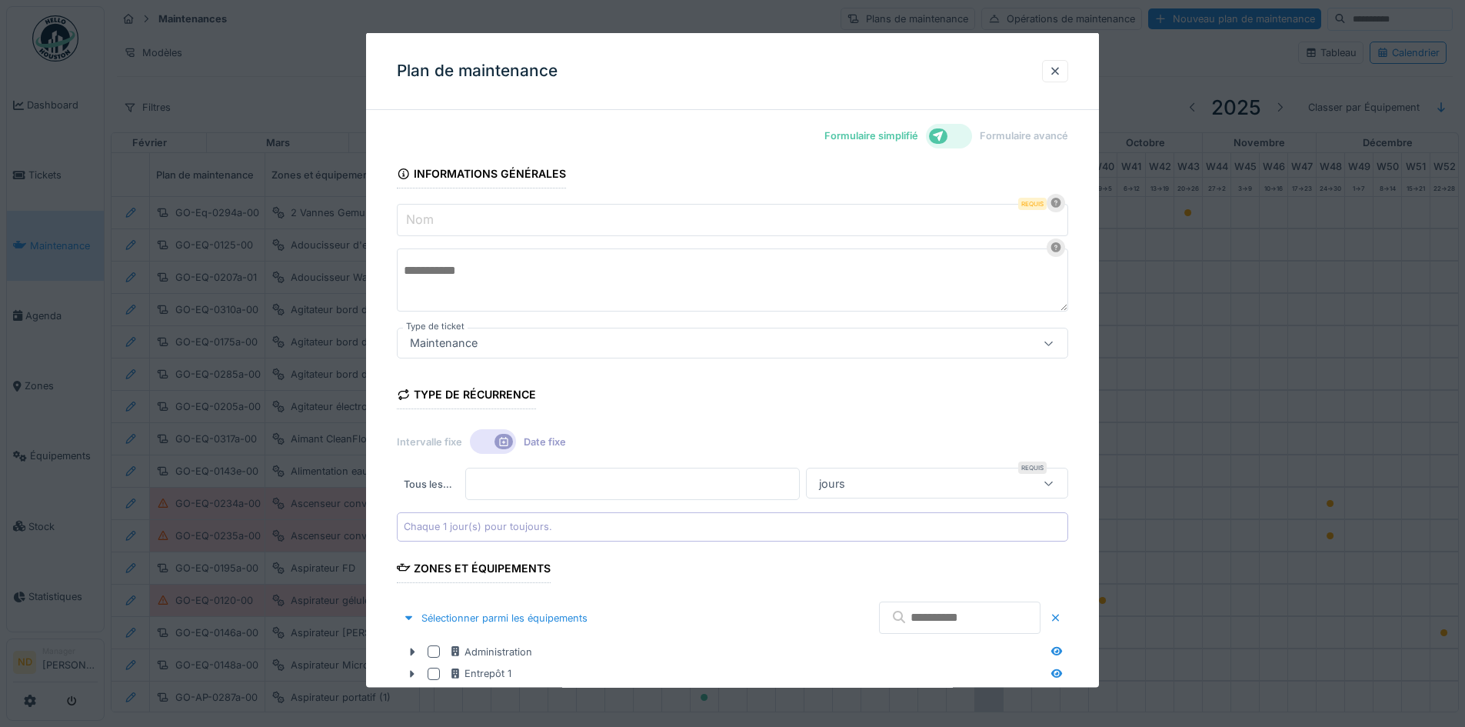
click at [1037, 144] on div "Formulaire simplifié Formulaire avancé" at bounding box center [946, 136] width 244 height 28
click at [1037, 139] on label "Formulaire avancé" at bounding box center [1024, 135] width 88 height 15
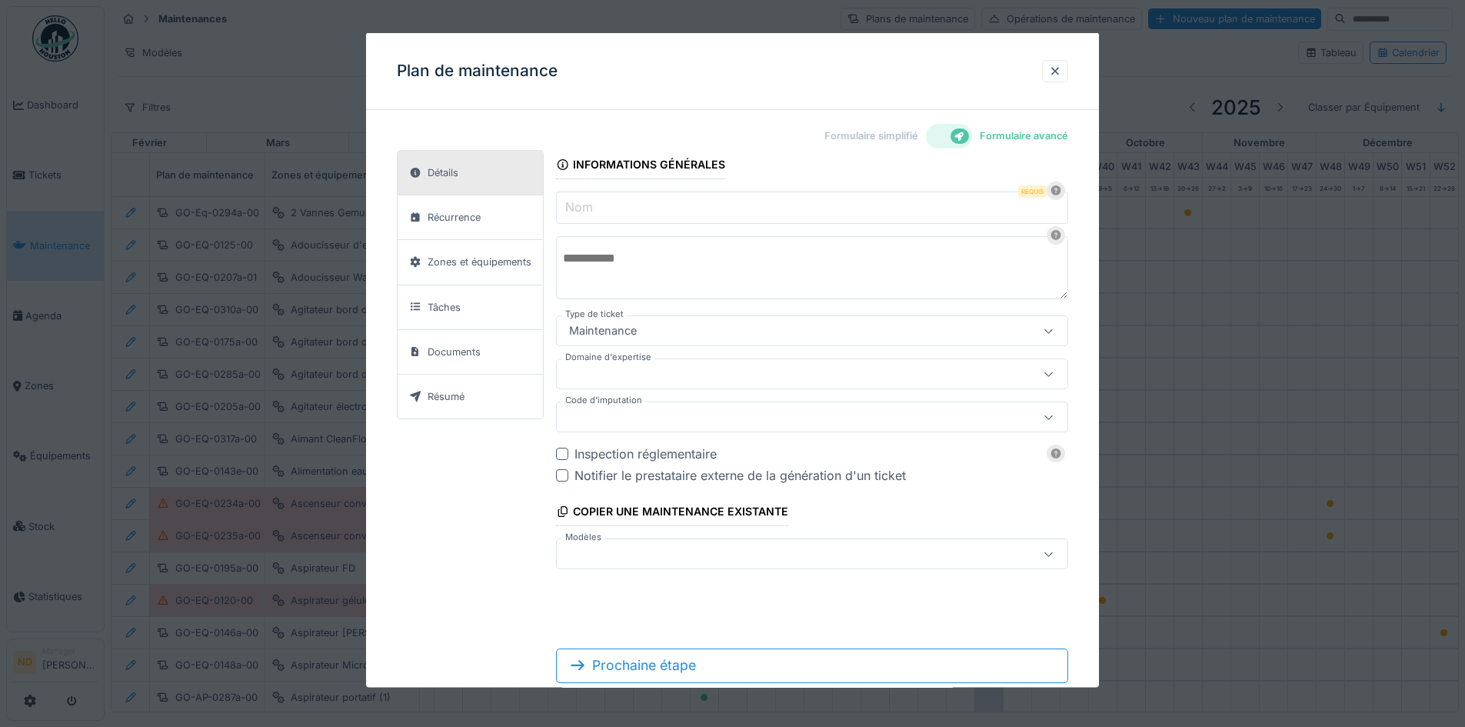
click at [615, 215] on input "Nom" at bounding box center [812, 207] width 512 height 32
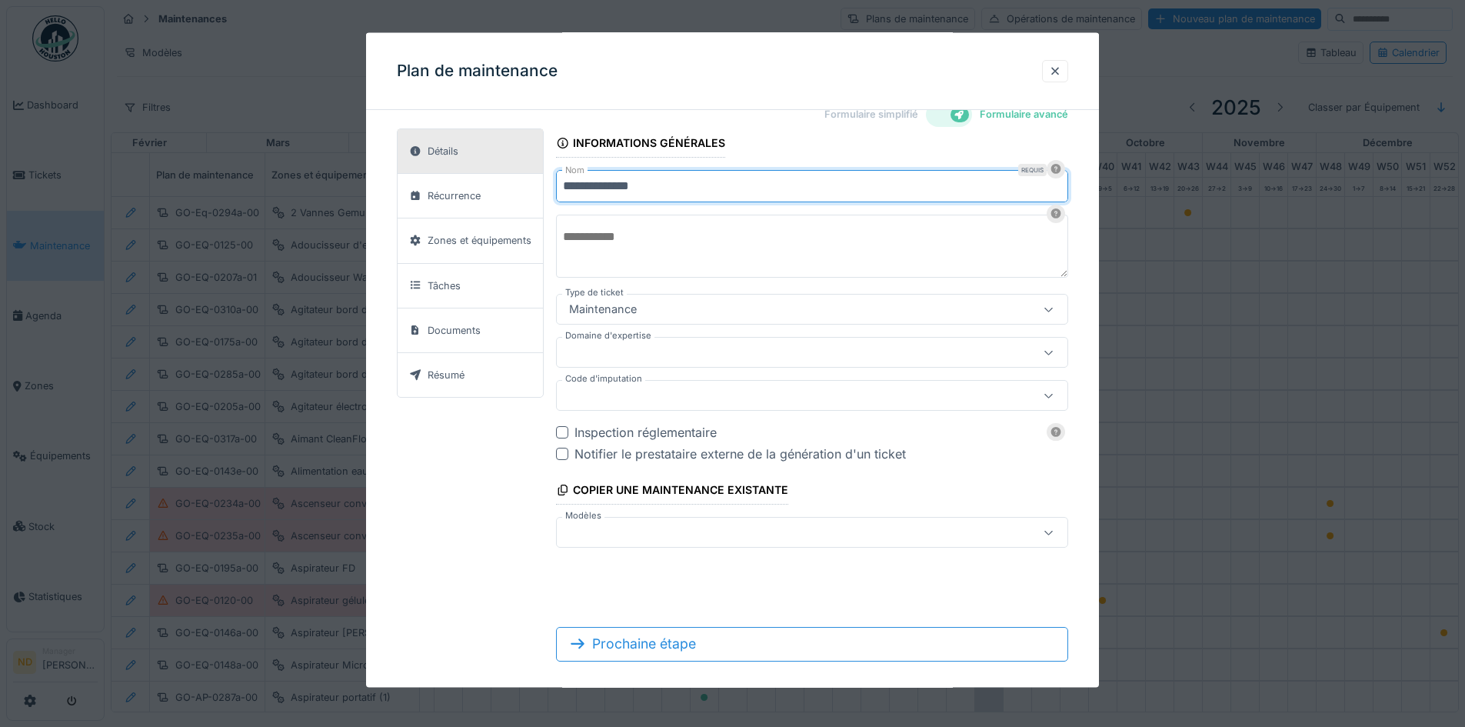
scroll to position [38, 0]
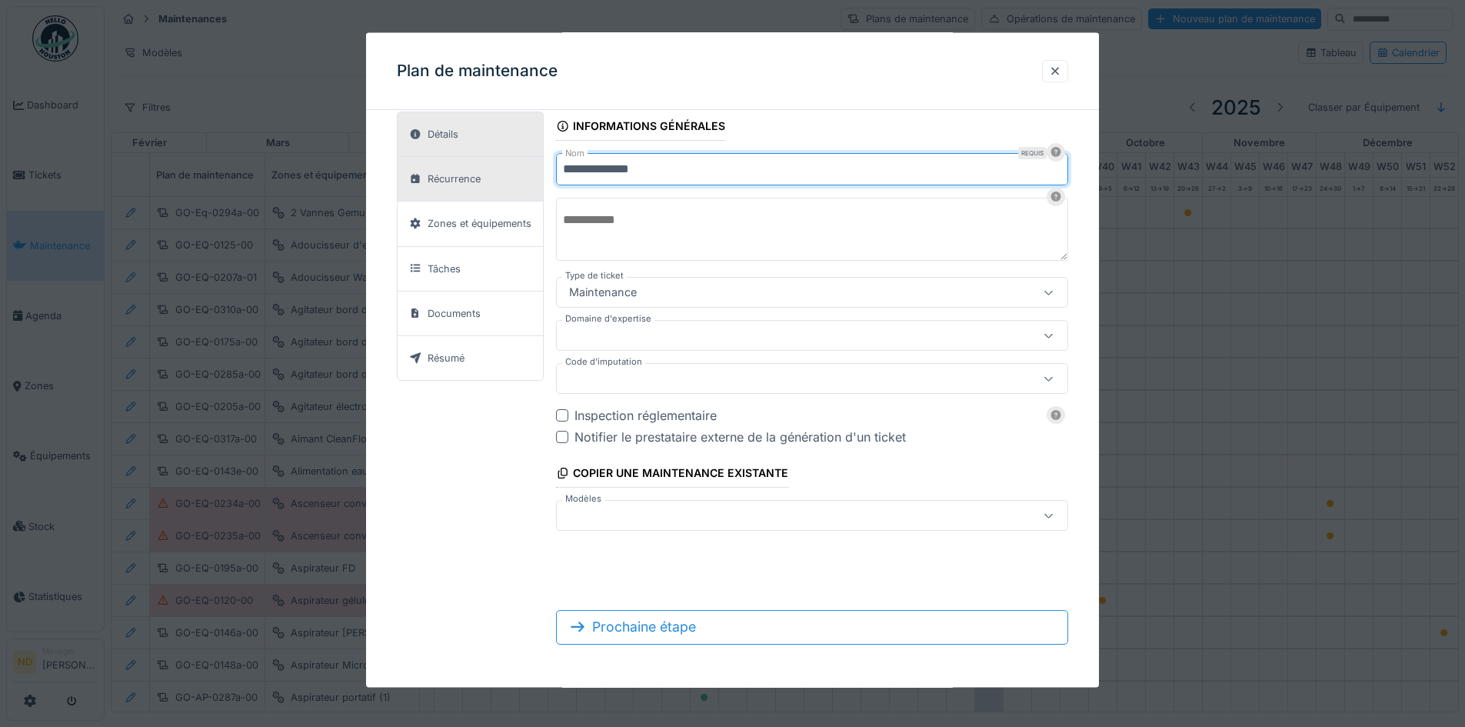
type input "**********"
click at [490, 185] on div "Récurrence" at bounding box center [470, 179] width 145 height 45
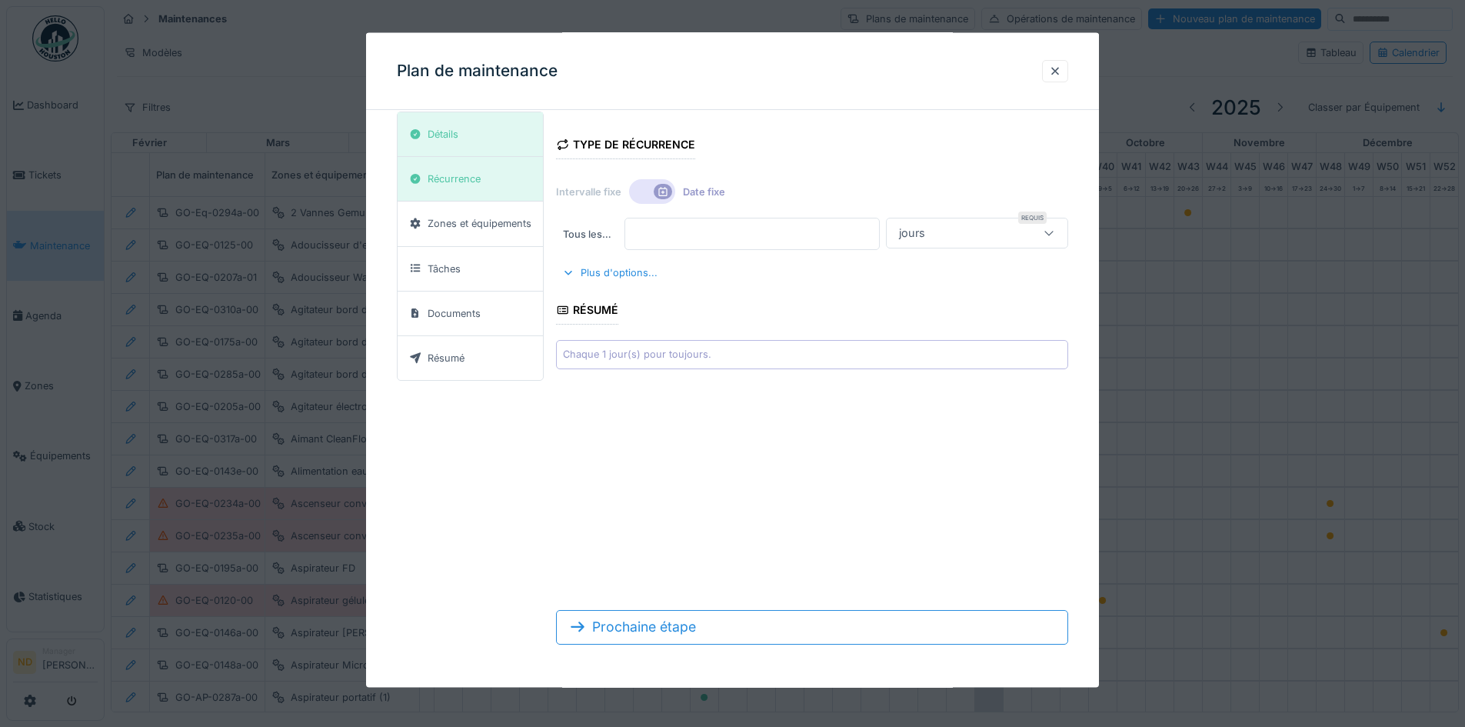
click at [682, 231] on input "*" at bounding box center [751, 234] width 255 height 32
type input "*"
click at [1060, 221] on div at bounding box center [1048, 232] width 37 height 29
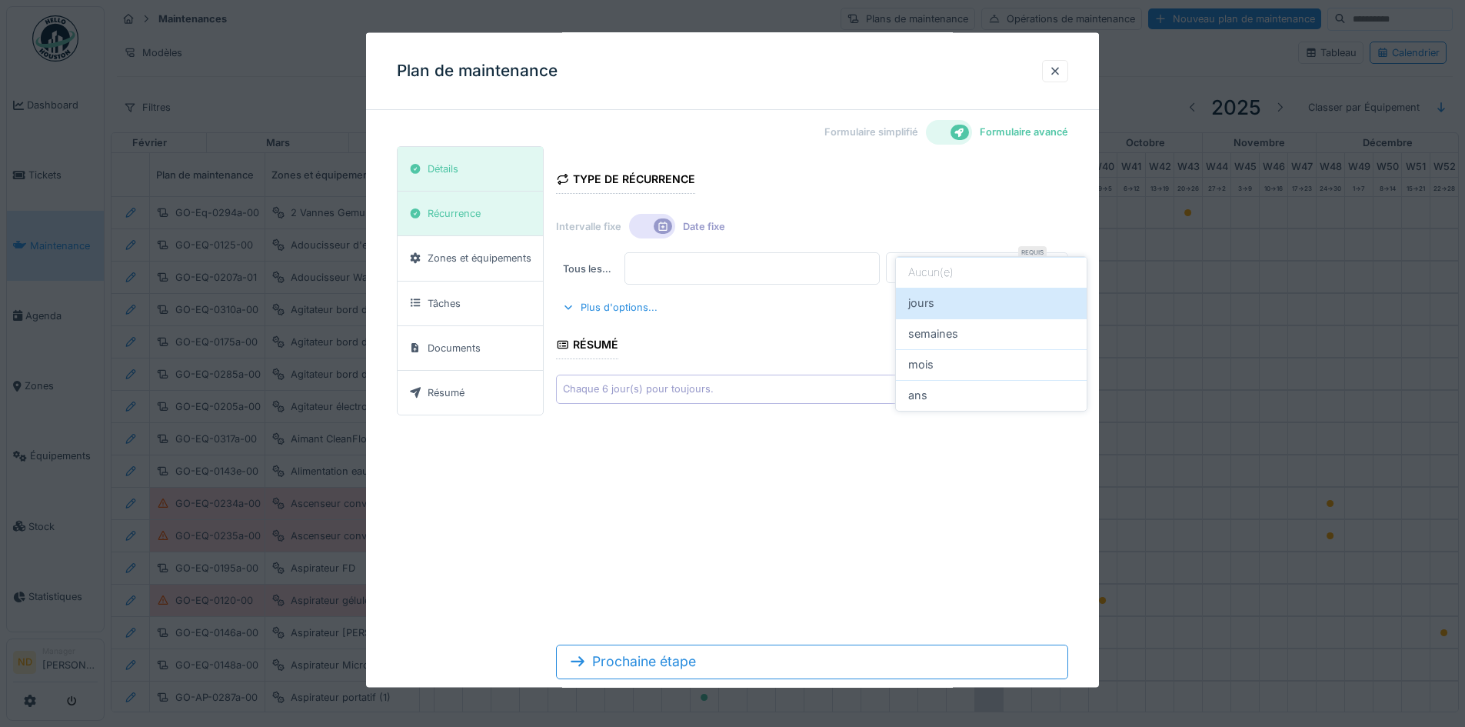
scroll to position [0, 0]
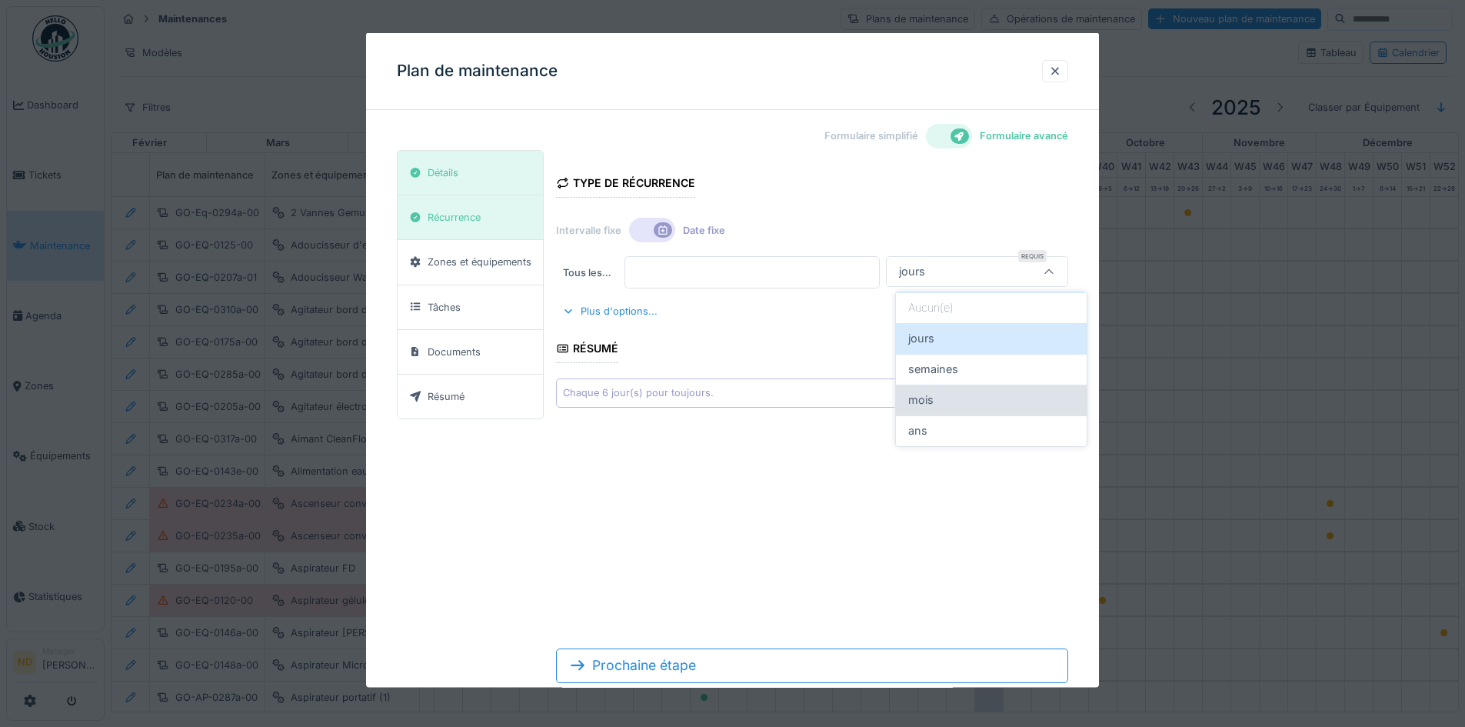
click at [941, 402] on div "mois" at bounding box center [991, 399] width 166 height 17
type input "*******"
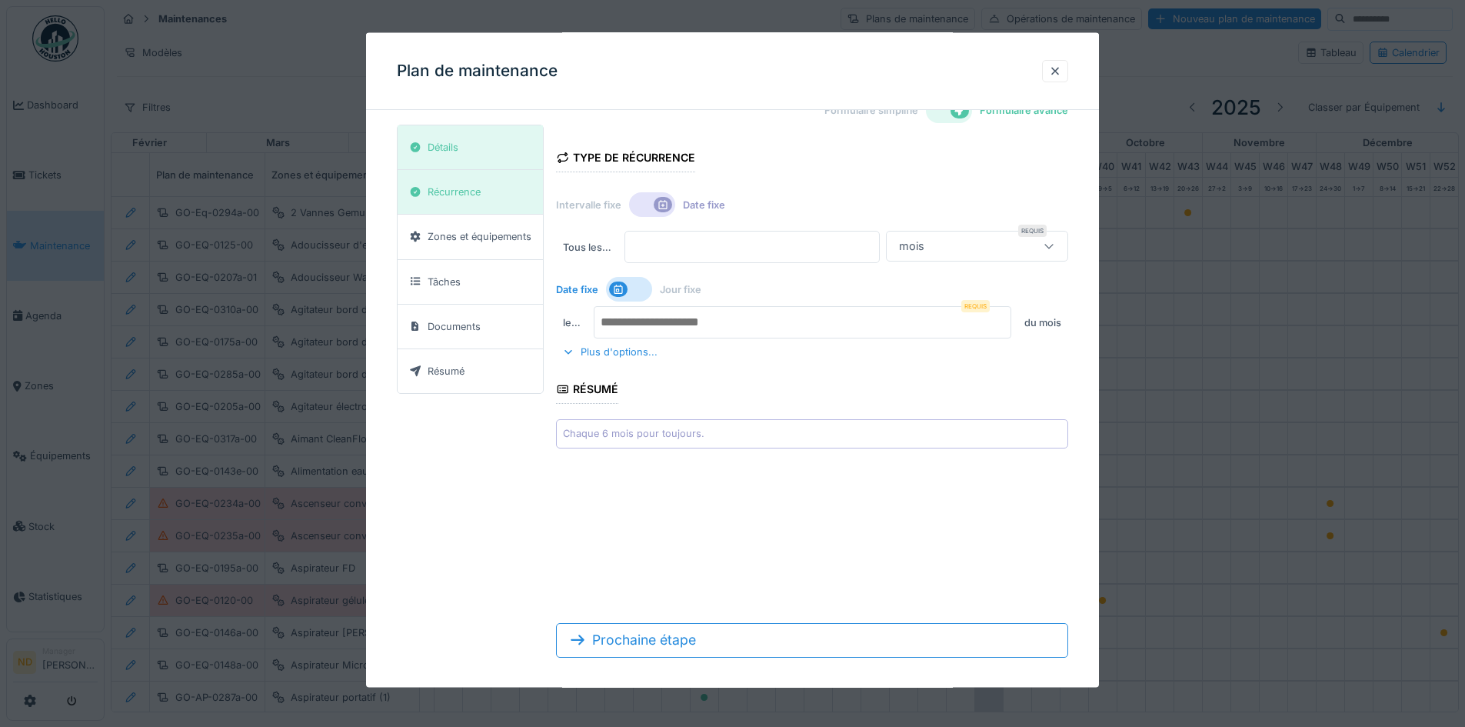
scroll to position [38, 0]
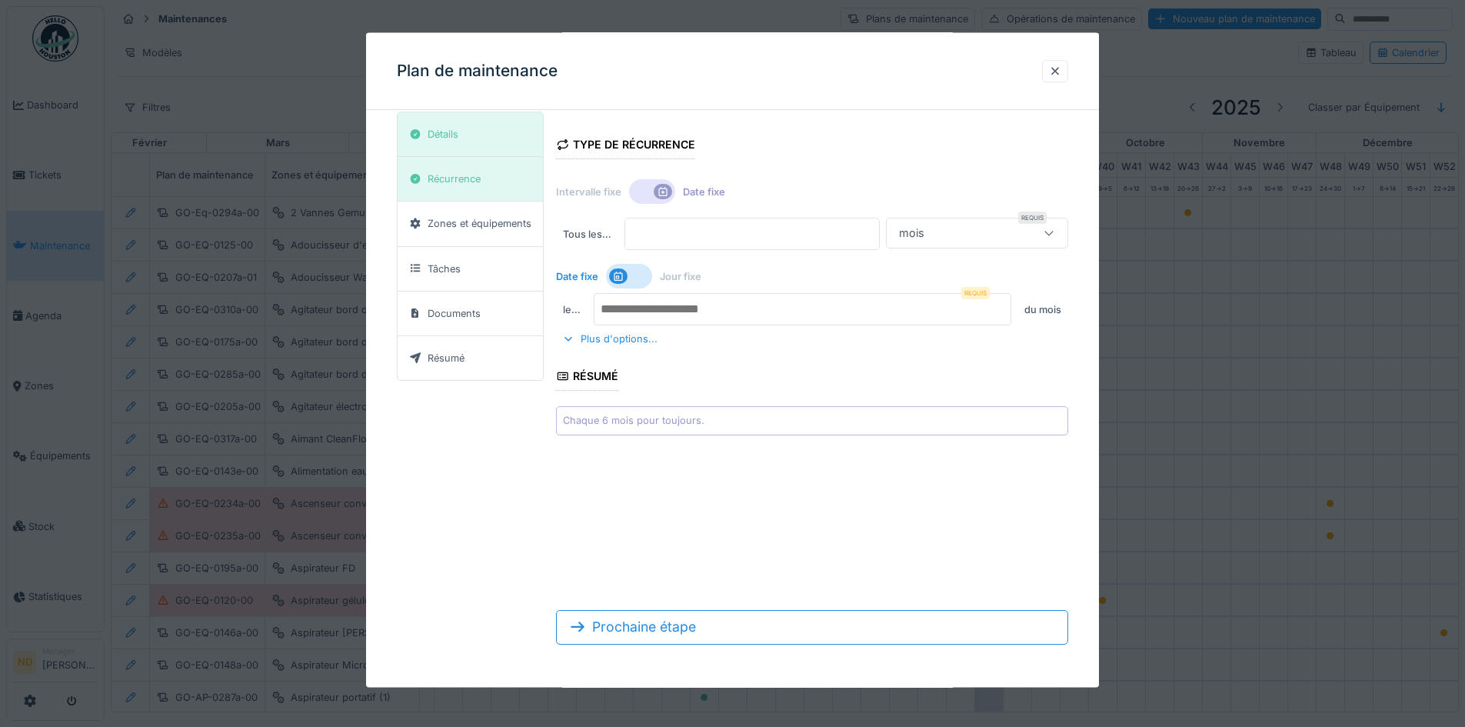
click at [677, 303] on input "number" at bounding box center [803, 309] width 418 height 32
type input "**"
click at [638, 344] on div "Plus d'options..." at bounding box center [610, 338] width 108 height 21
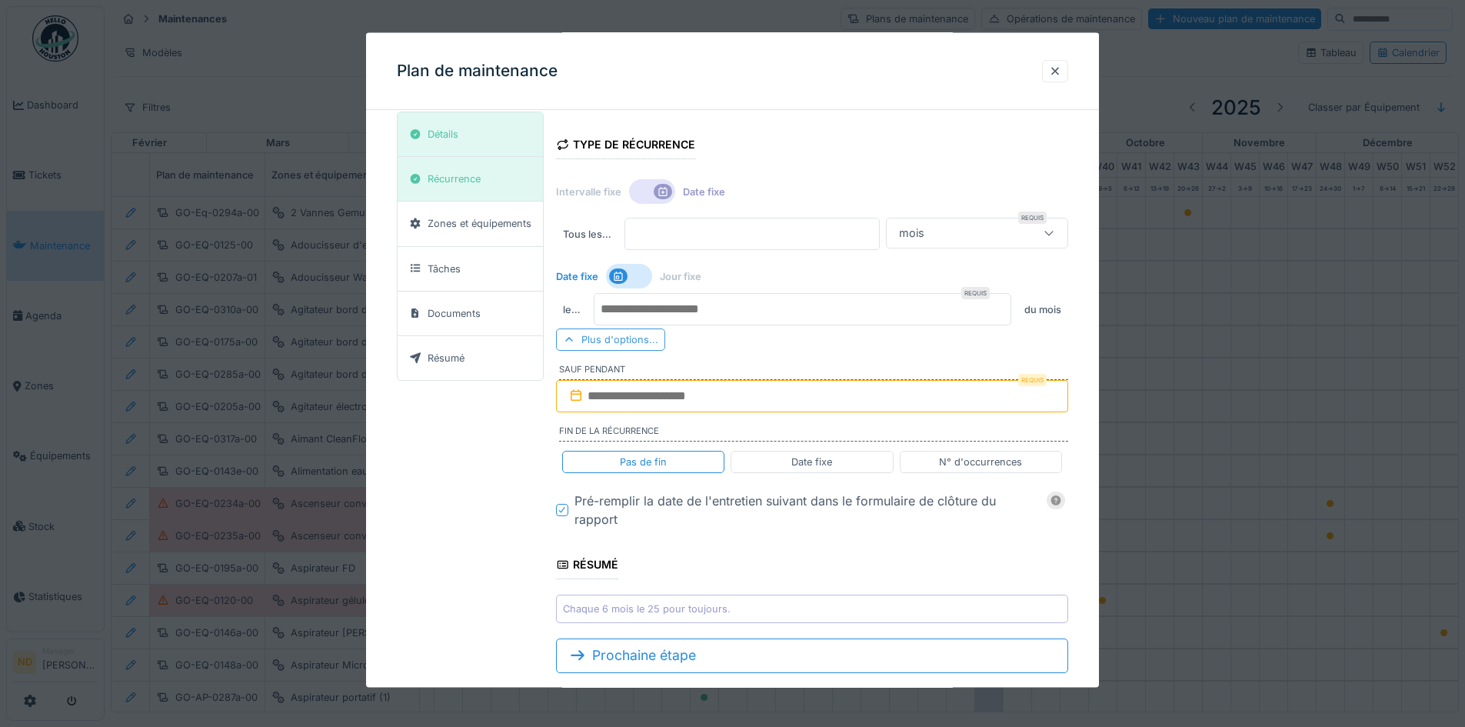
click at [638, 344] on div "Plus d'options..." at bounding box center [610, 339] width 109 height 22
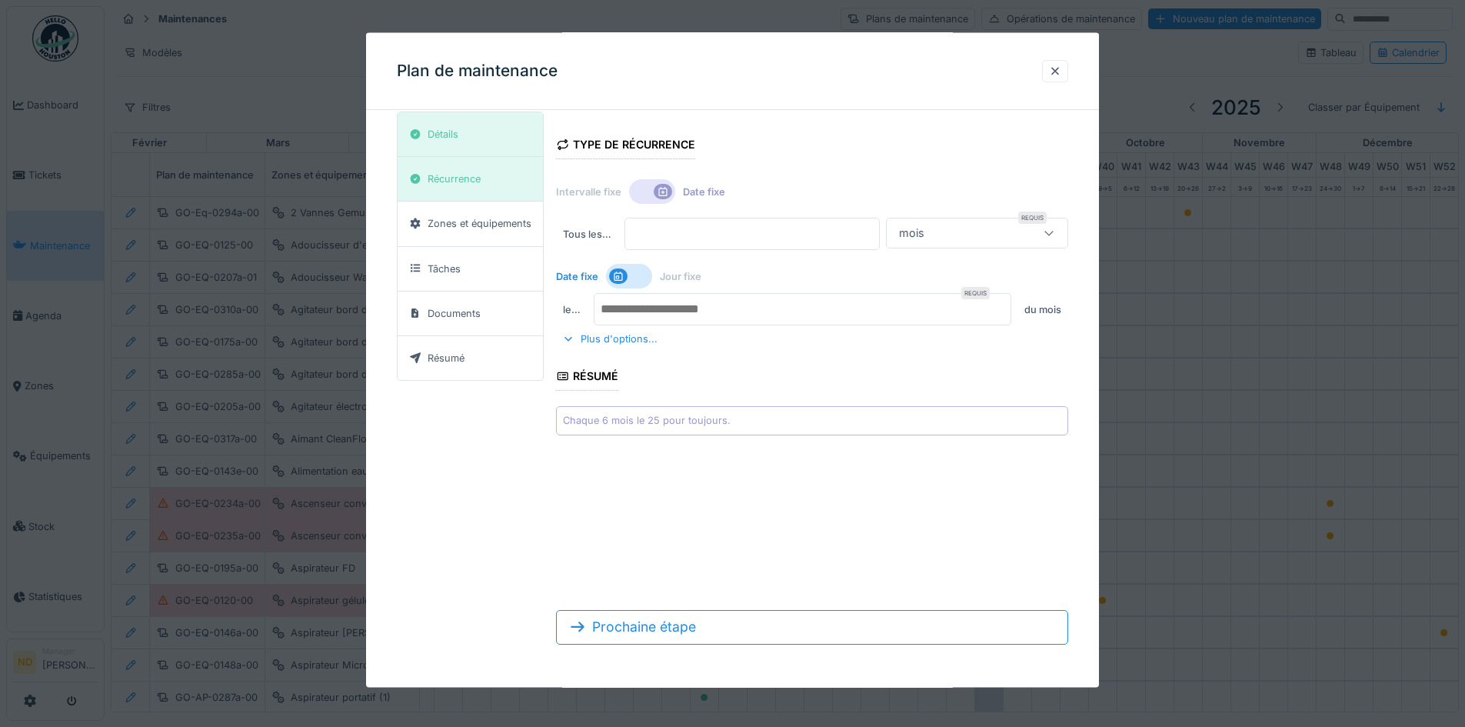
scroll to position [3, 0]
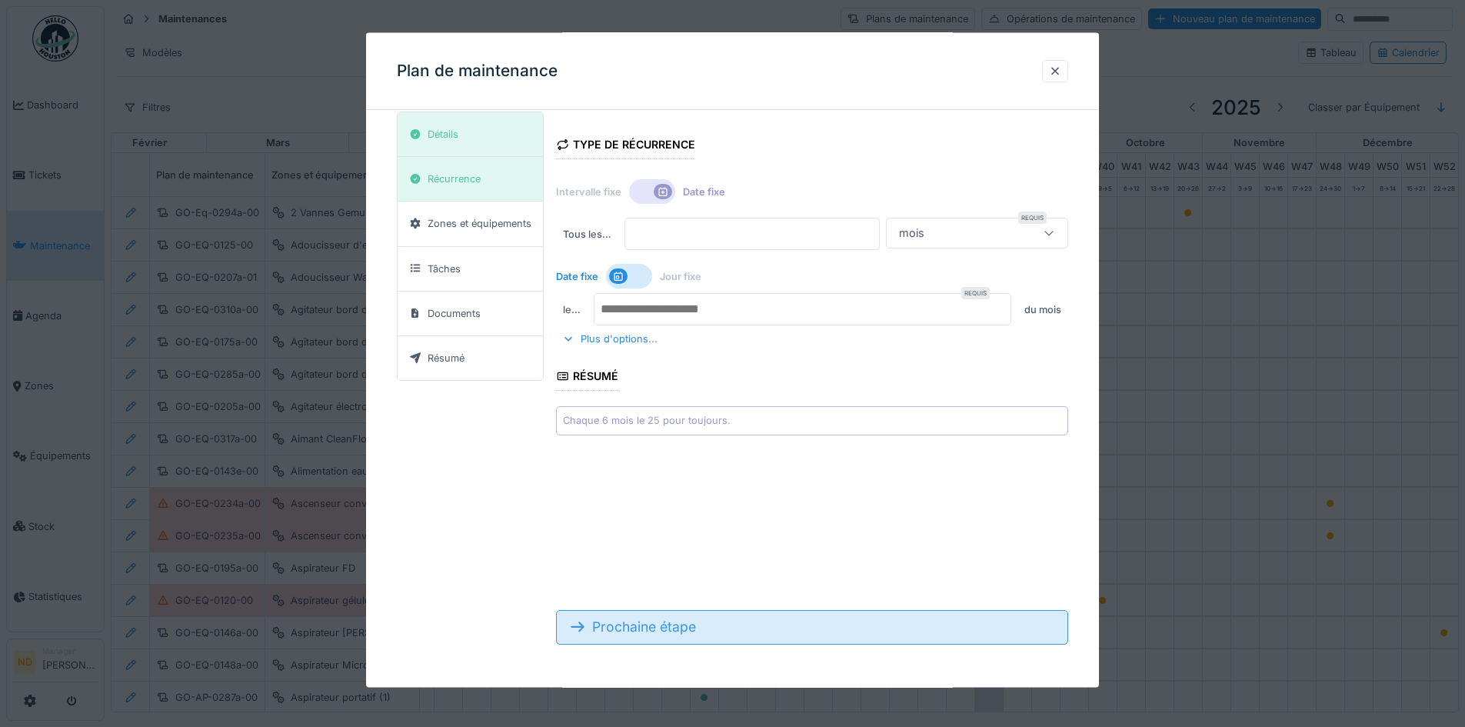
click at [734, 636] on div "Prochaine étape" at bounding box center [812, 627] width 512 height 34
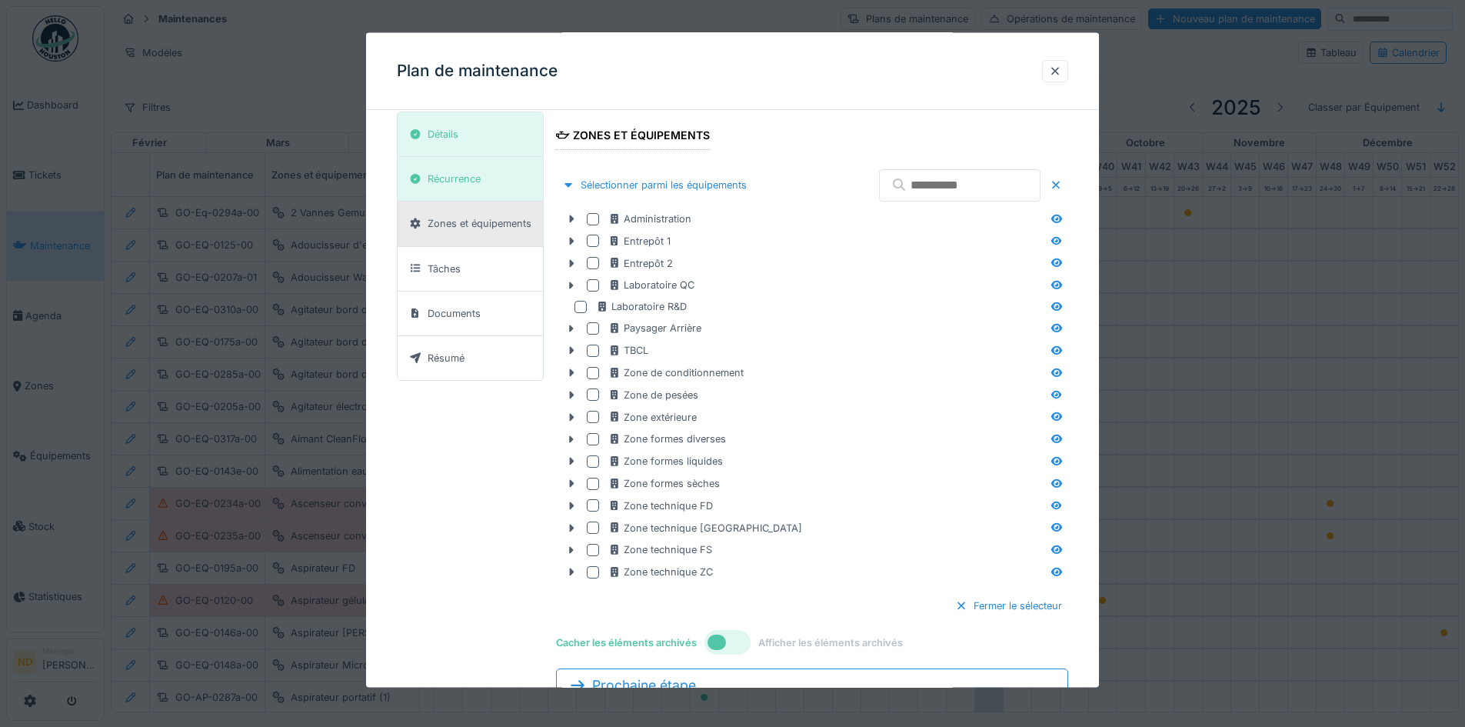
click at [921, 191] on input "text" at bounding box center [959, 184] width 161 height 32
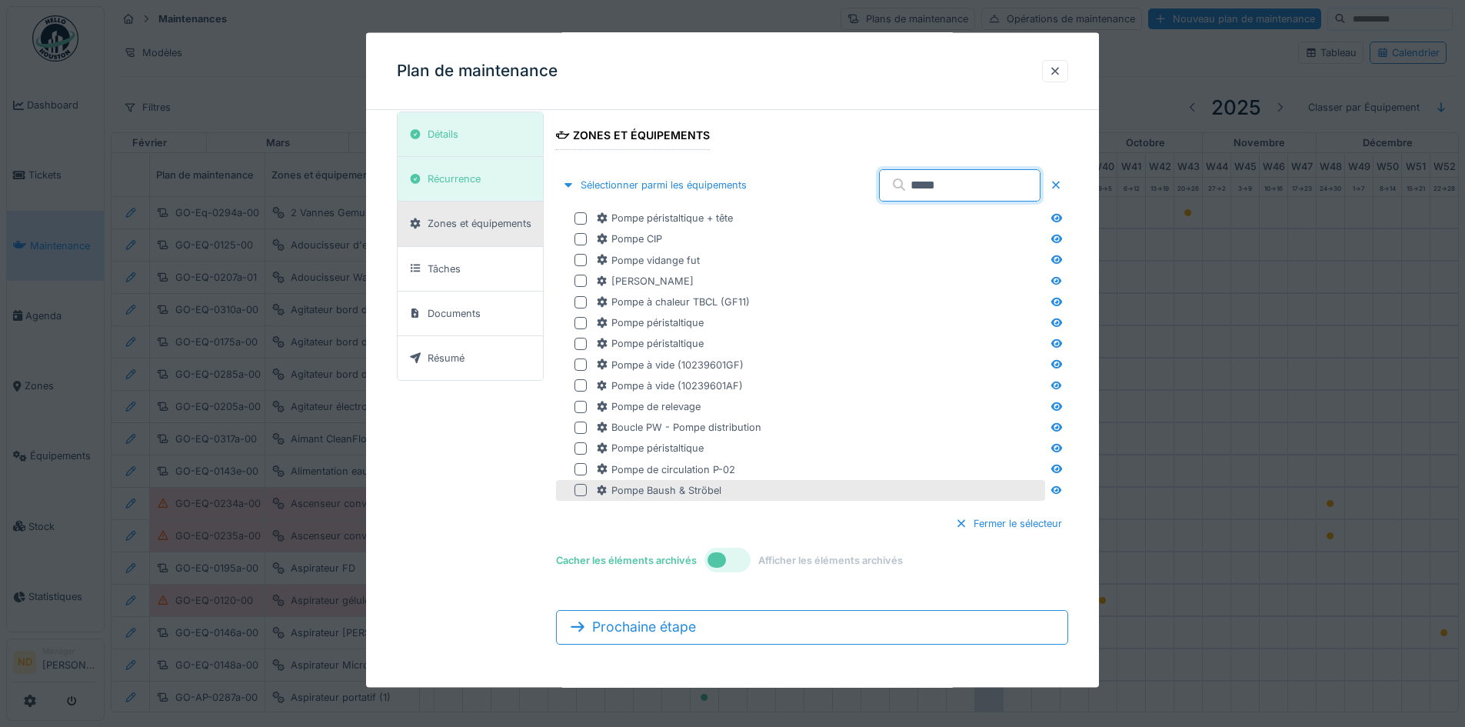
type input "*****"
click at [586, 488] on div at bounding box center [580, 490] width 12 height 12
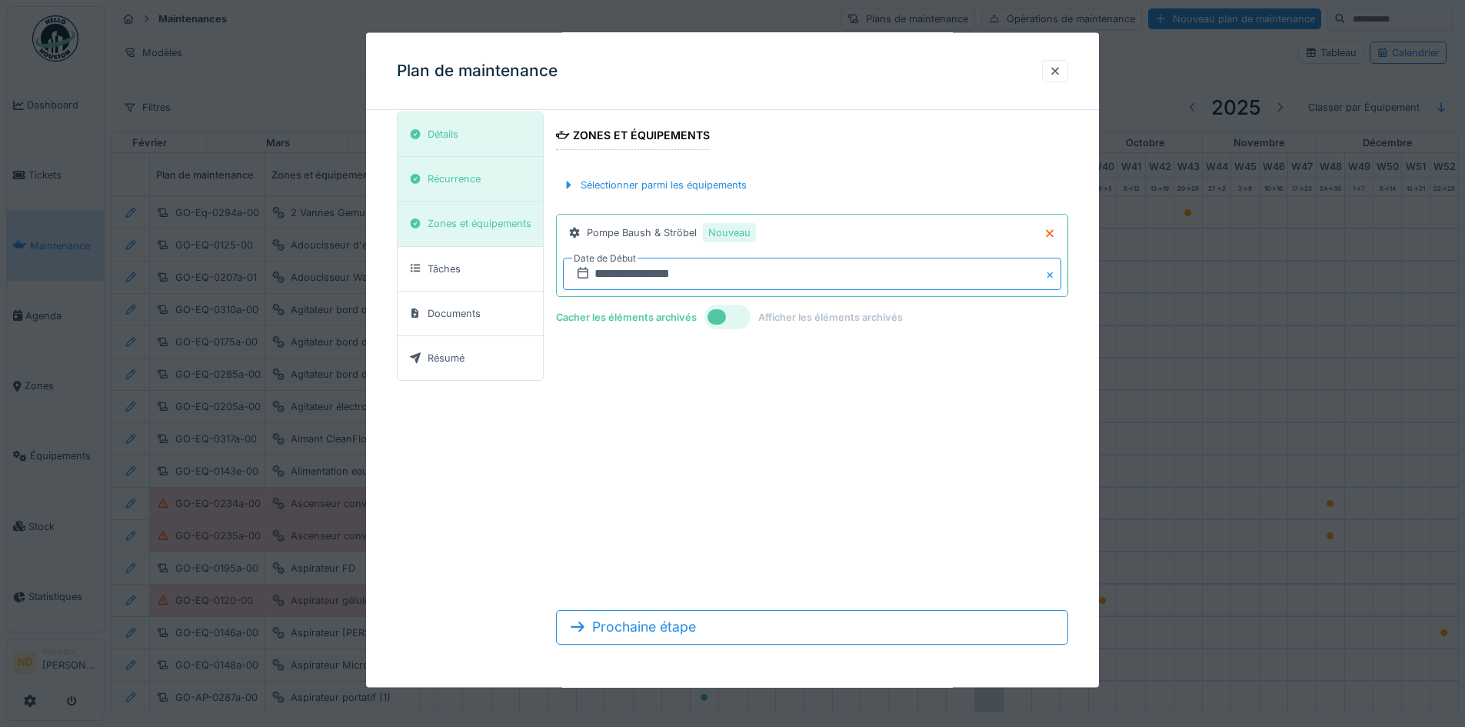
click at [975, 273] on input "**********" at bounding box center [812, 274] width 498 height 32
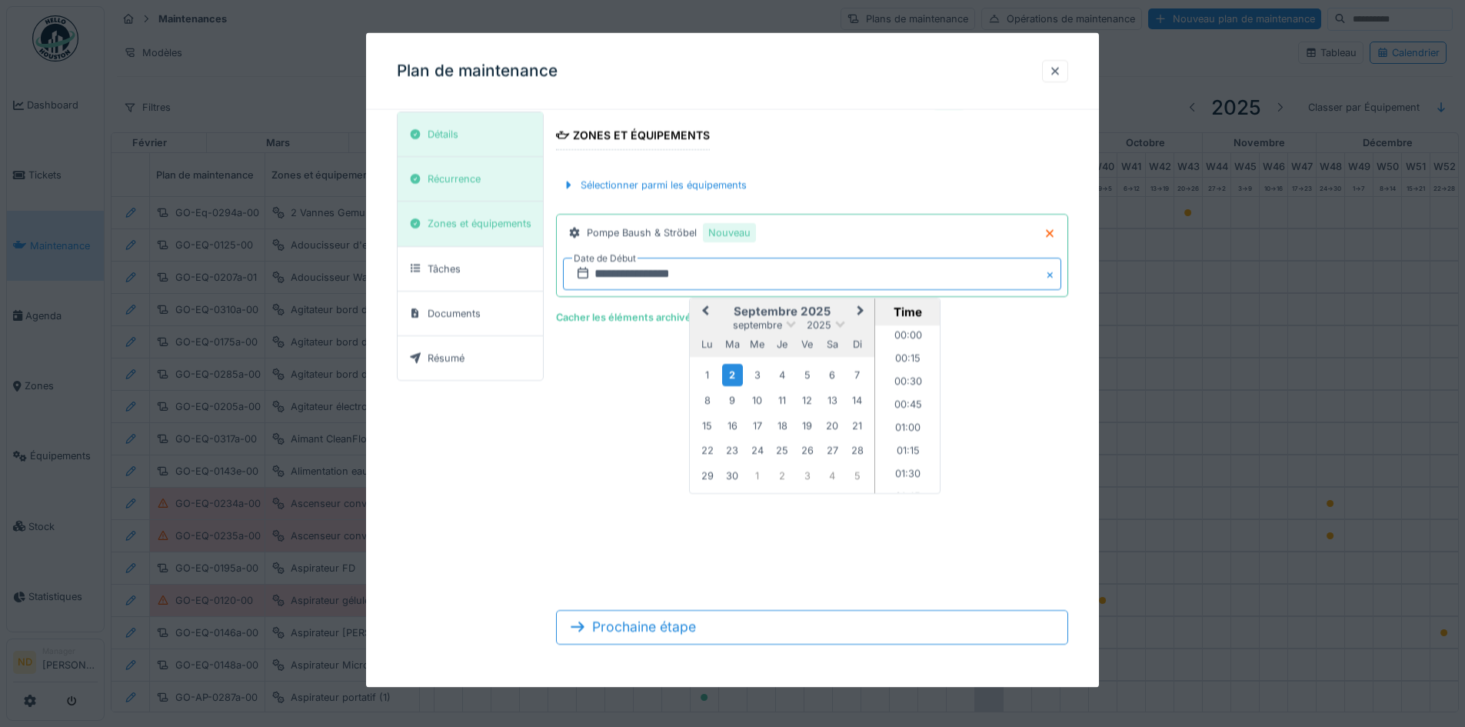
scroll to position [1150, 0]
click at [700, 308] on button "Previous Month" at bounding box center [703, 312] width 25 height 25
click at [701, 308] on button "Previous Month" at bounding box center [703, 312] width 25 height 25
click at [854, 374] on div "1" at bounding box center [857, 373] width 21 height 21
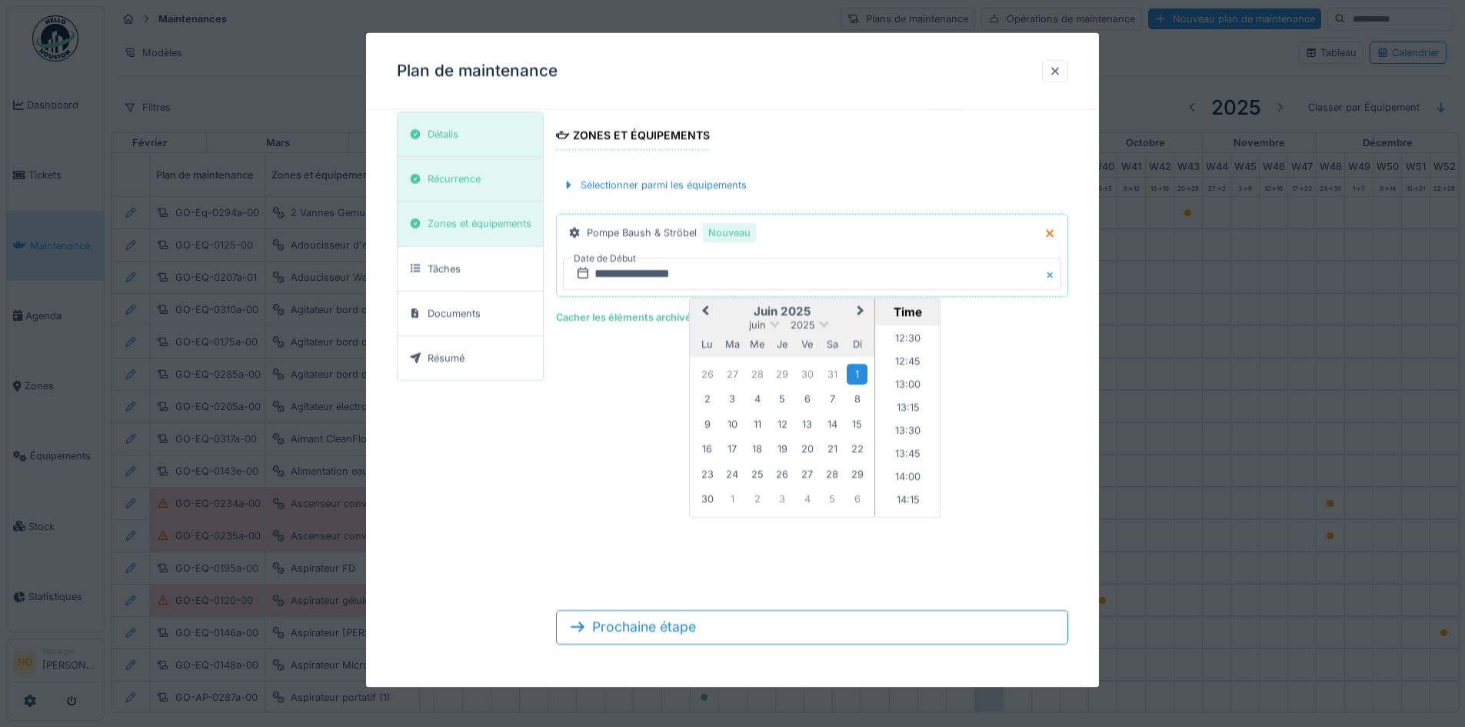
click at [605, 366] on form "**********" at bounding box center [812, 383] width 512 height 545
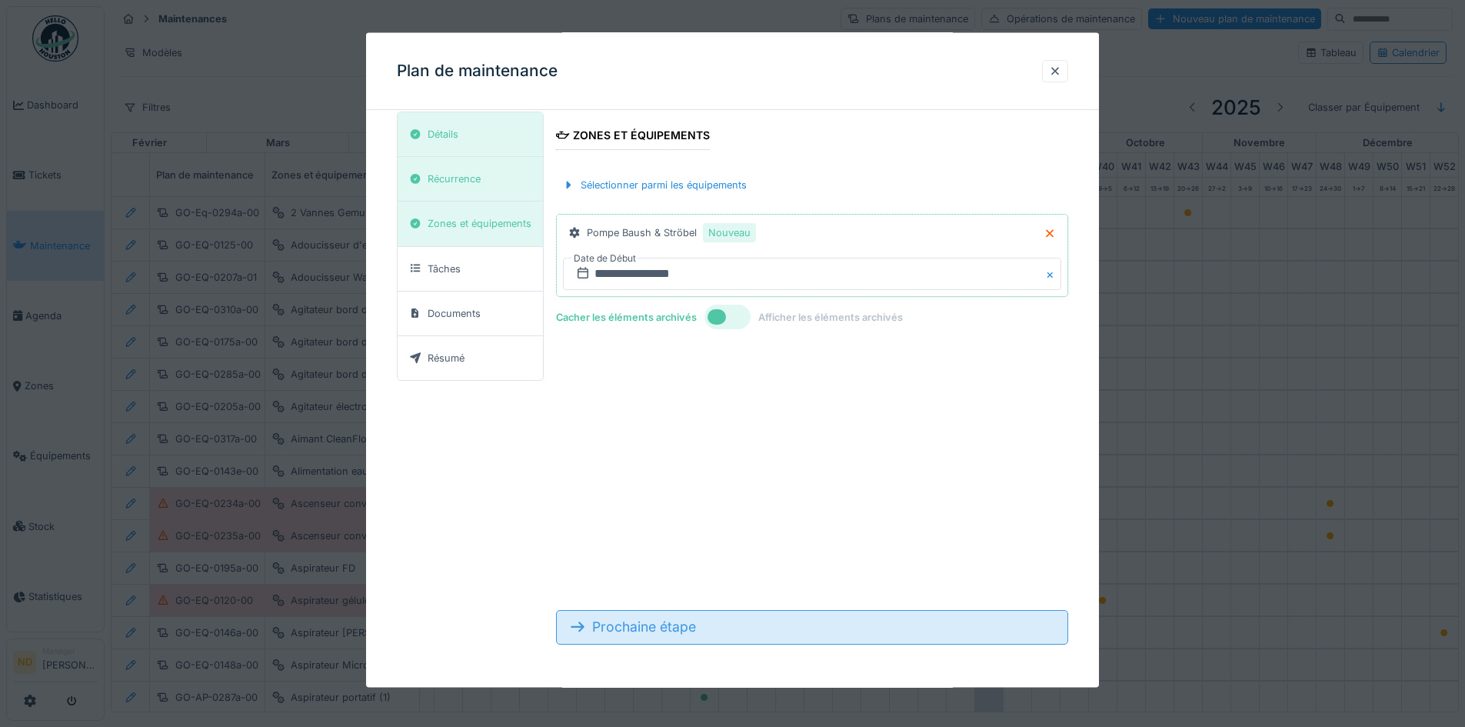
click at [736, 627] on div "Prochaine étape" at bounding box center [812, 627] width 512 height 34
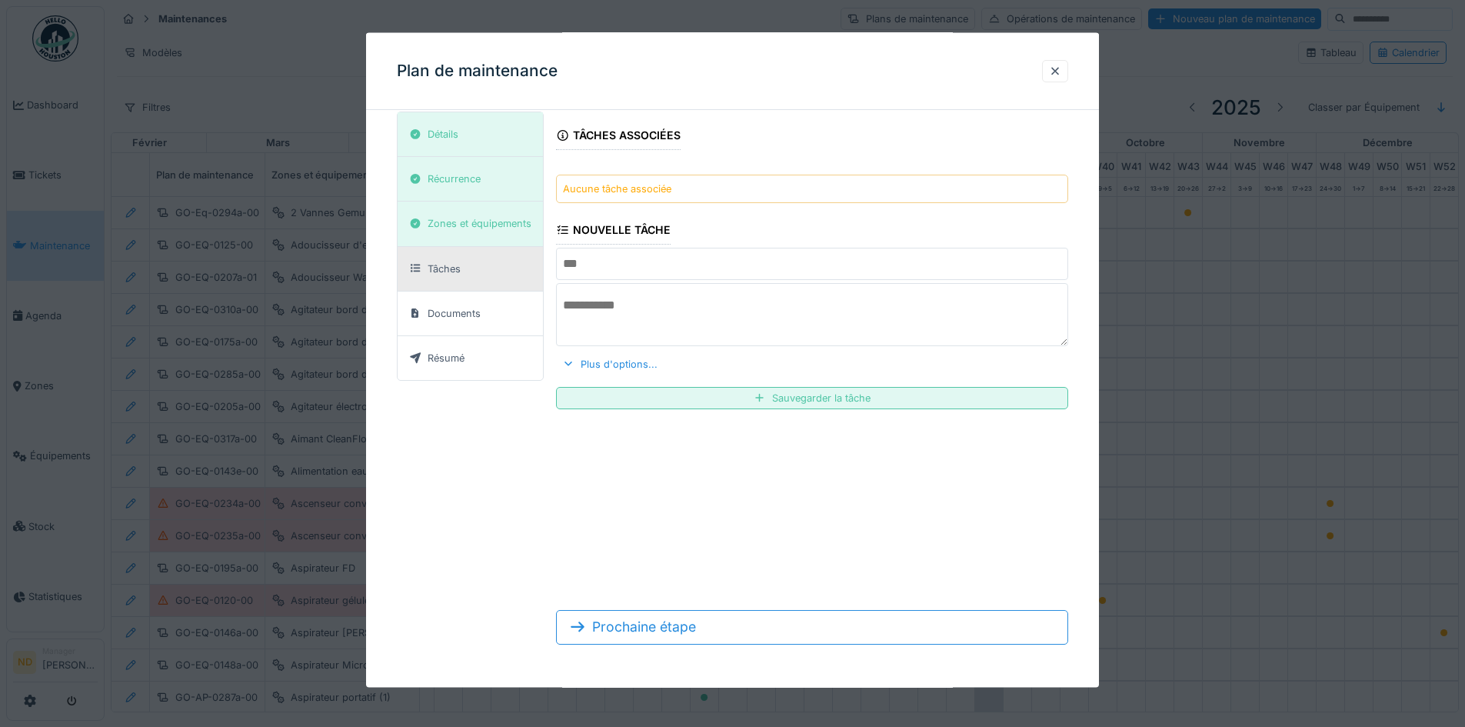
click at [653, 188] on div "Aucune tâche associée" at bounding box center [617, 188] width 108 height 15
click at [608, 368] on div "Plus d'options..." at bounding box center [610, 363] width 108 height 21
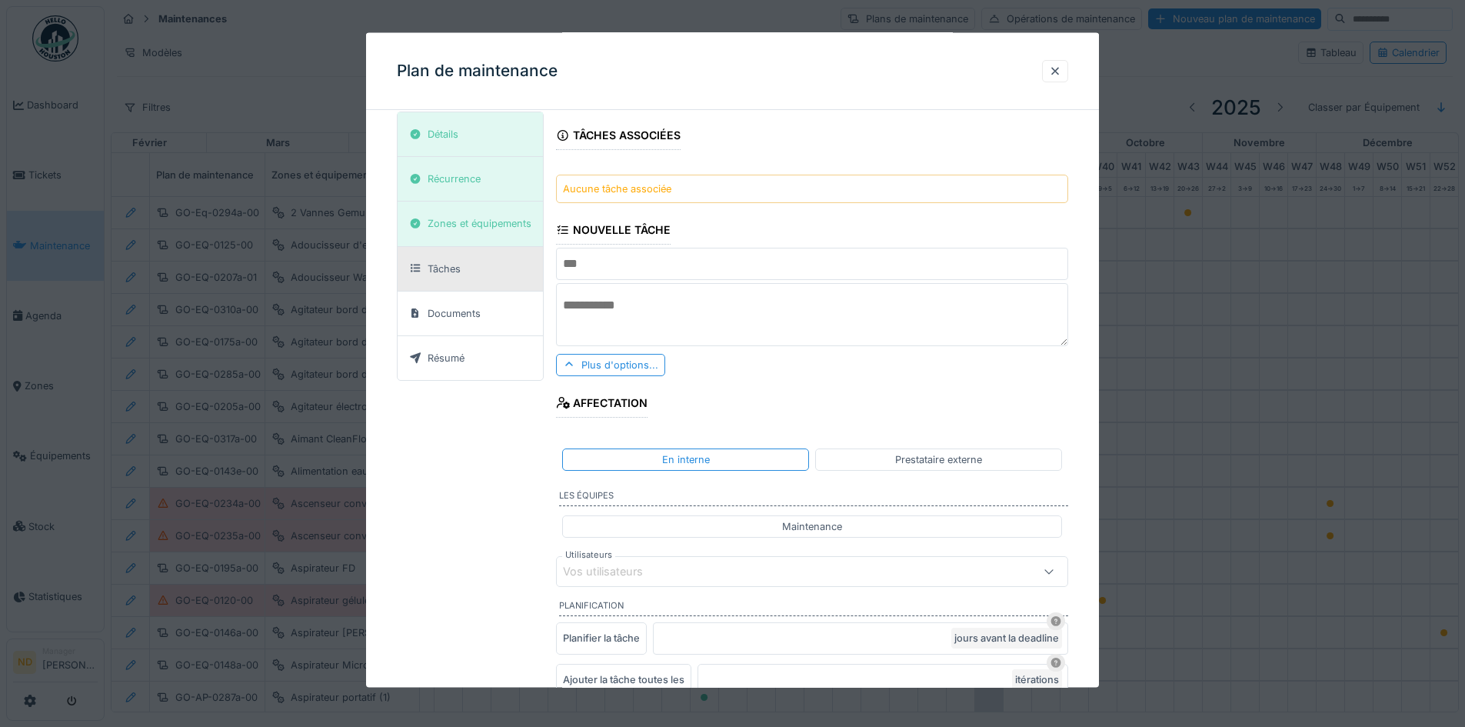
click at [637, 275] on input "text" at bounding box center [812, 264] width 512 height 32
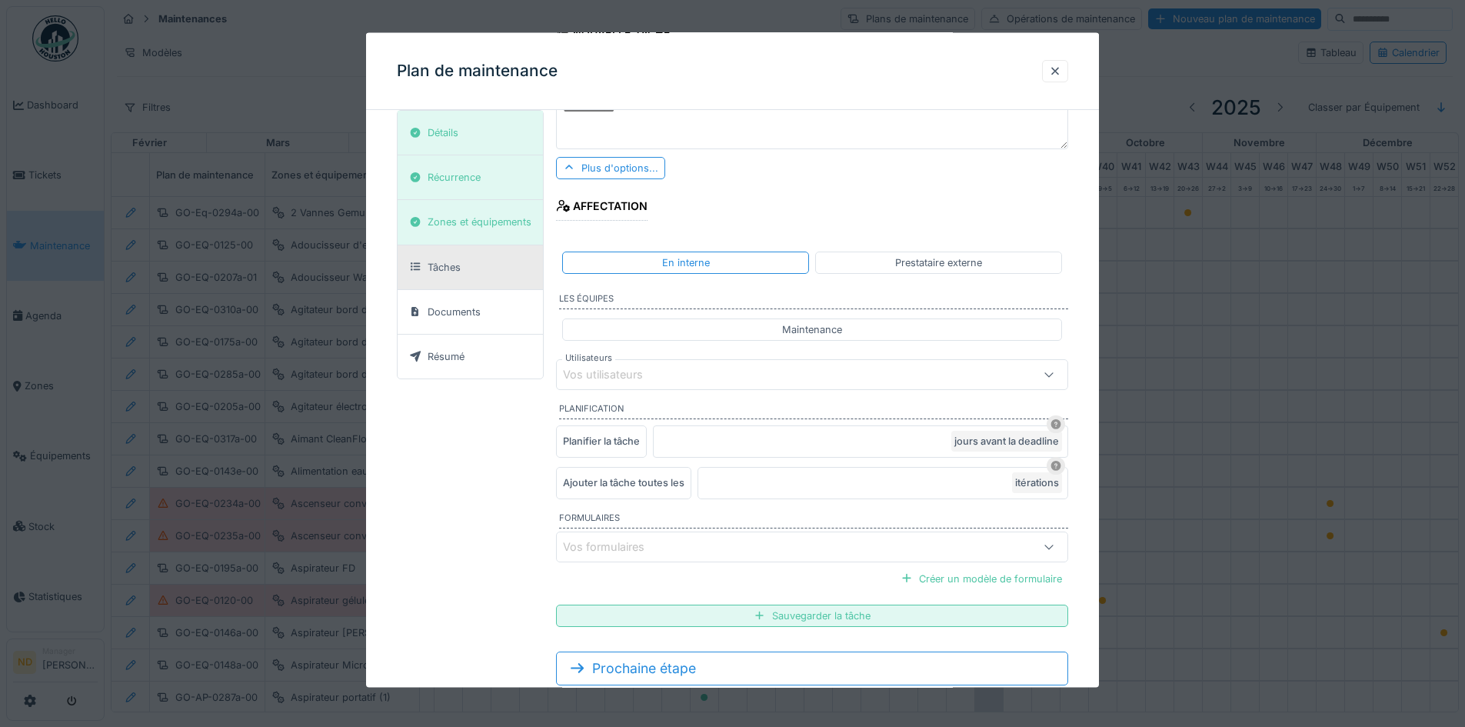
scroll to position [276, 0]
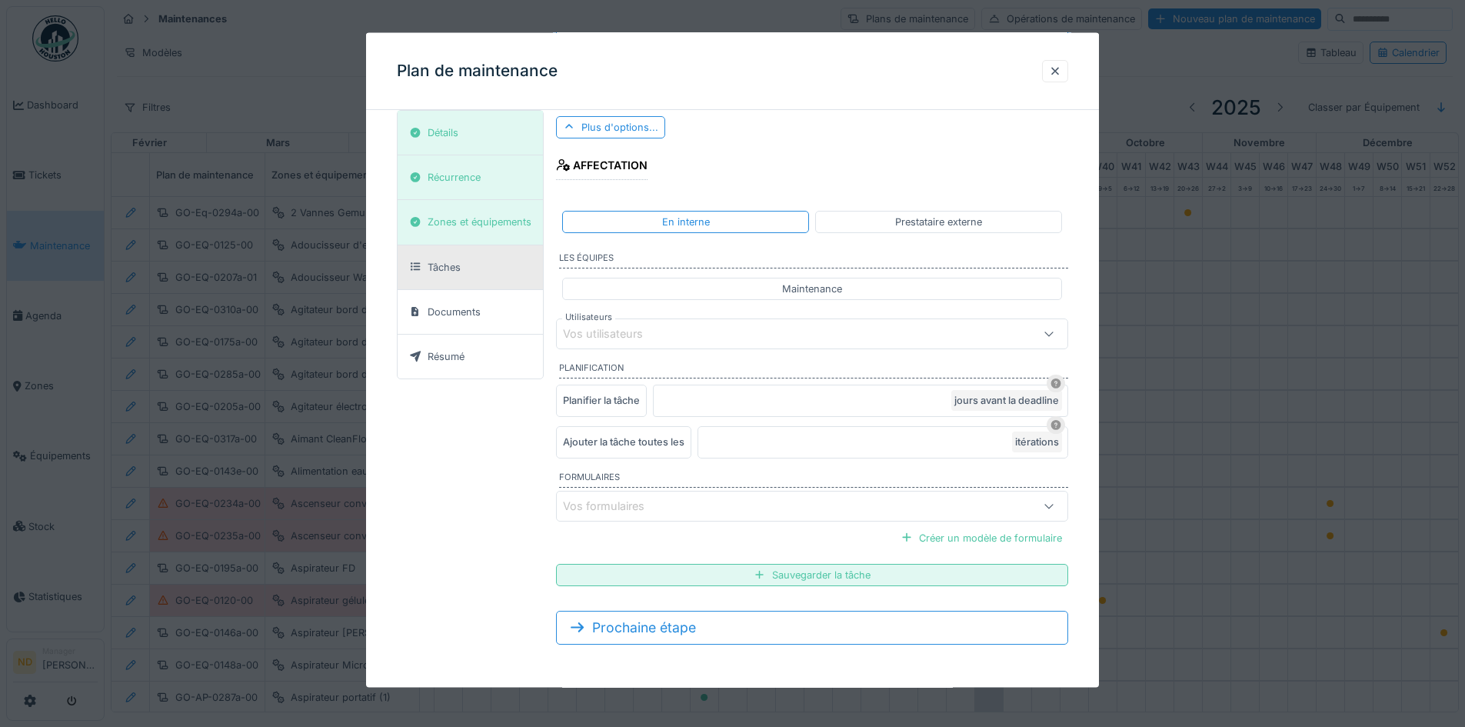
type input "**********"
click at [1036, 514] on div at bounding box center [1048, 505] width 37 height 29
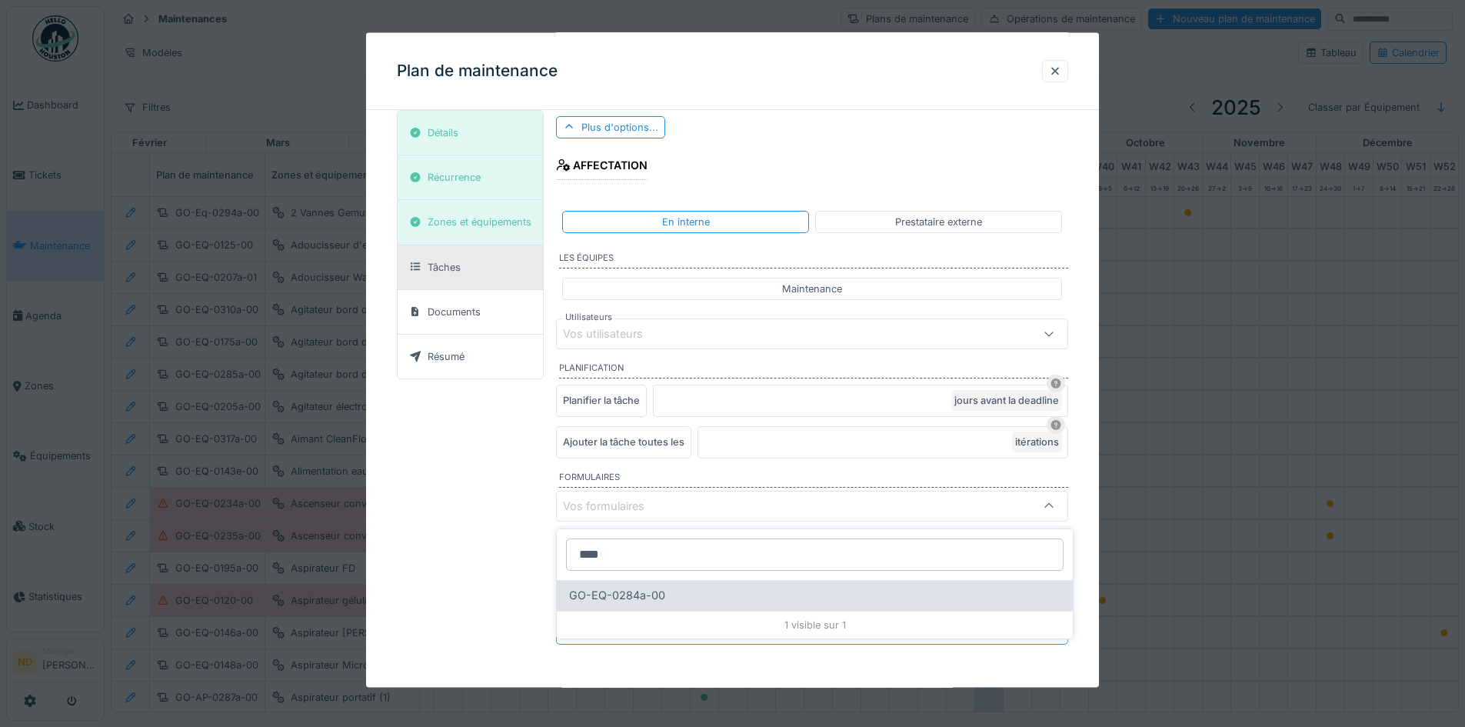
type input "****"
click at [651, 596] on span "GO-EQ-0284a-00" at bounding box center [617, 595] width 96 height 17
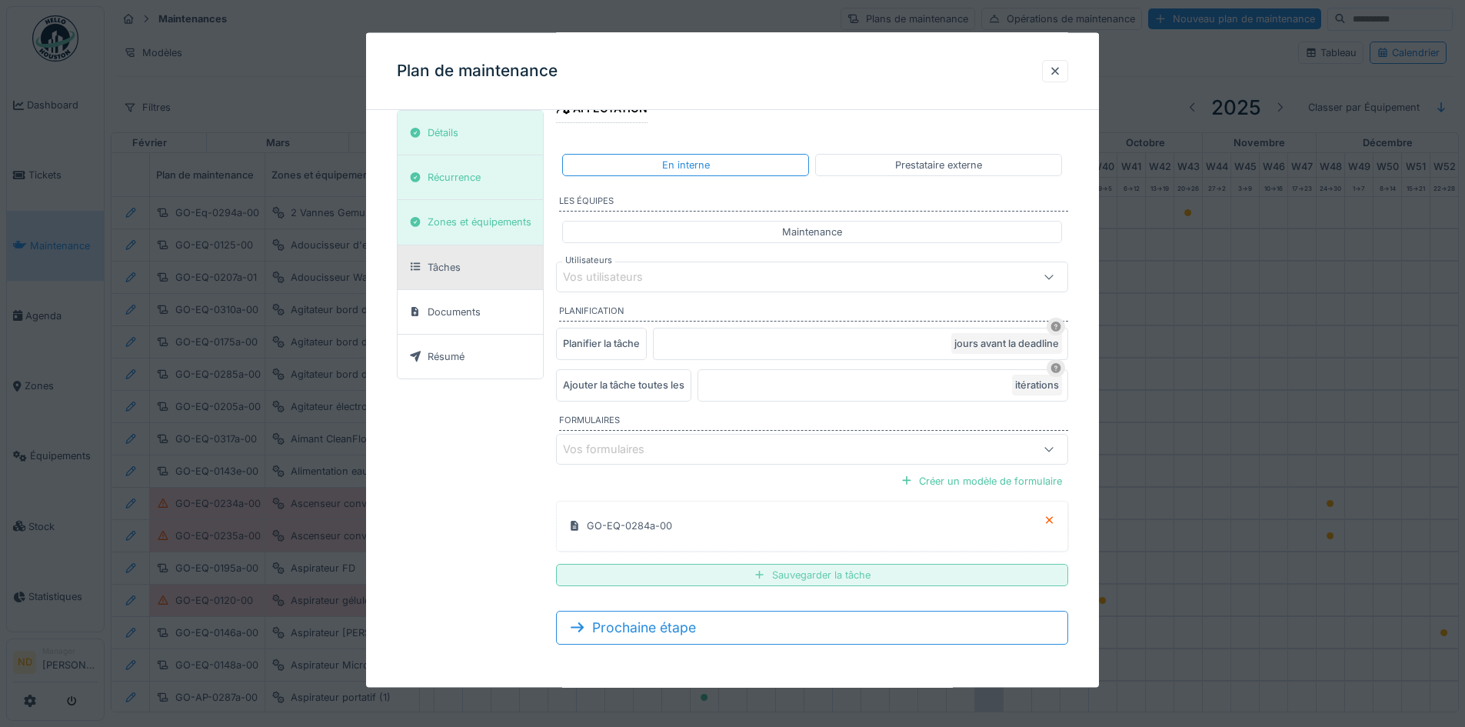
click at [821, 578] on div "Sauvegarder la tâche" at bounding box center [812, 574] width 512 height 22
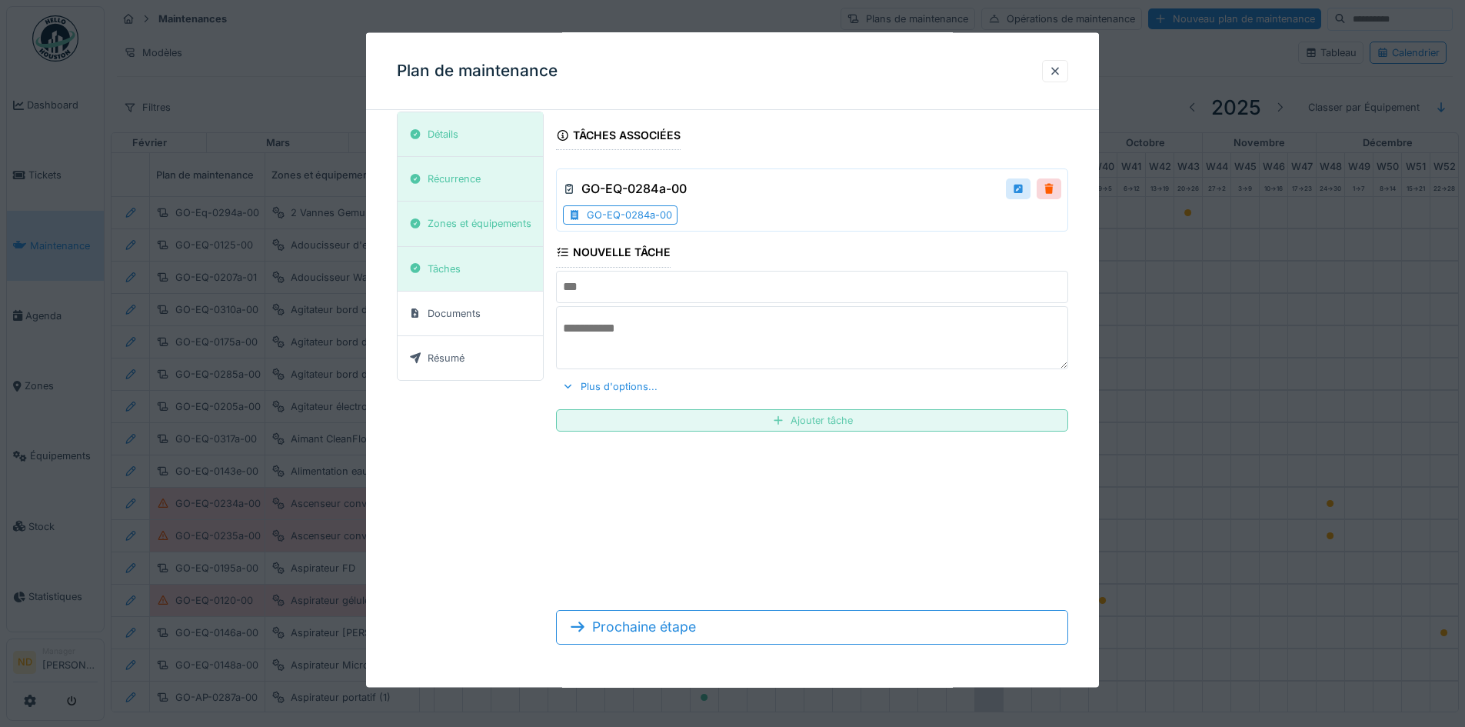
scroll to position [38, 0]
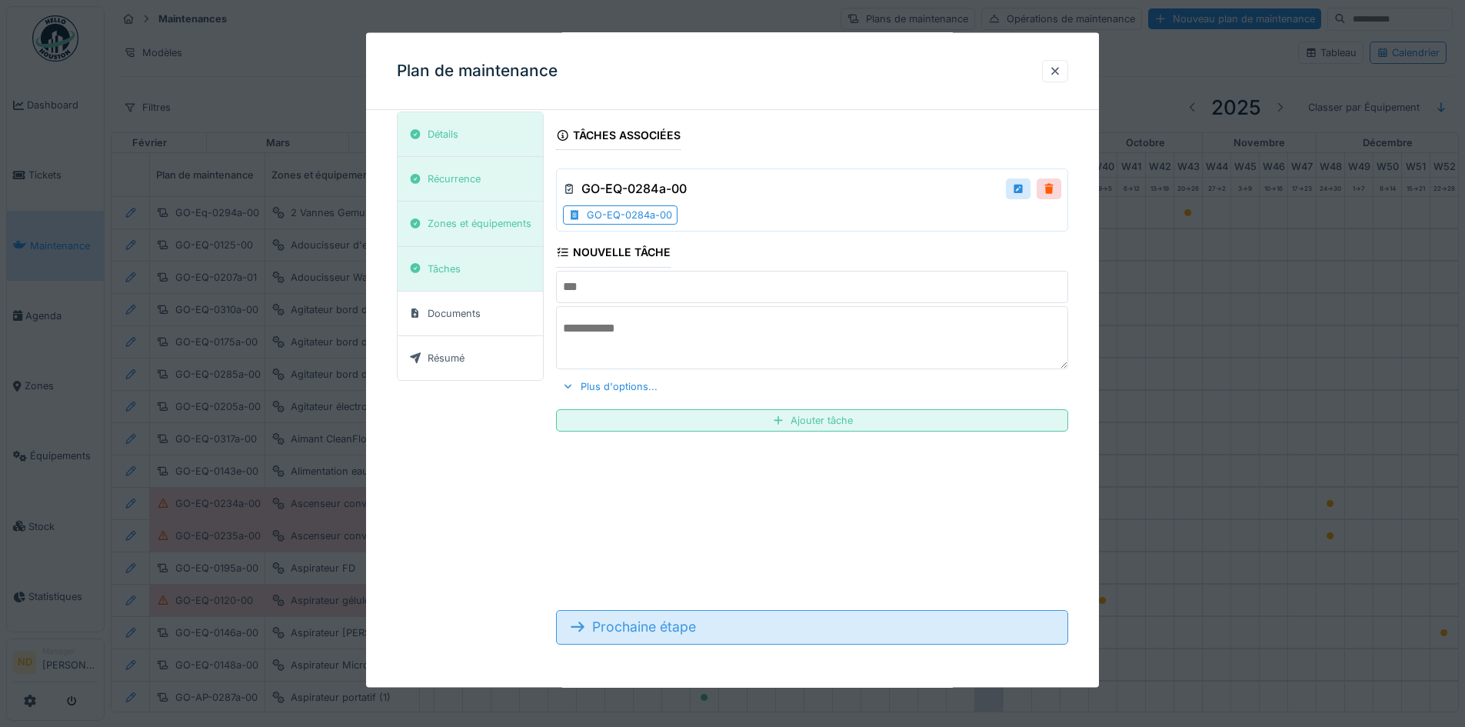
click at [803, 628] on div "Prochaine étape" at bounding box center [812, 627] width 512 height 34
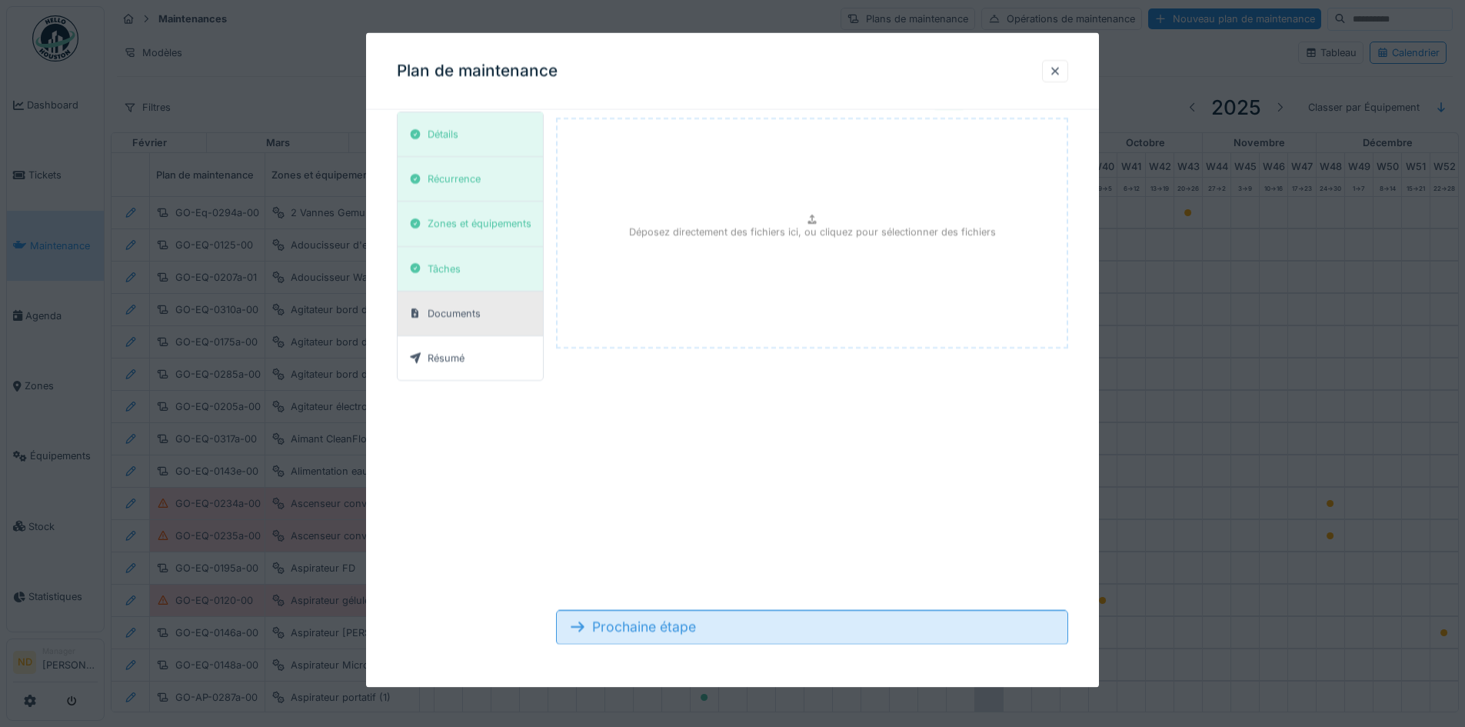
click at [803, 628] on div "Prochaine étape" at bounding box center [812, 627] width 512 height 34
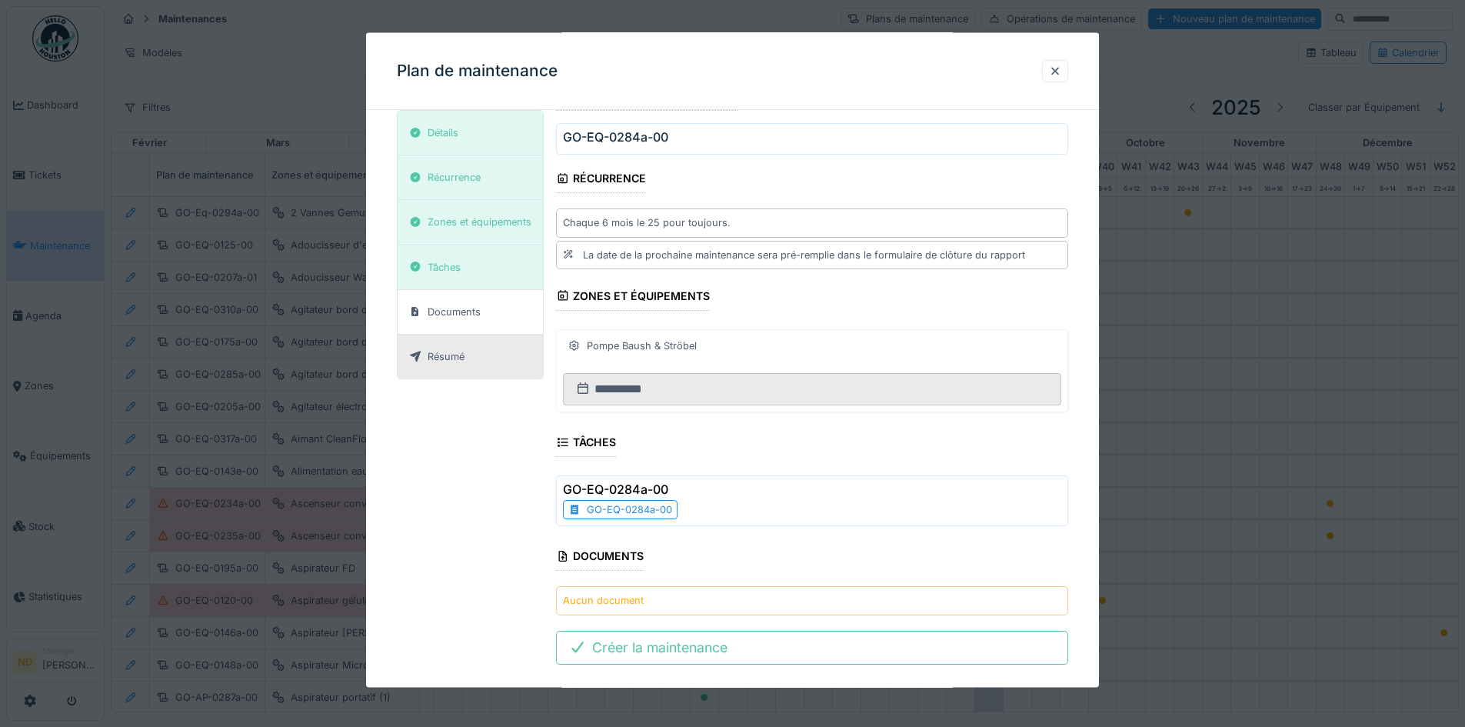
scroll to position [98, 0]
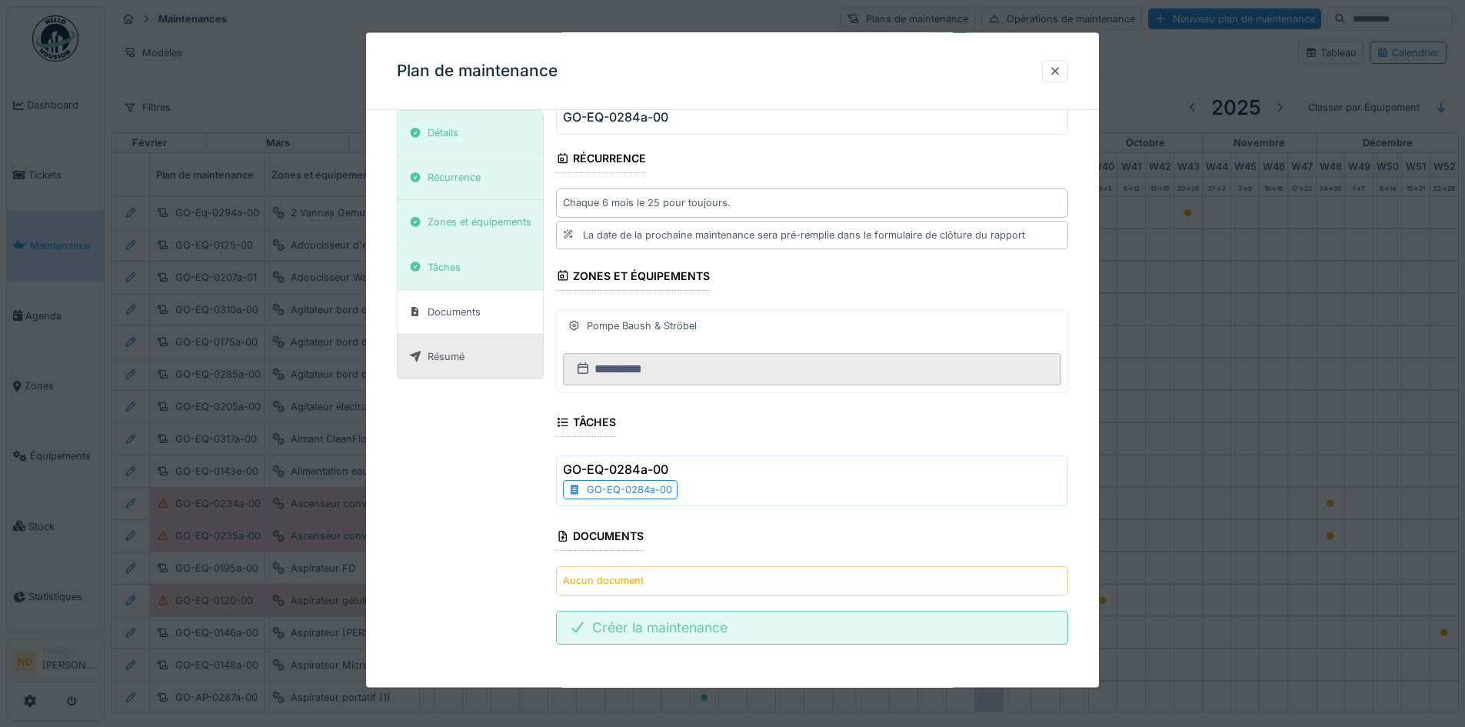
click at [775, 625] on div "Créer la maintenance" at bounding box center [812, 627] width 512 height 34
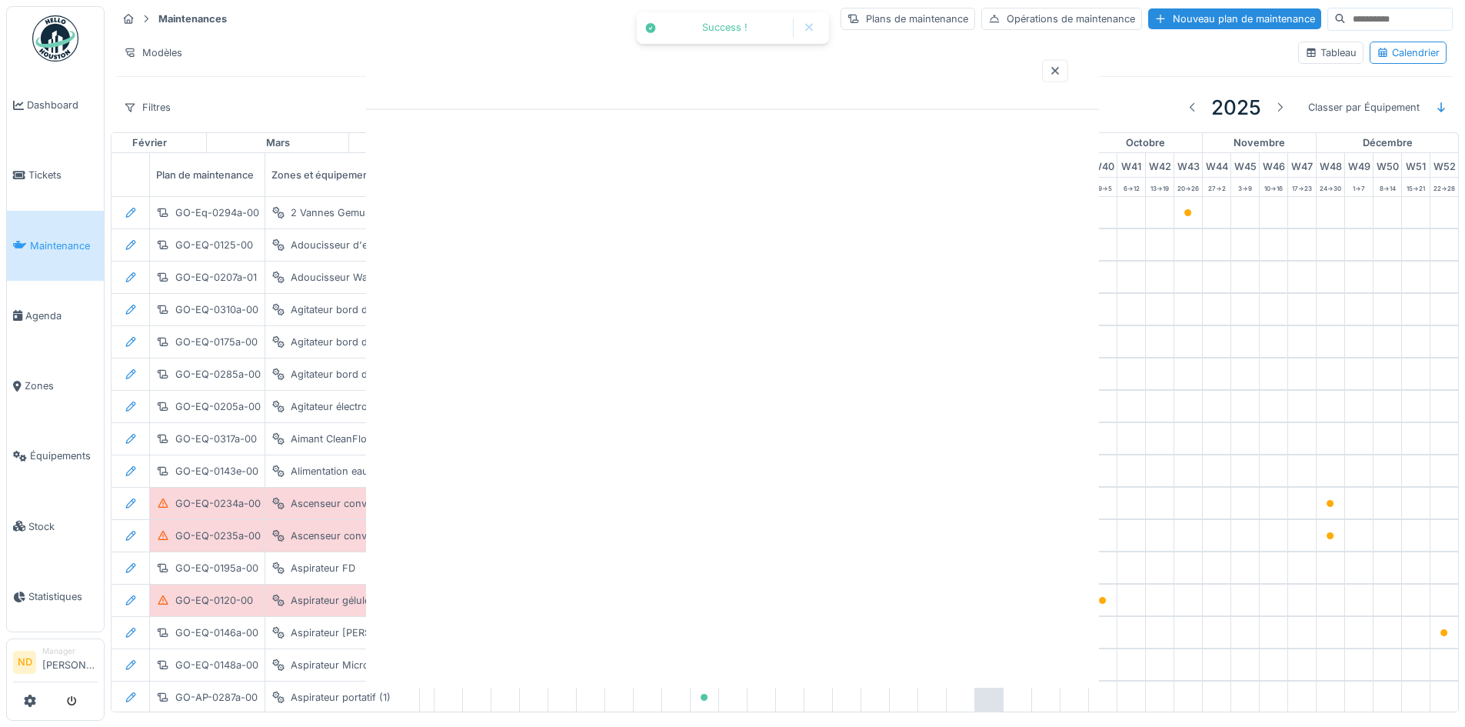
scroll to position [0, 0]
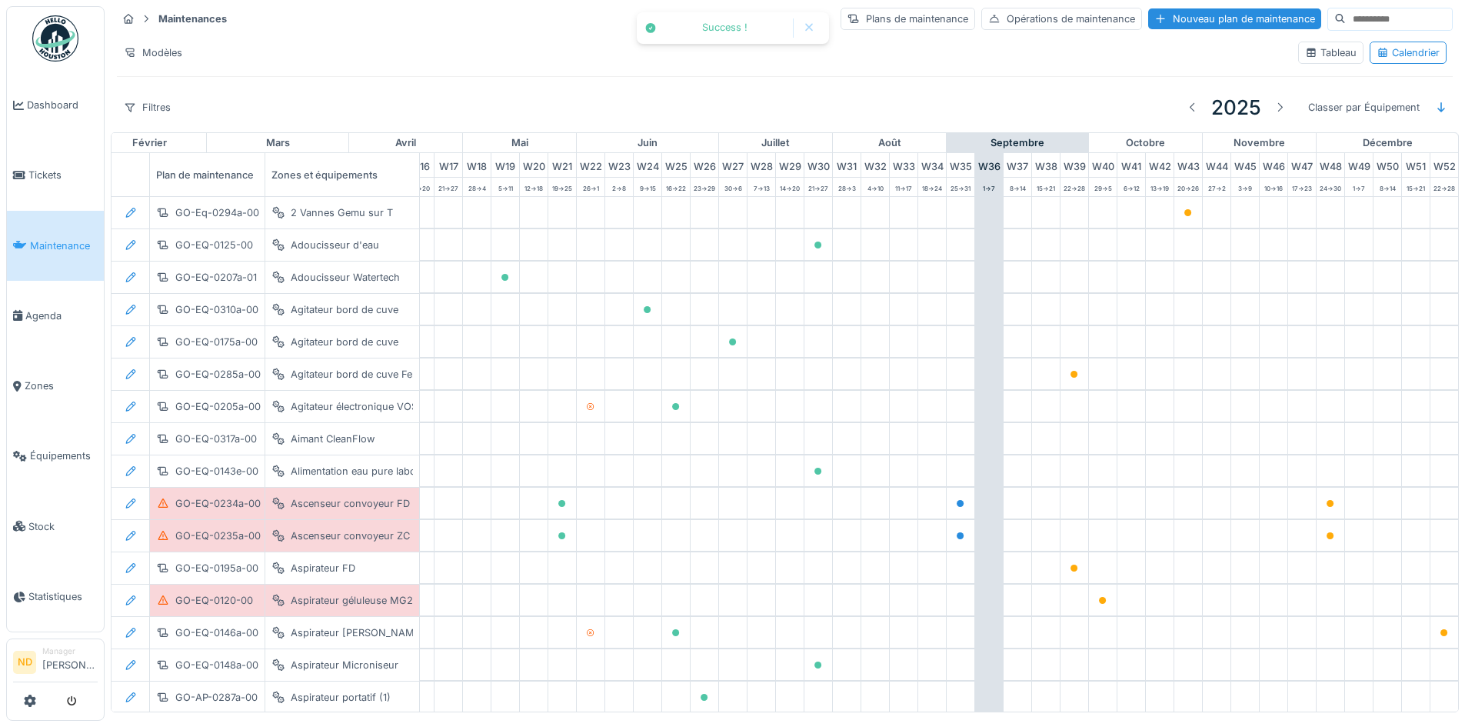
click at [1313, 33] on hr at bounding box center [785, 33] width 1336 height 1
click at [1346, 21] on input at bounding box center [1399, 19] width 106 height 22
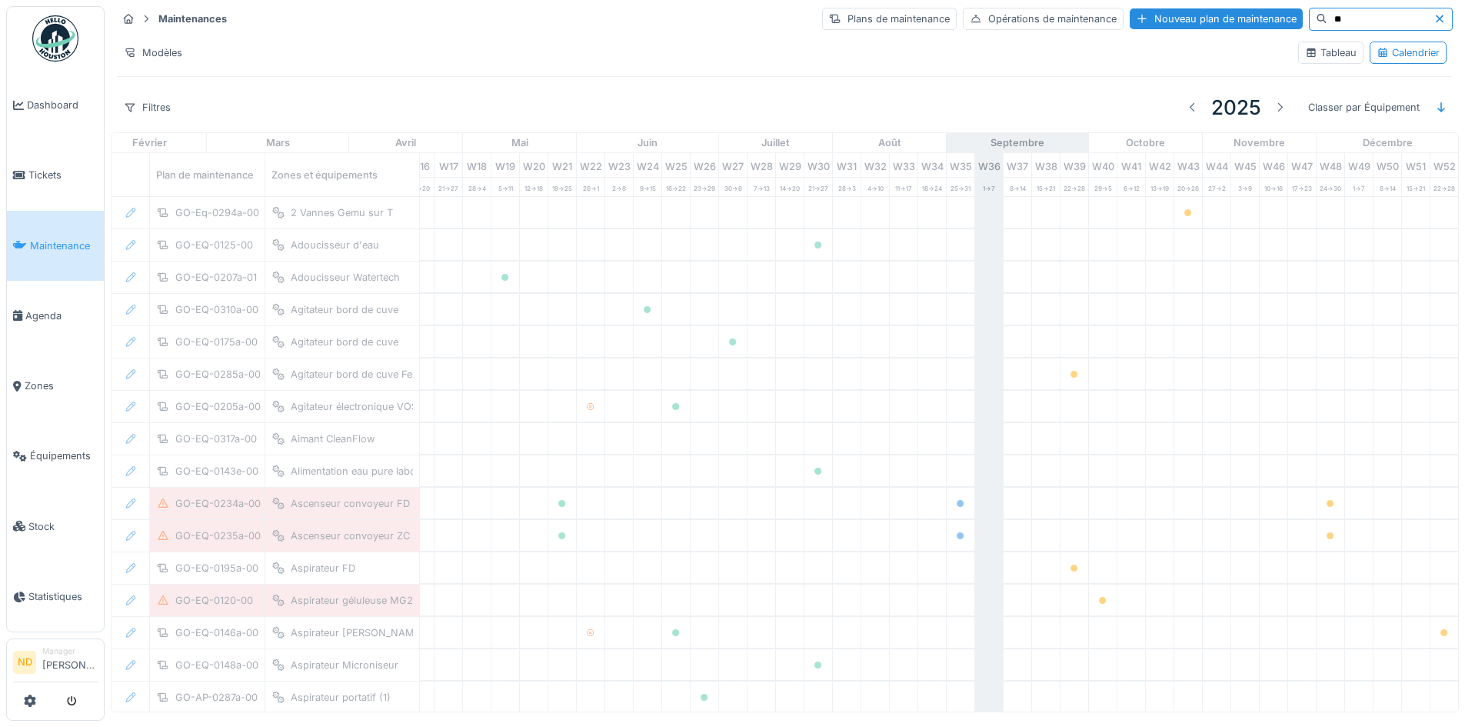
type input "*"
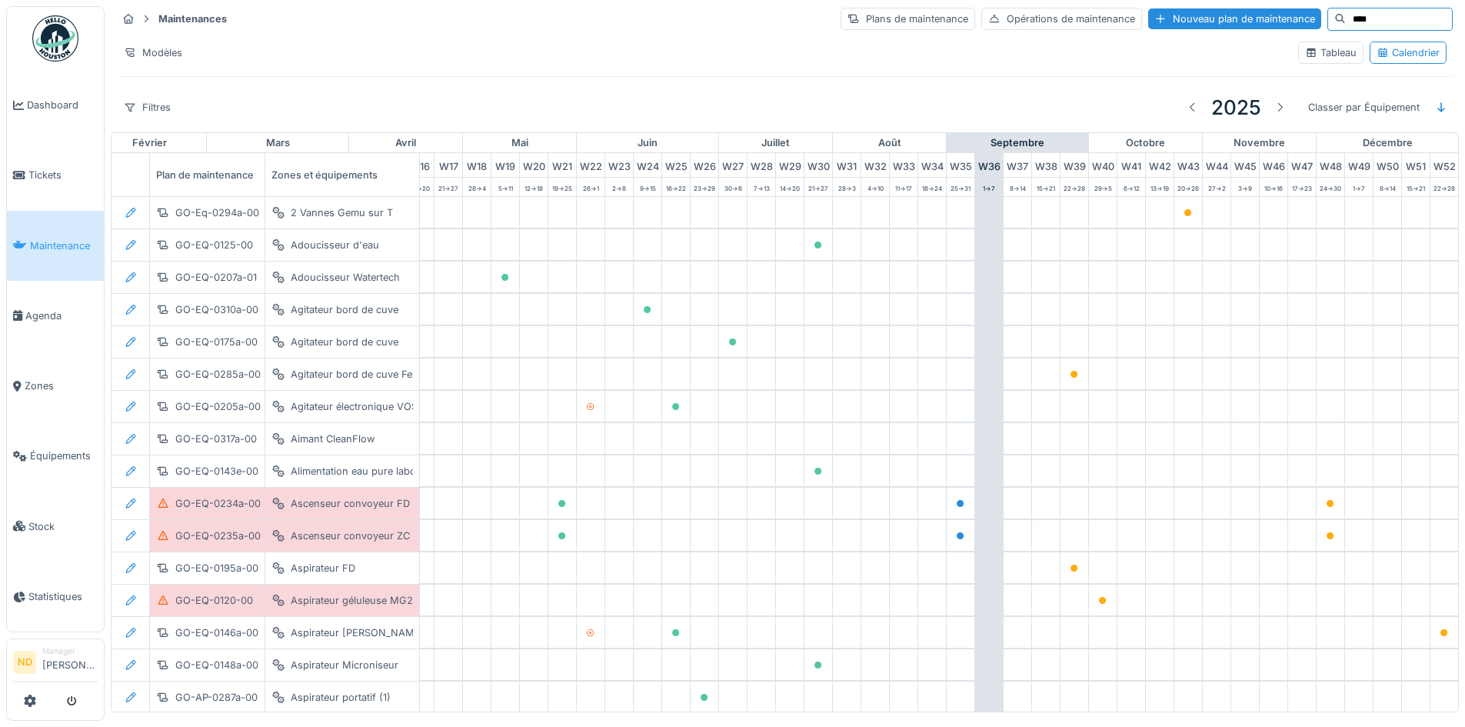
type input "****"
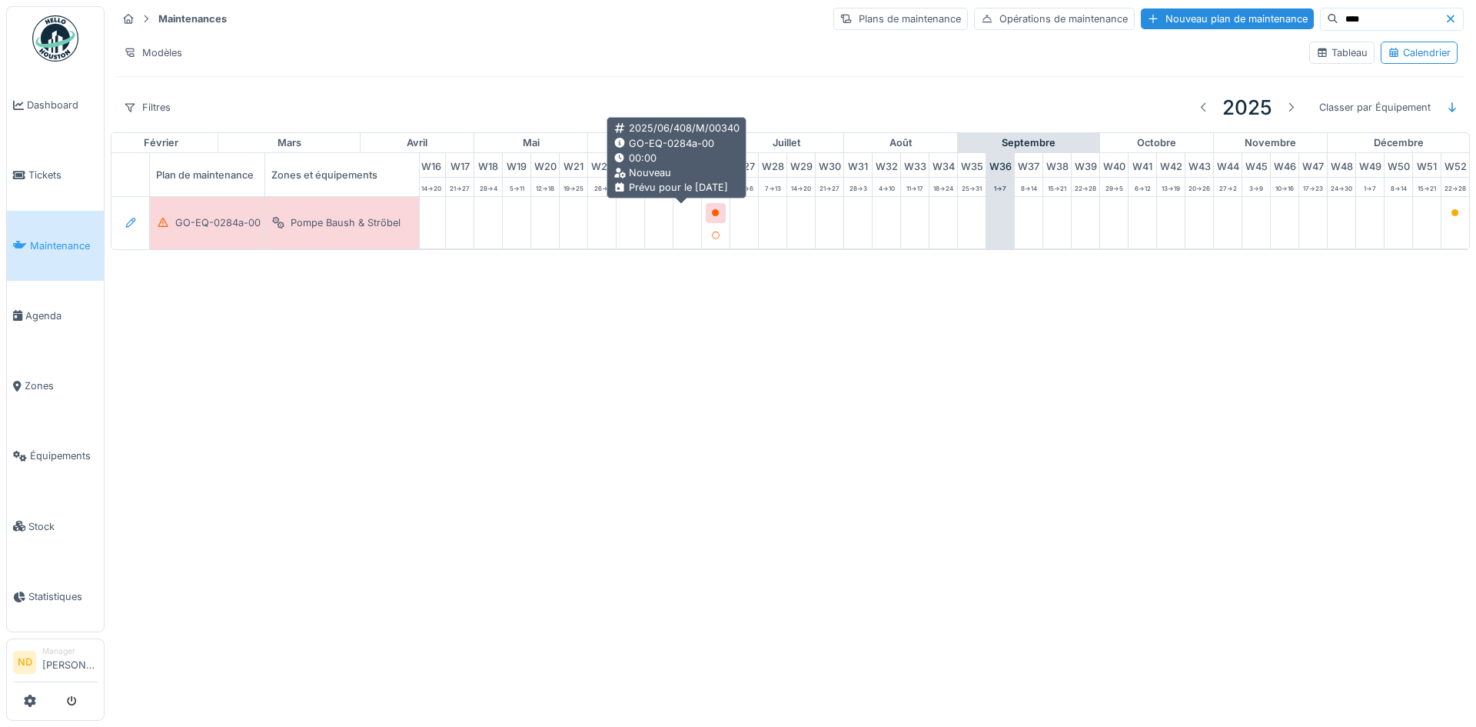
click at [711, 208] on div at bounding box center [715, 212] width 9 height 15
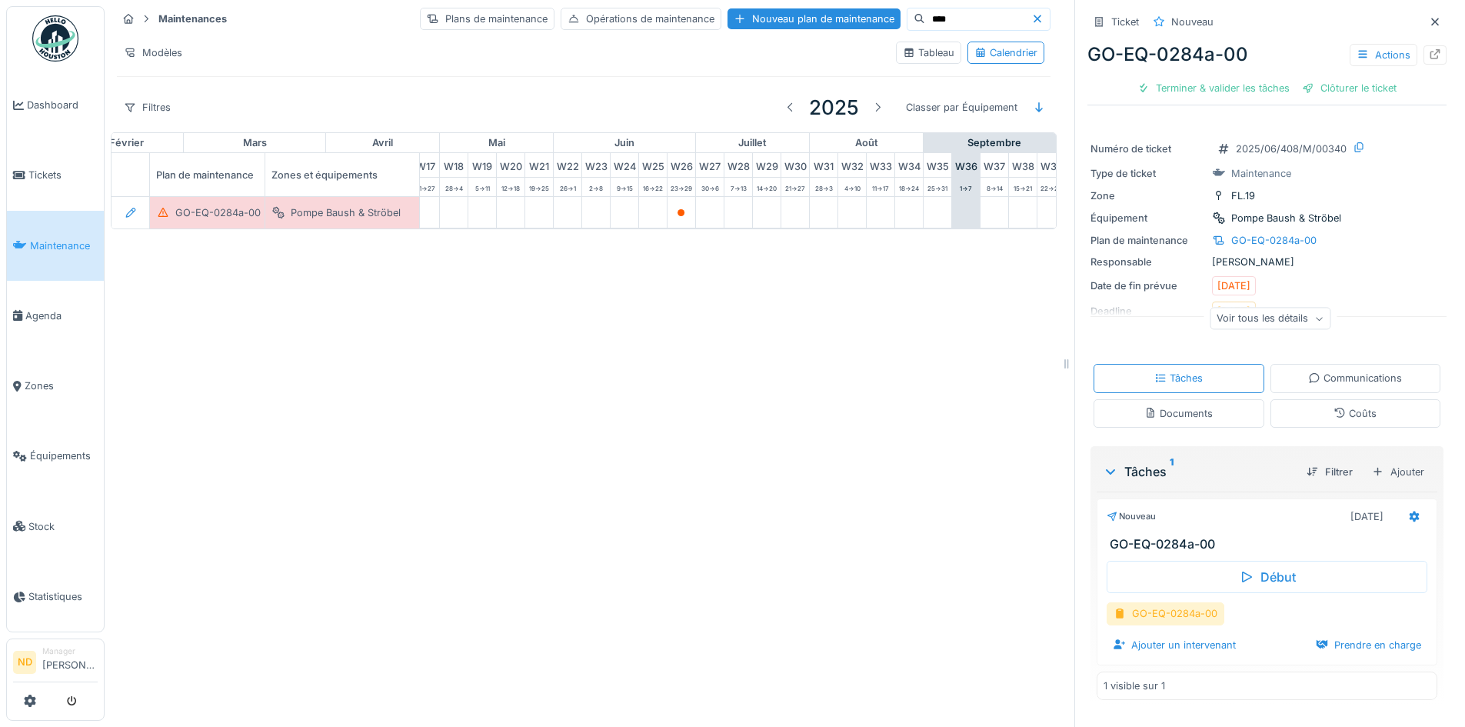
click at [1156, 608] on div "GO-EQ-0284a-00" at bounding box center [1166, 613] width 118 height 22
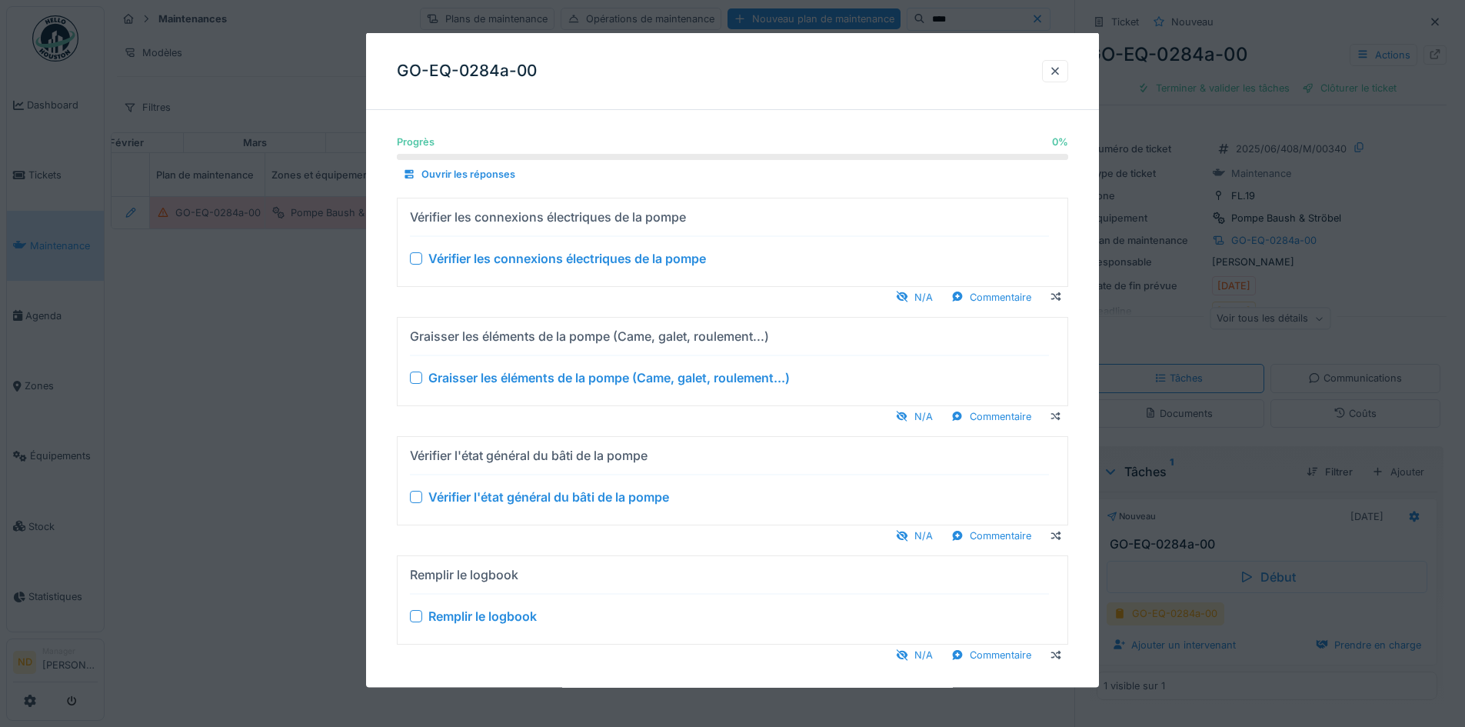
scroll to position [18, 0]
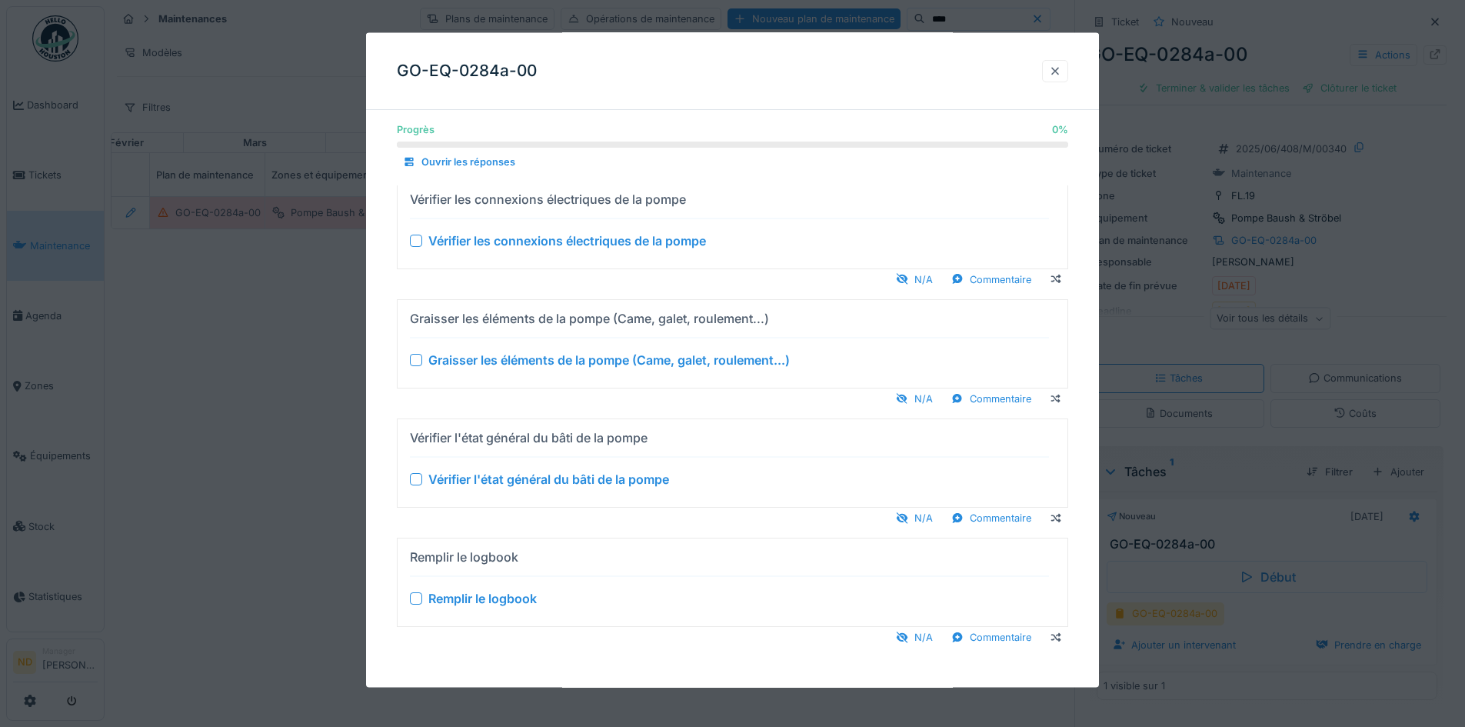
click at [1061, 69] on div at bounding box center [1055, 70] width 12 height 15
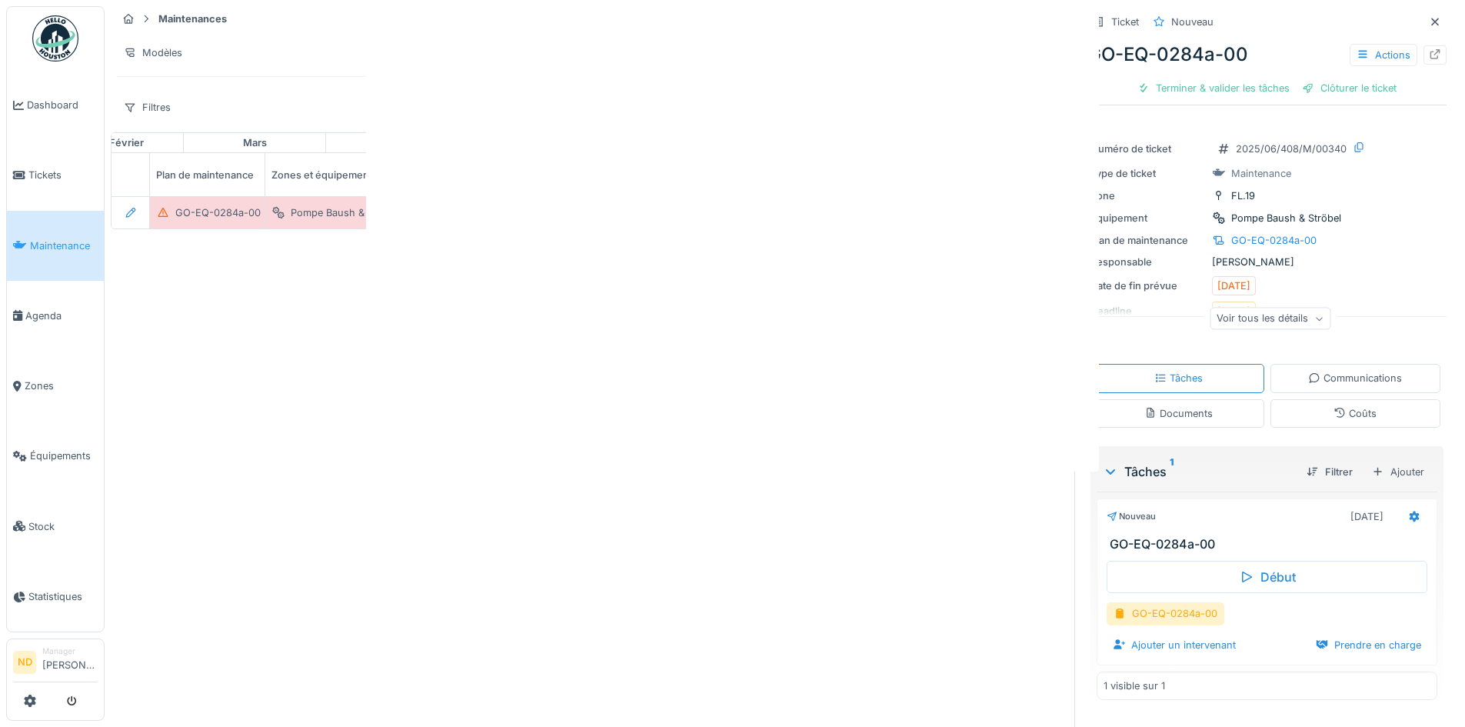
scroll to position [0, 0]
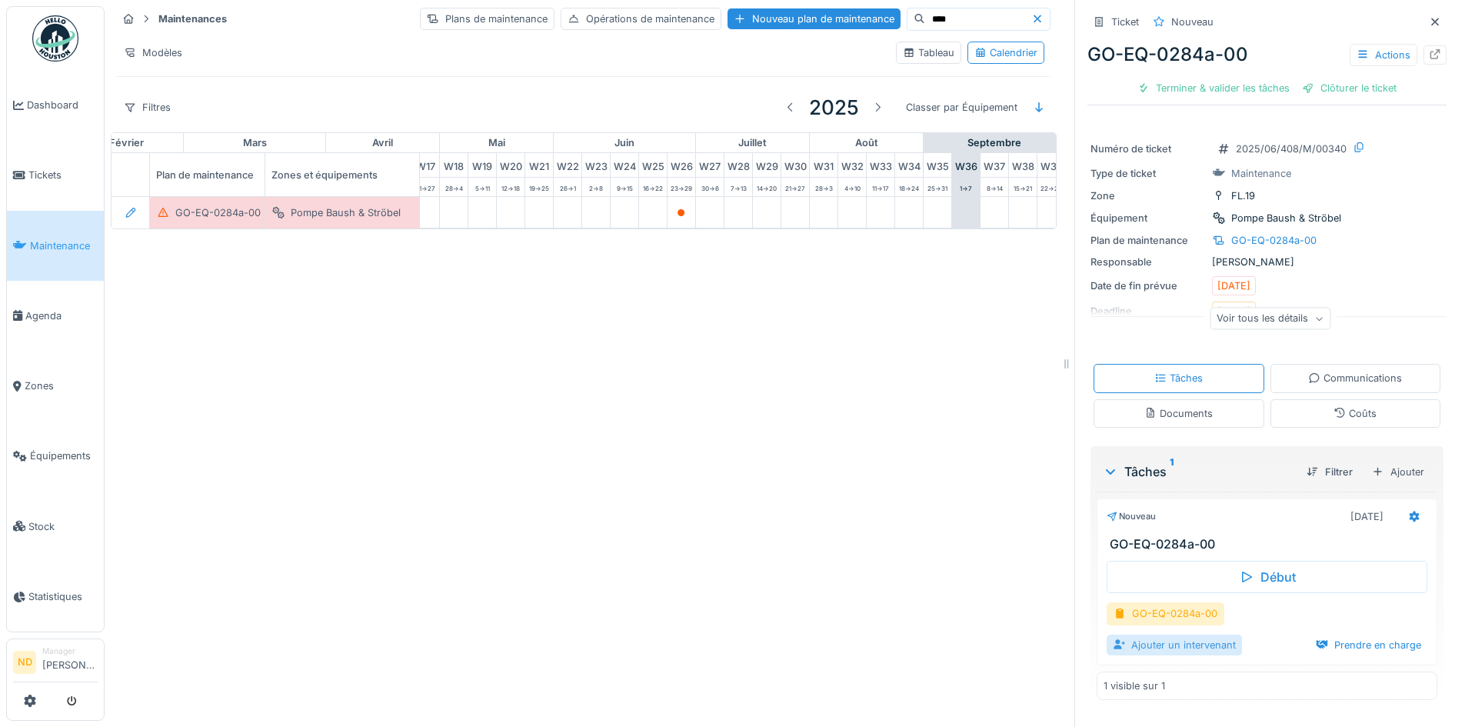
click at [1140, 648] on div "Ajouter un intervenant" at bounding box center [1174, 644] width 135 height 21
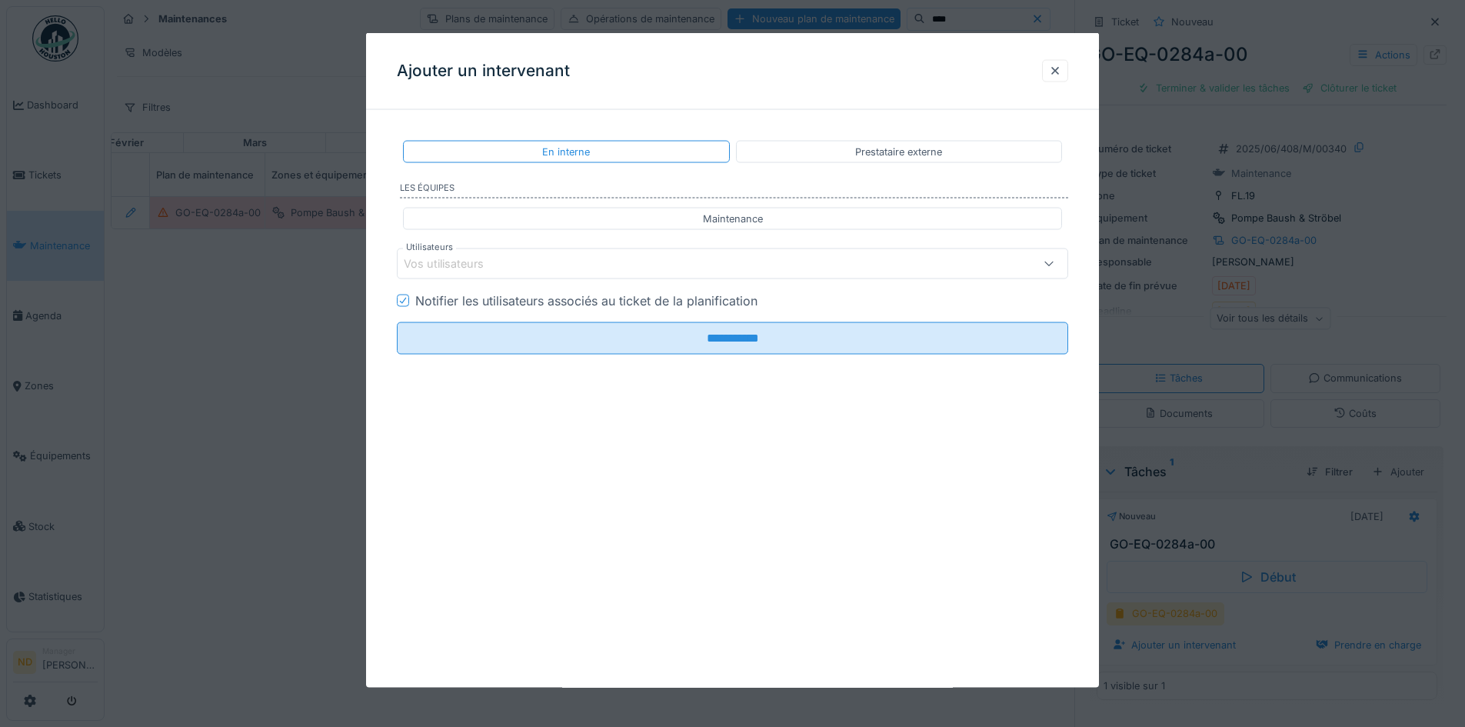
click at [501, 261] on div "Vos utilisateurs" at bounding box center [455, 263] width 102 height 17
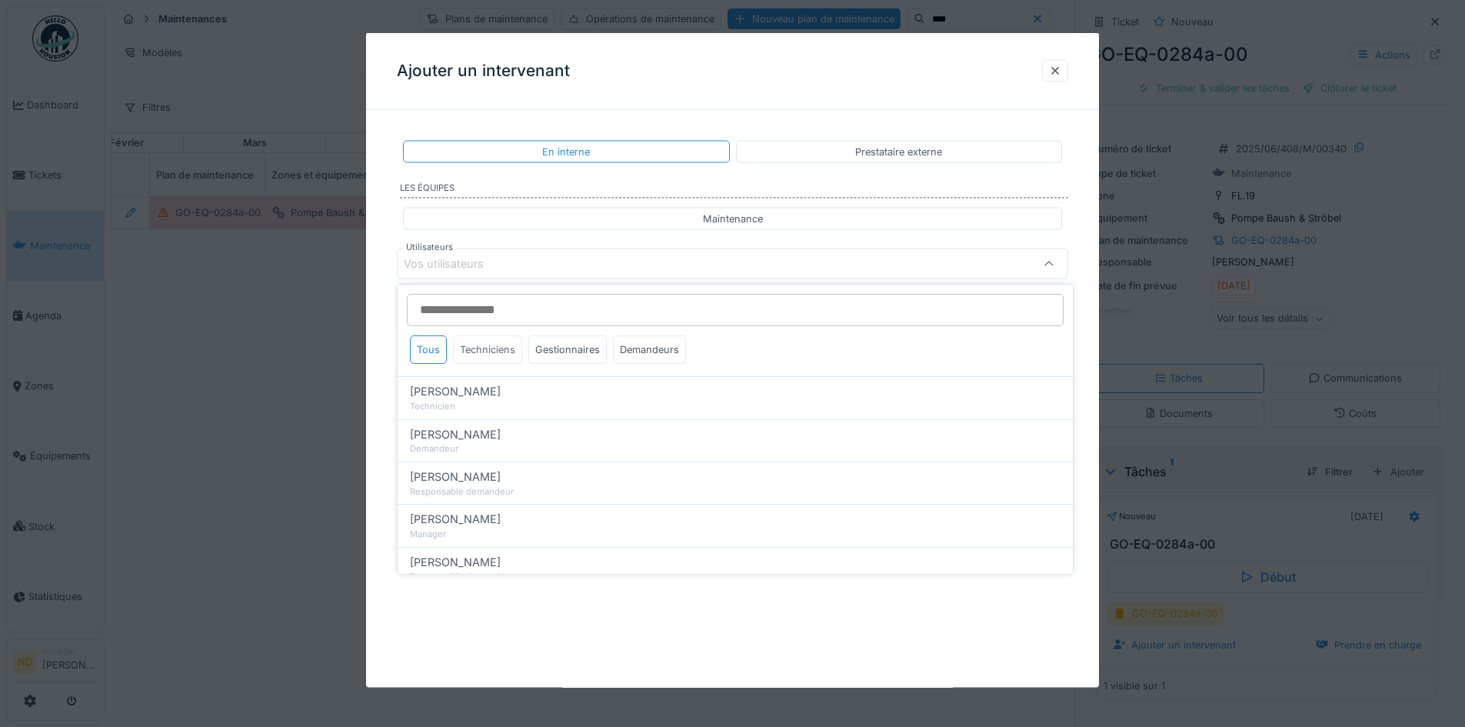
click at [486, 348] on div "Techniciens" at bounding box center [487, 349] width 69 height 28
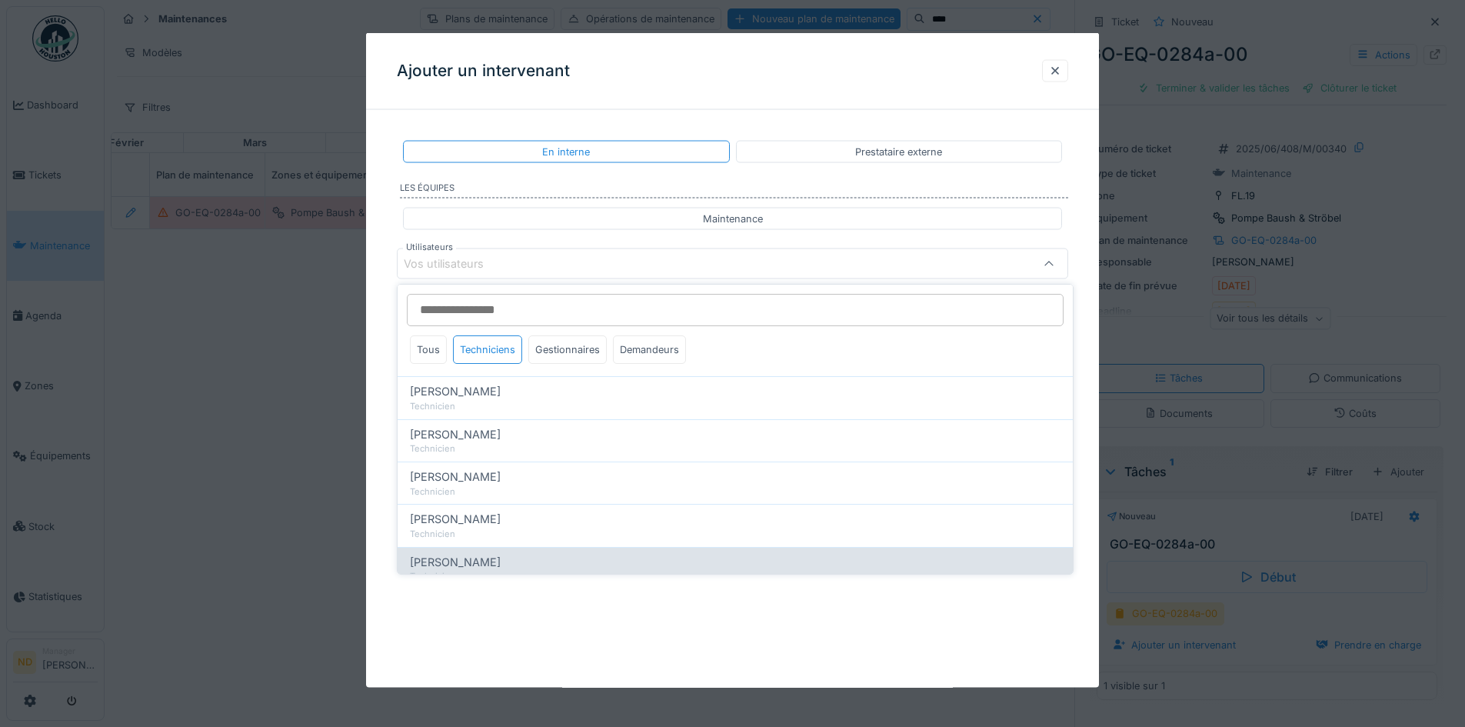
click at [471, 558] on span "[PERSON_NAME]" at bounding box center [455, 562] width 91 height 17
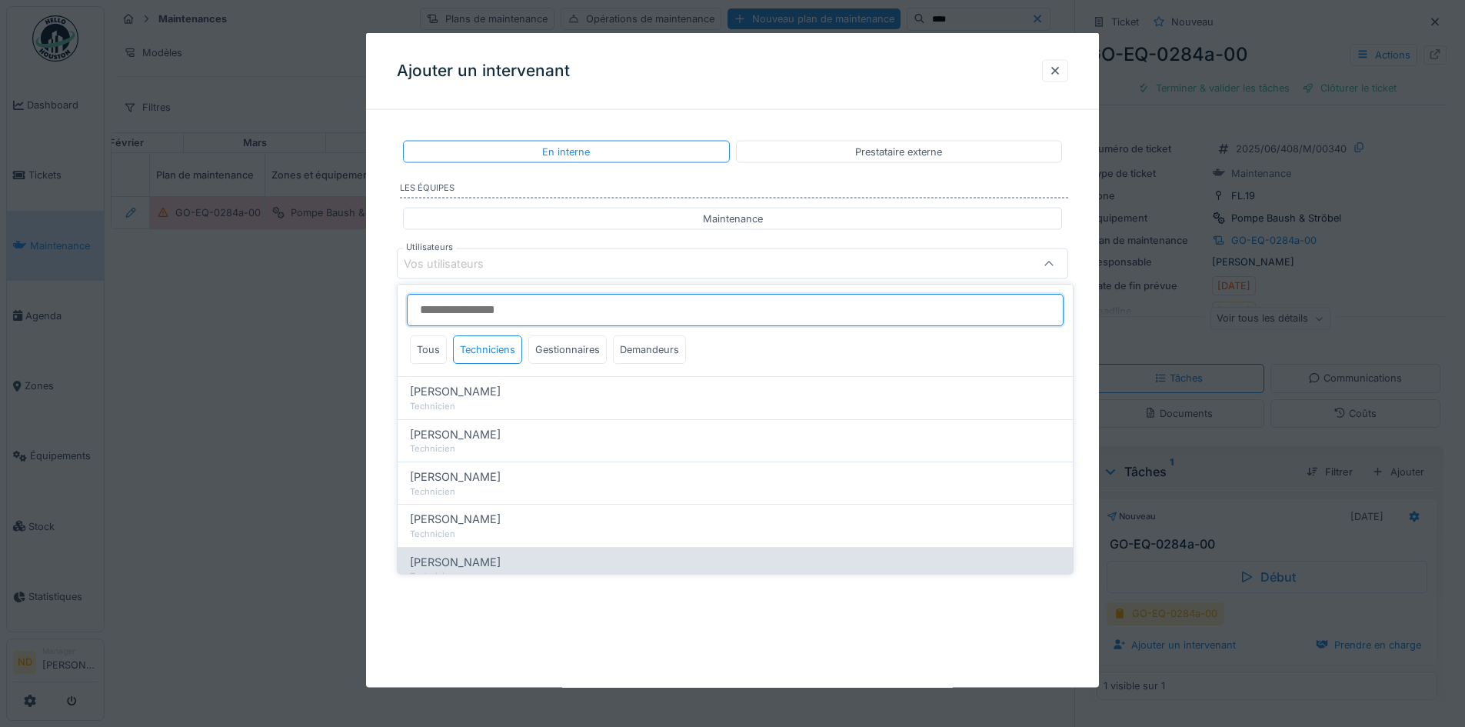
type input "****"
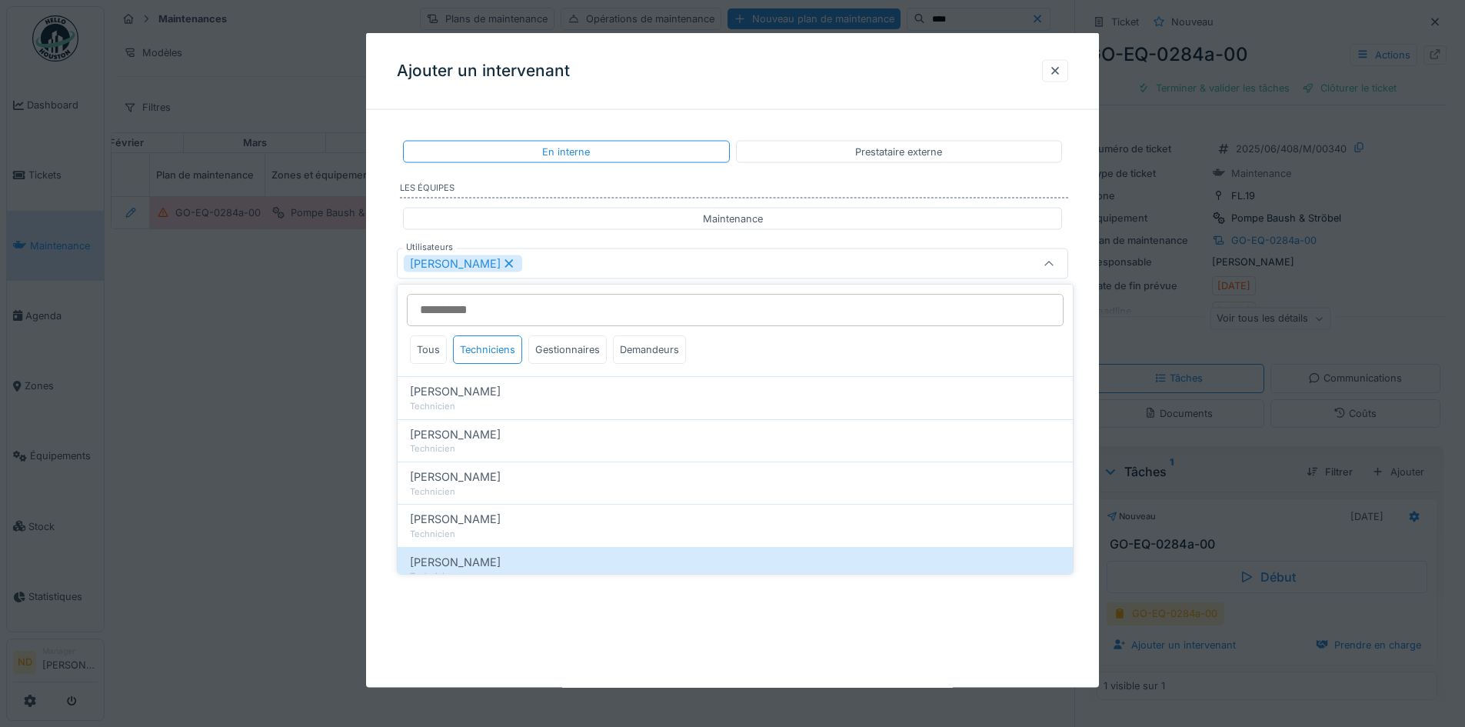
click at [492, 617] on div "**********" at bounding box center [732, 360] width 733 height 654
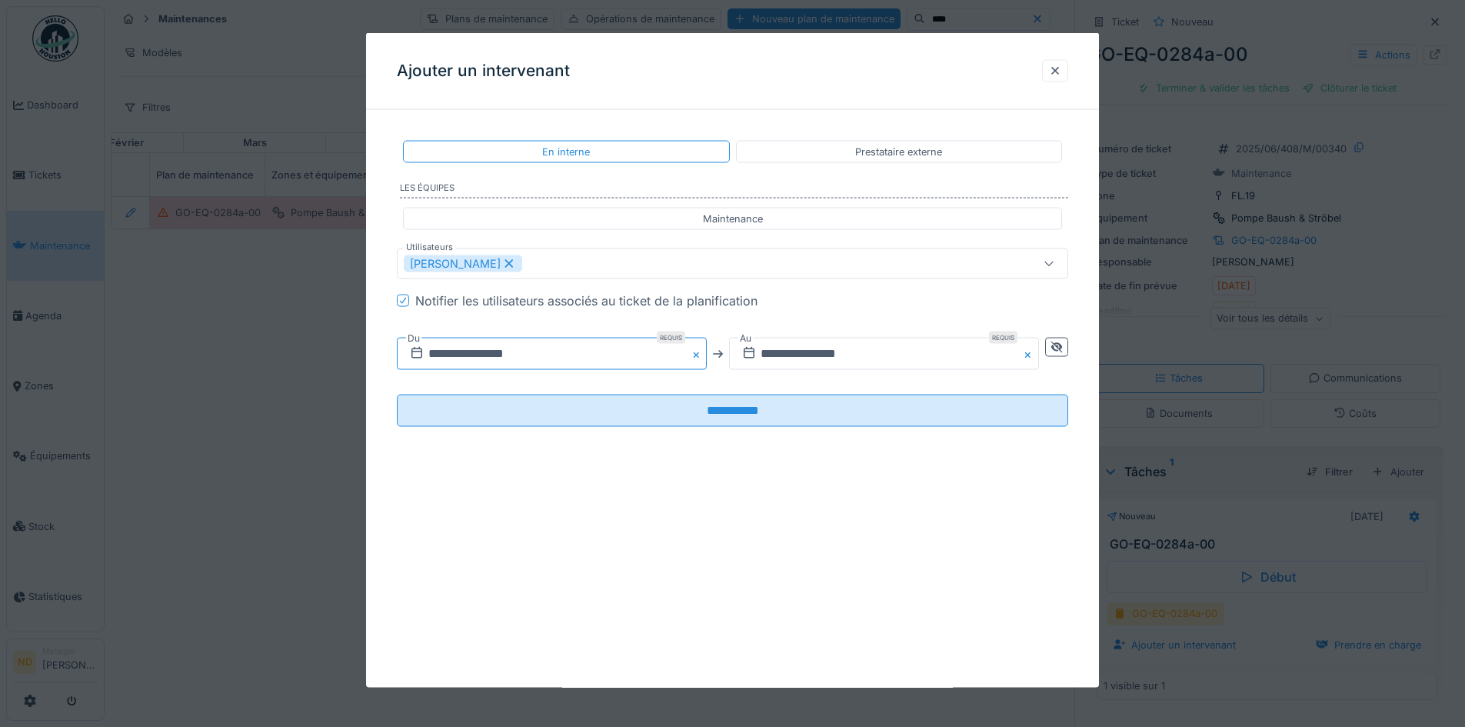
click at [516, 353] on input "**********" at bounding box center [552, 354] width 310 height 32
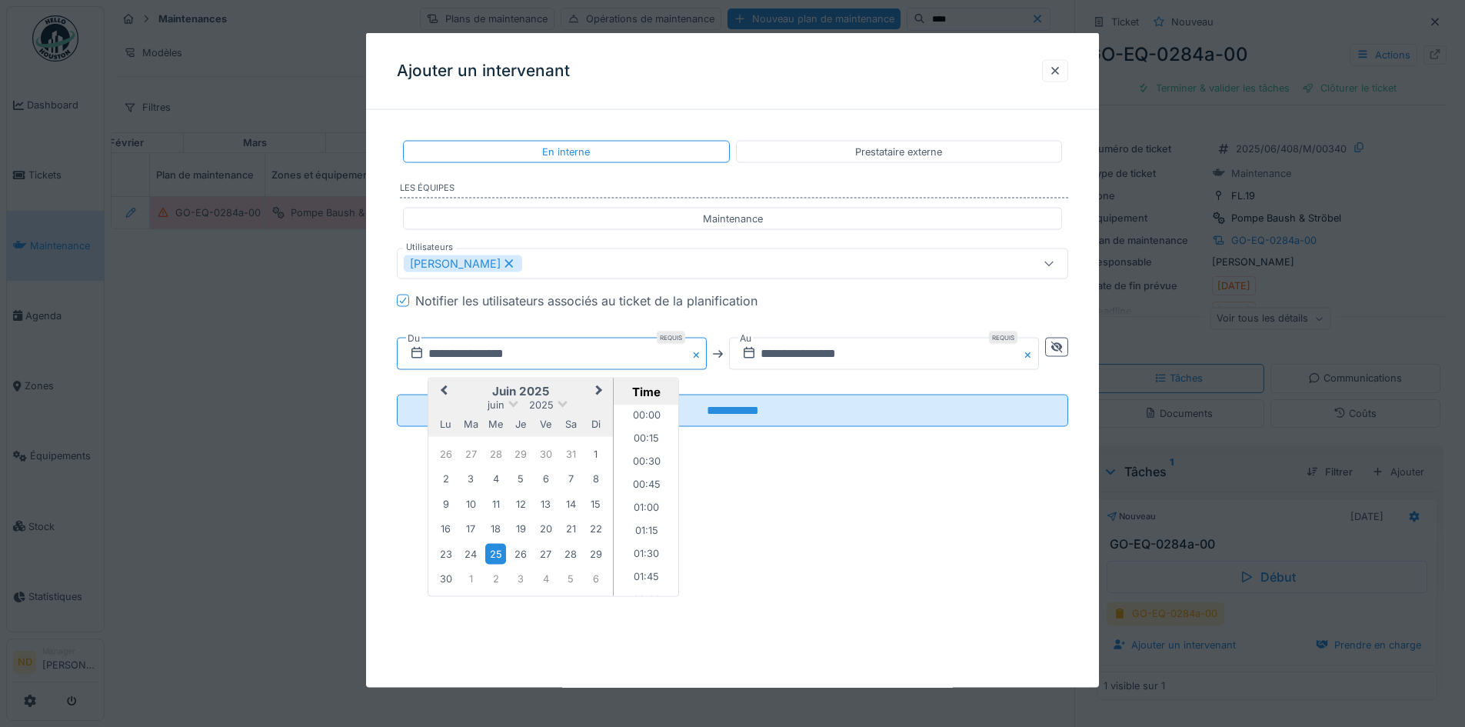
scroll to position [1139, 0]
click at [587, 454] on div "1" at bounding box center [595, 453] width 21 height 21
click at [931, 484] on div "**********" at bounding box center [732, 360] width 733 height 654
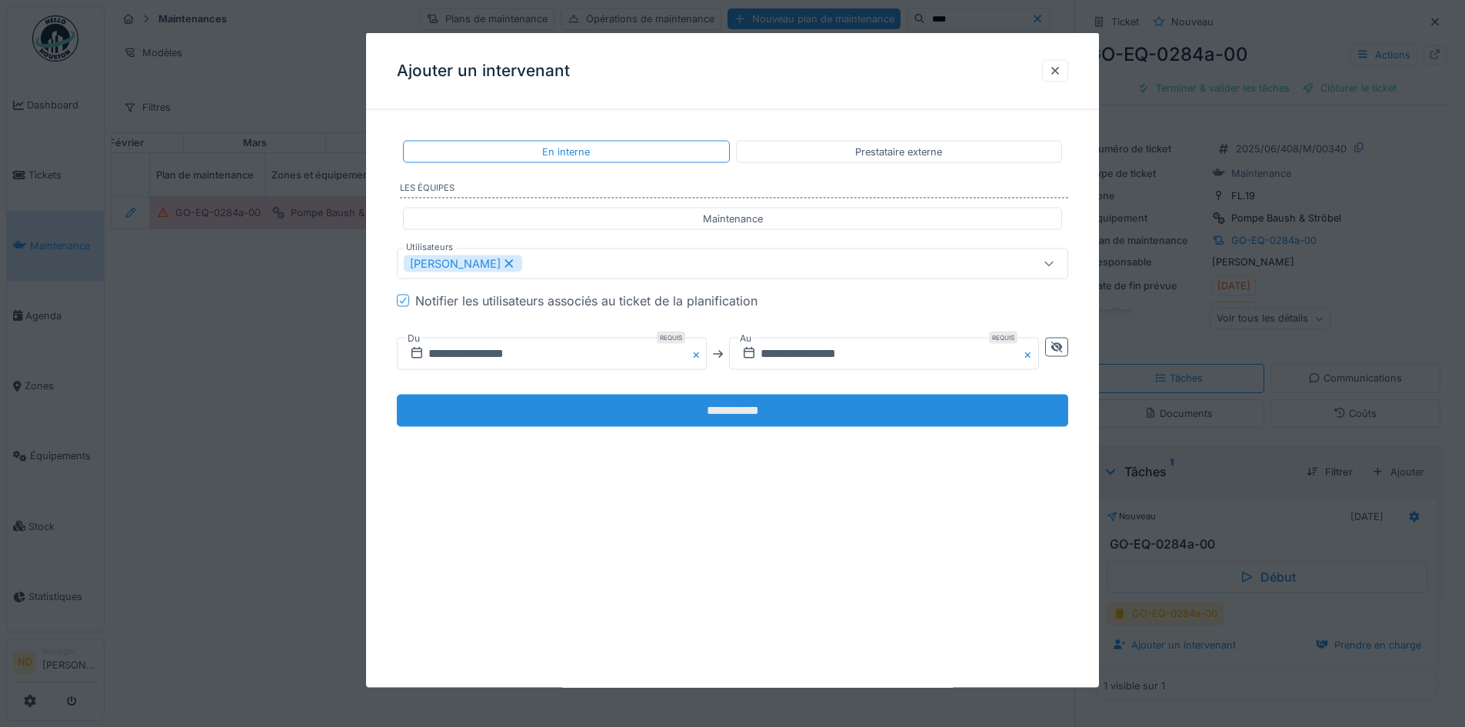
click at [804, 421] on input "**********" at bounding box center [732, 410] width 671 height 32
